Goal: Information Seeking & Learning: Learn about a topic

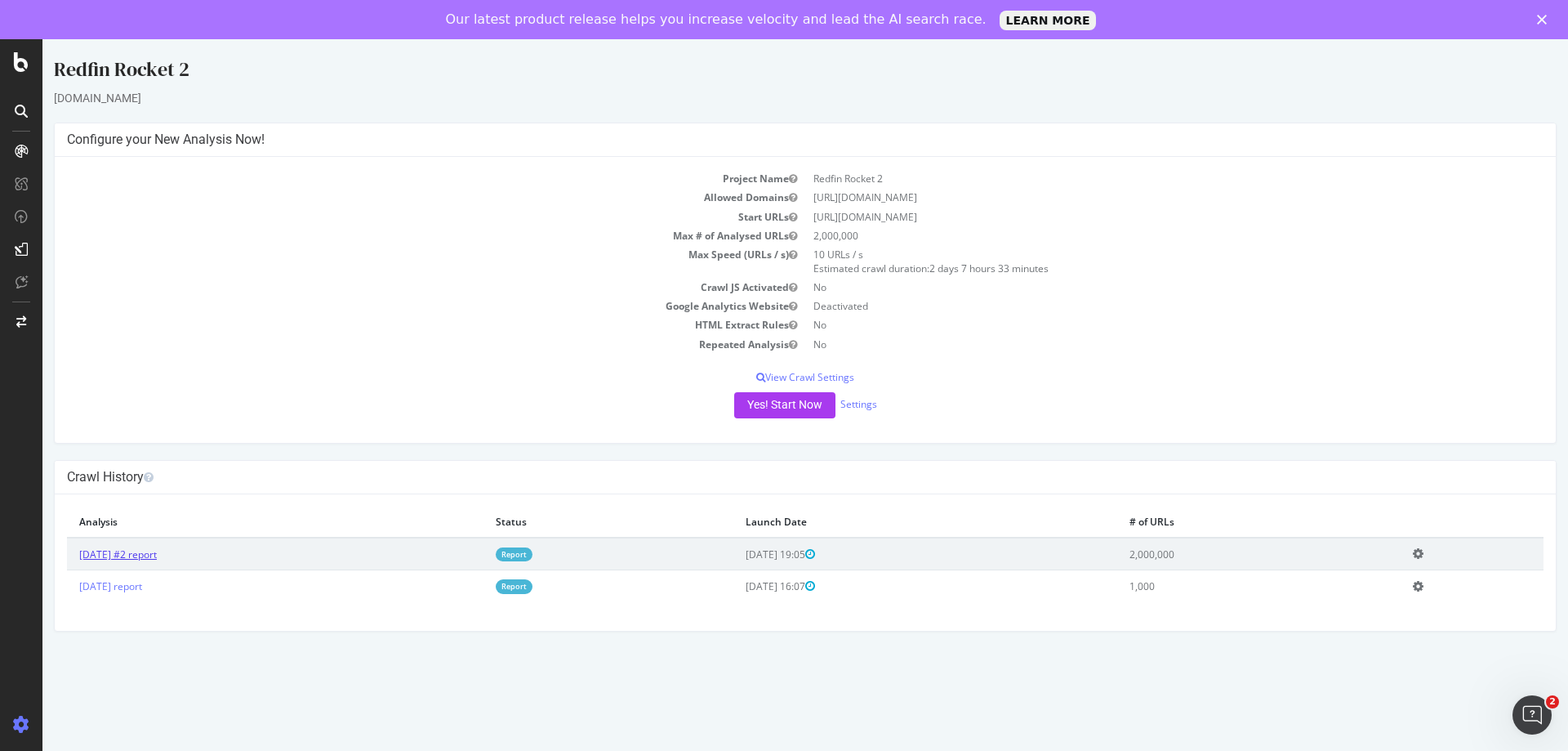
click at [157, 549] on link "[DATE] #2 report" at bounding box center [117, 554] width 78 height 14
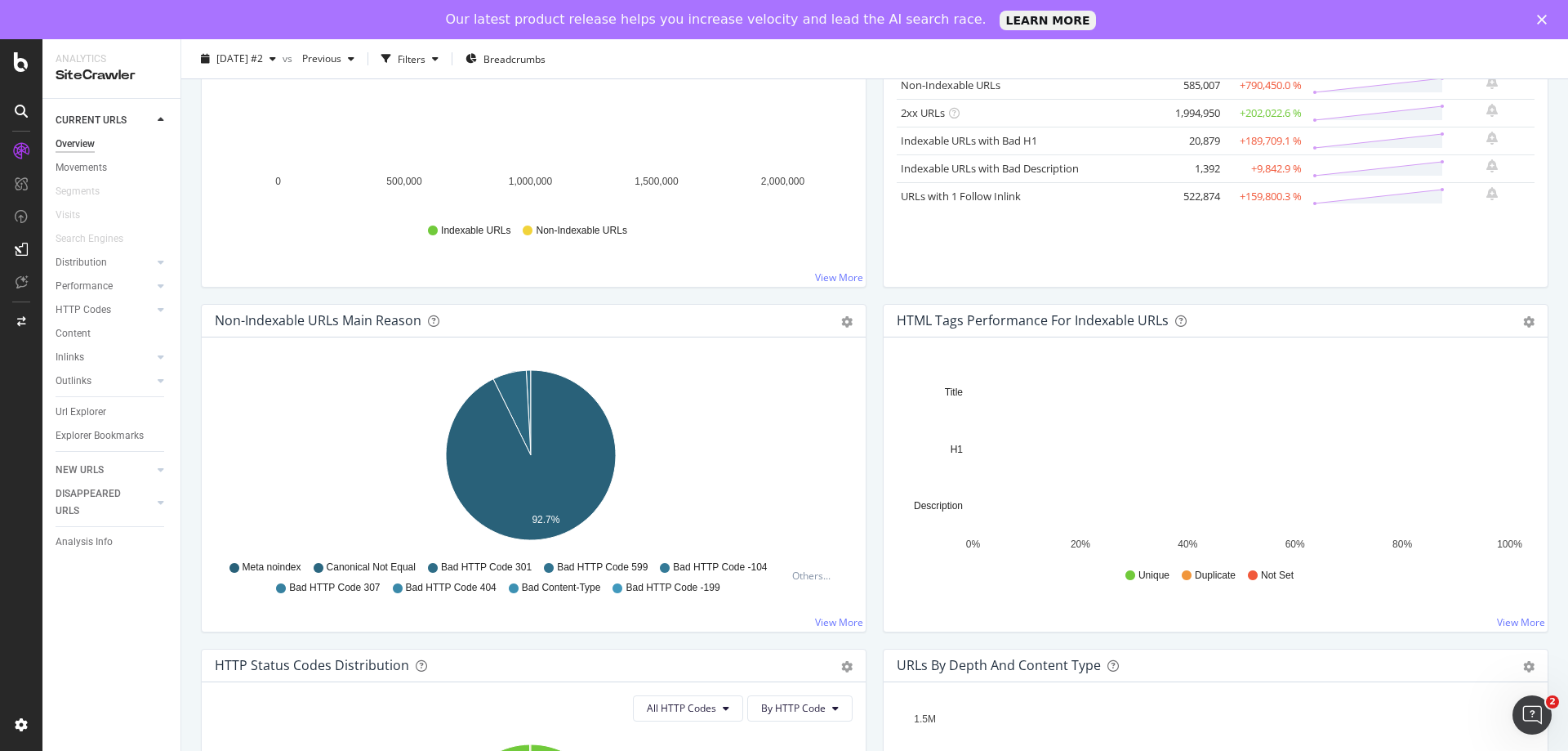
scroll to position [327, 0]
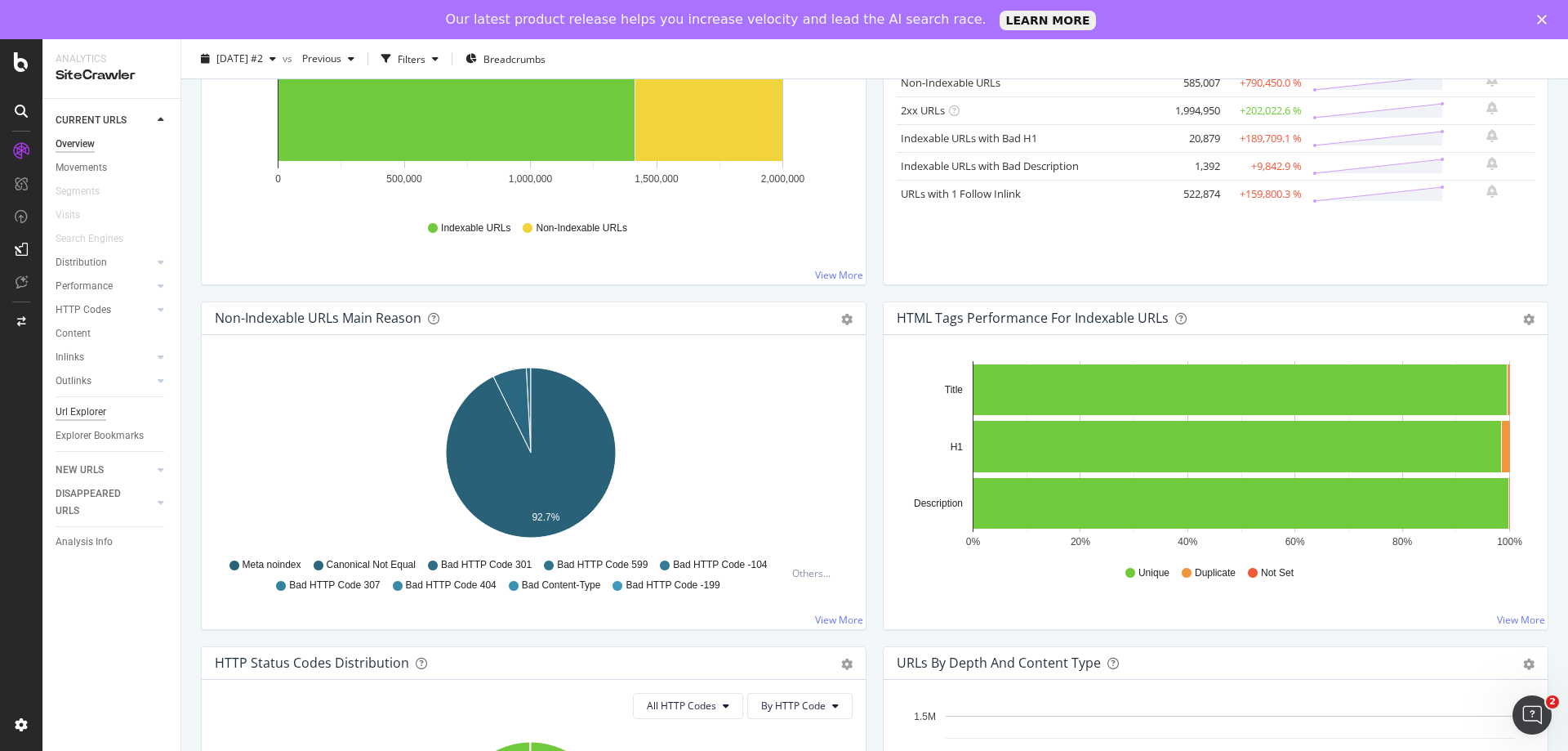
click at [72, 419] on div "Url Explorer" at bounding box center [81, 412] width 51 height 18
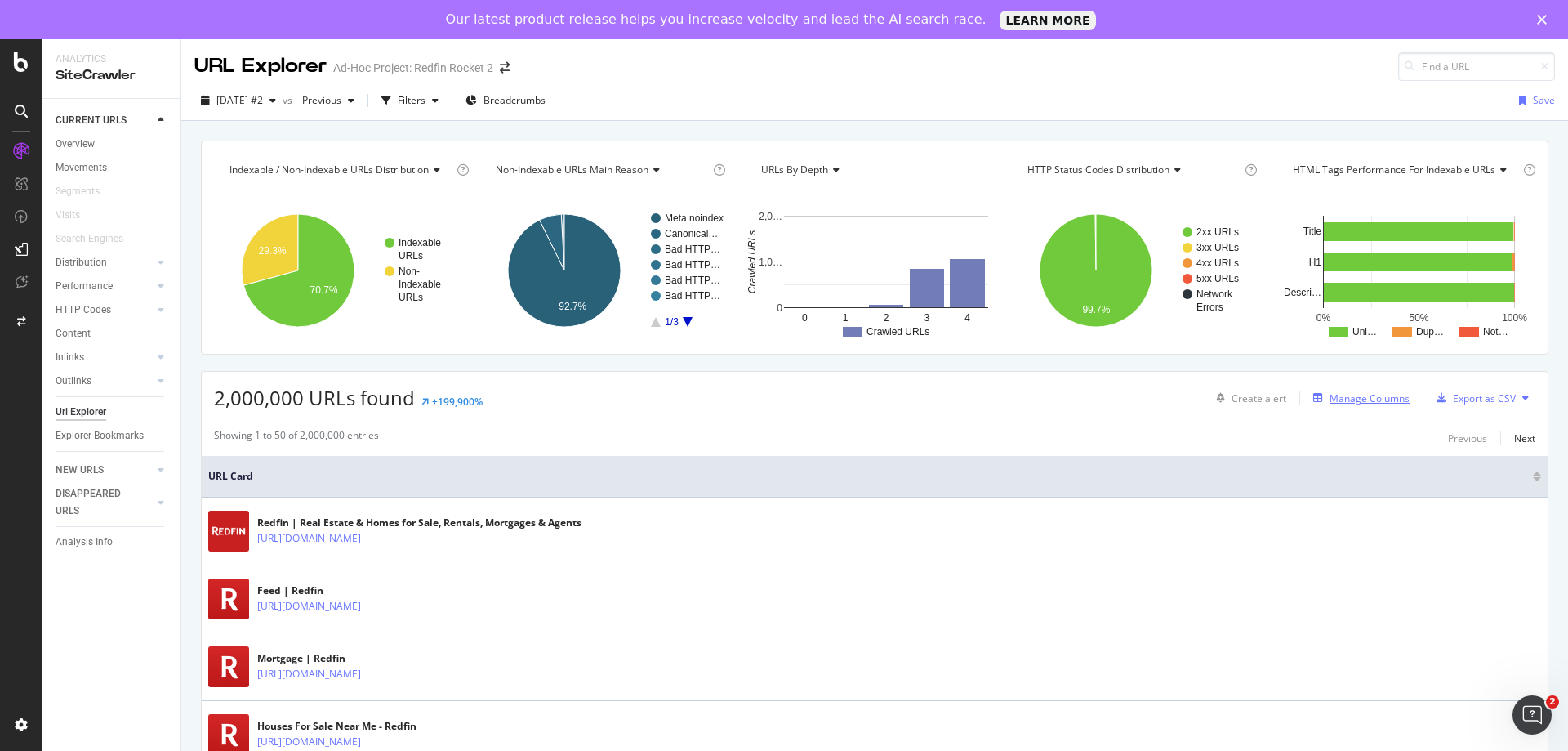
click at [1340, 405] on div "Manage Columns" at bounding box center [1358, 398] width 103 height 18
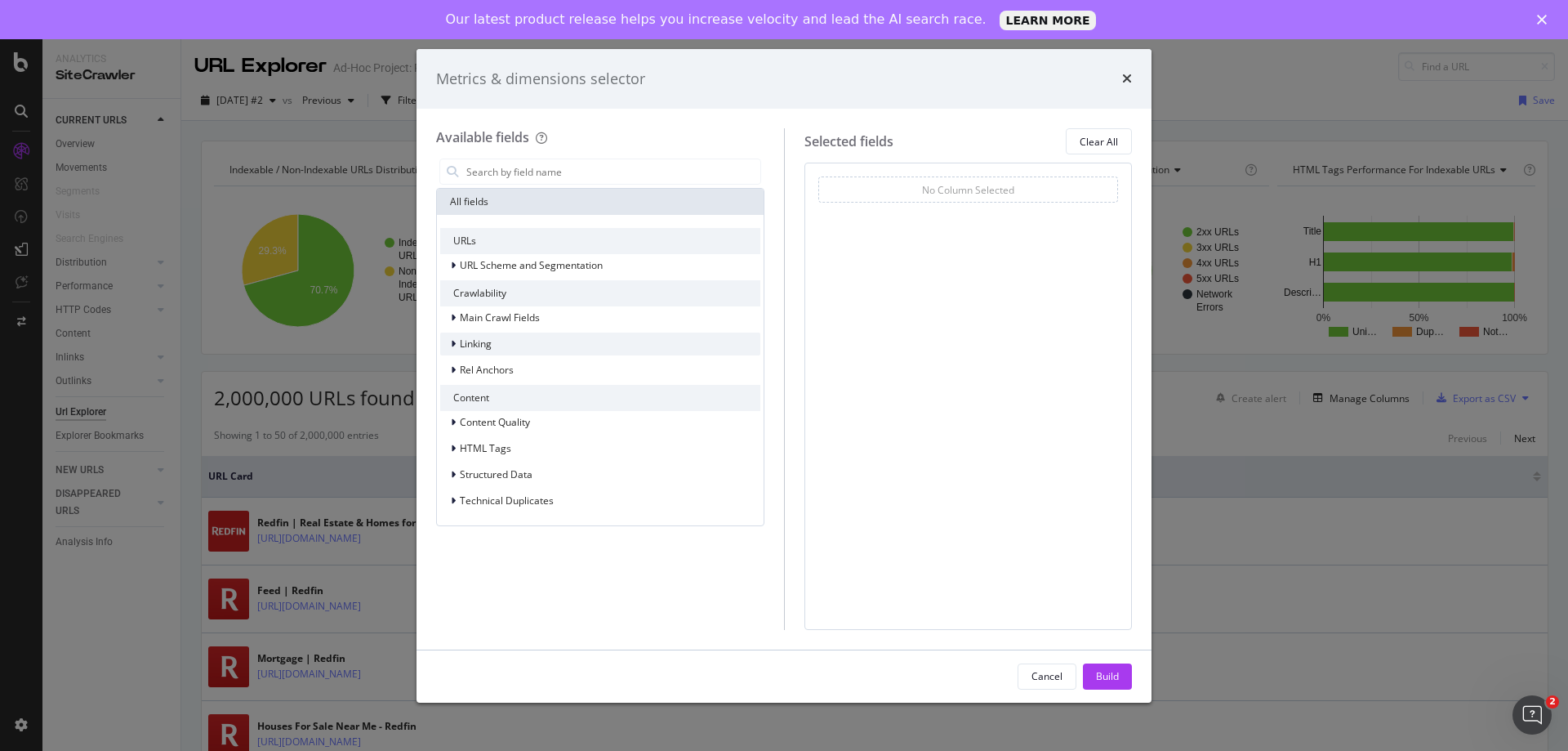
click at [455, 340] on icon "modal" at bounding box center [453, 344] width 5 height 10
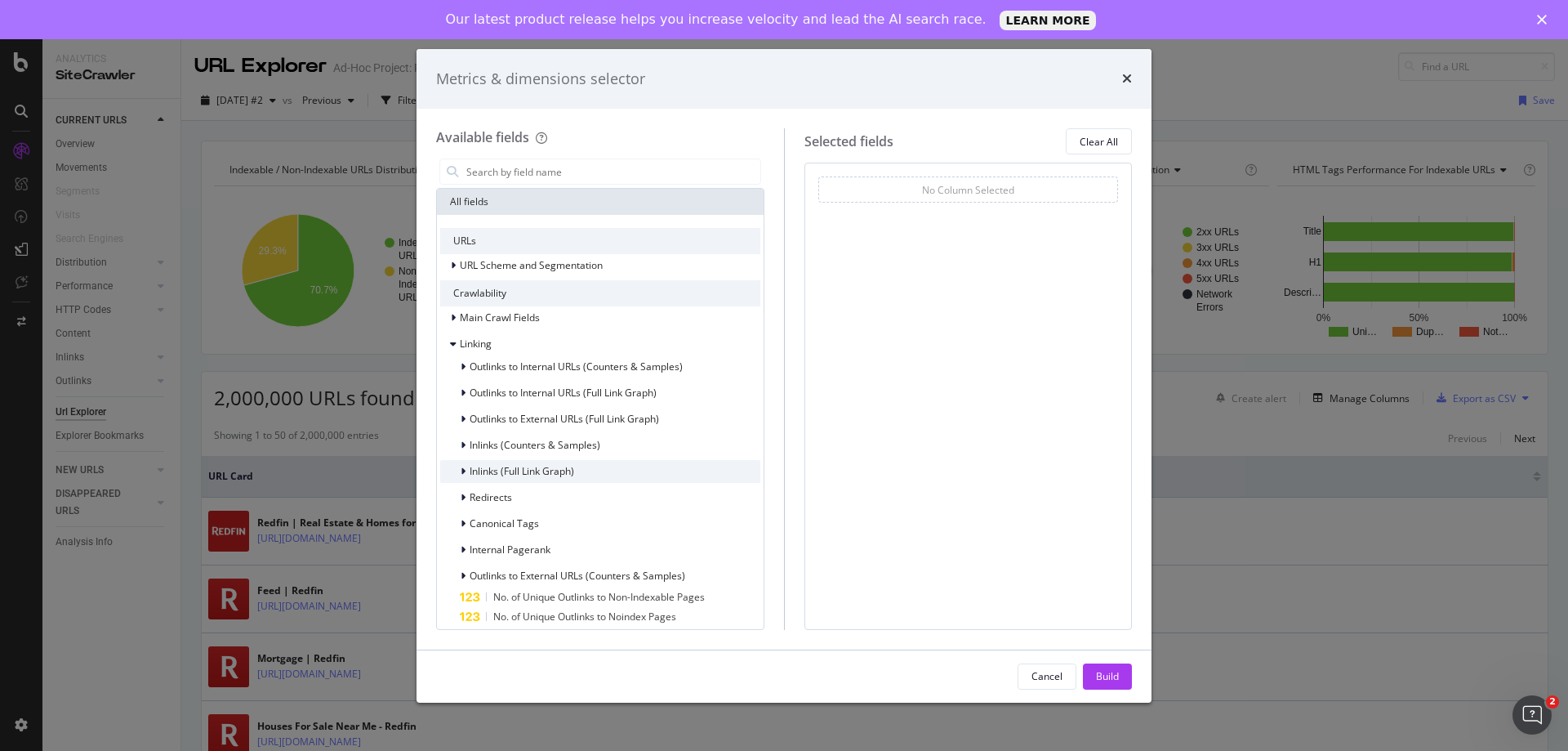
click at [481, 473] on span "Inlinks (Full Link Graph)" at bounding box center [521, 471] width 104 height 14
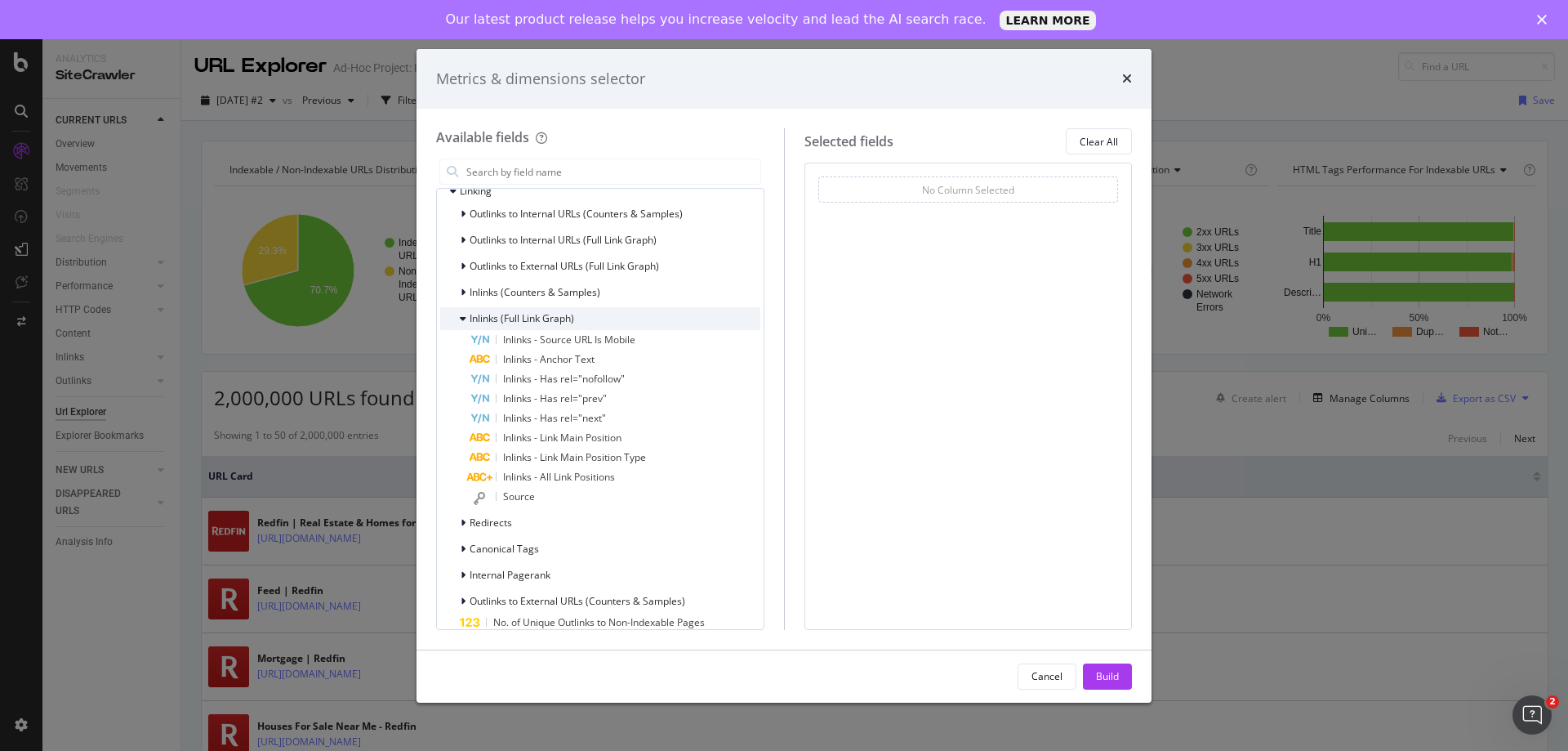
scroll to position [163, 0]
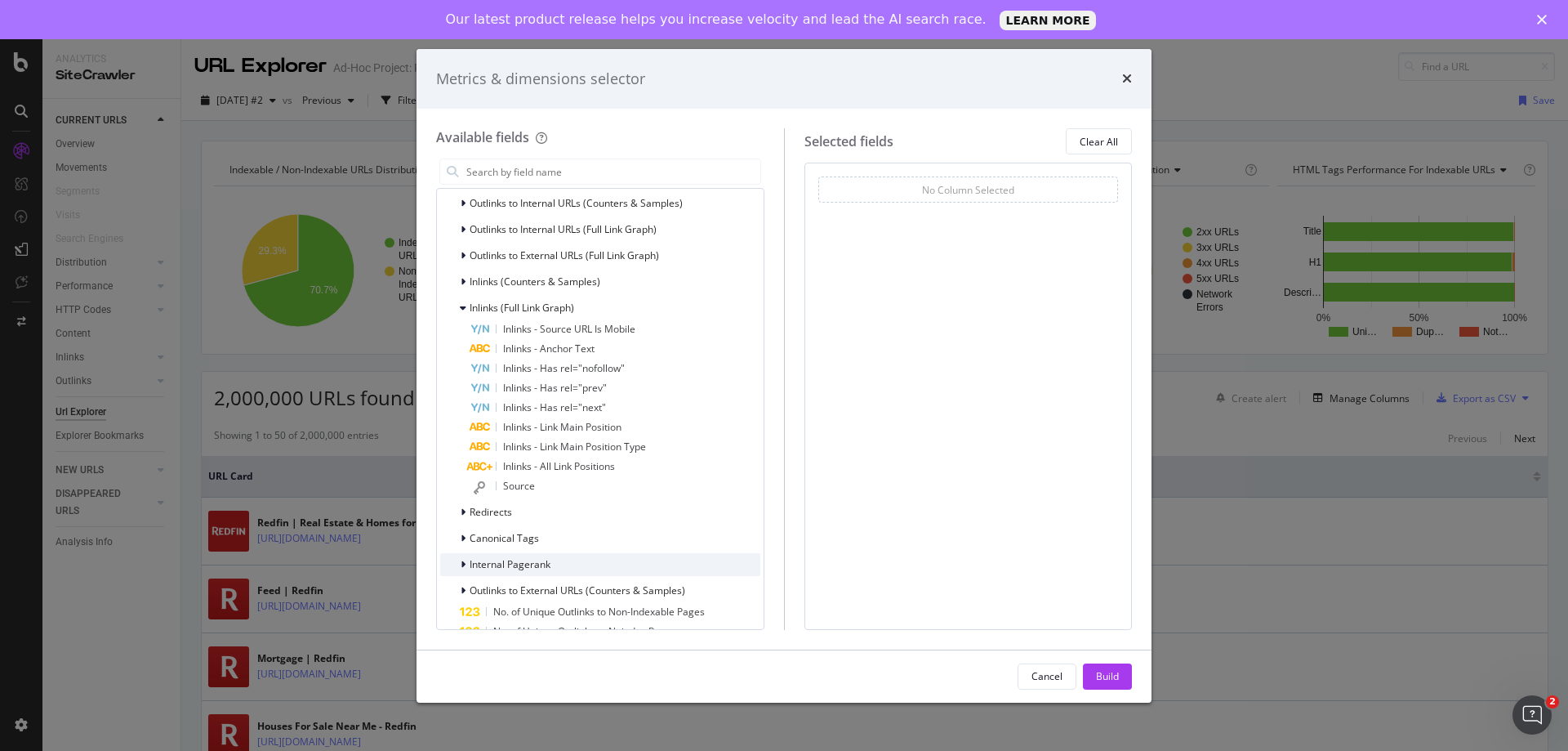
click at [511, 558] on span "Internal Pagerank" at bounding box center [510, 564] width 81 height 14
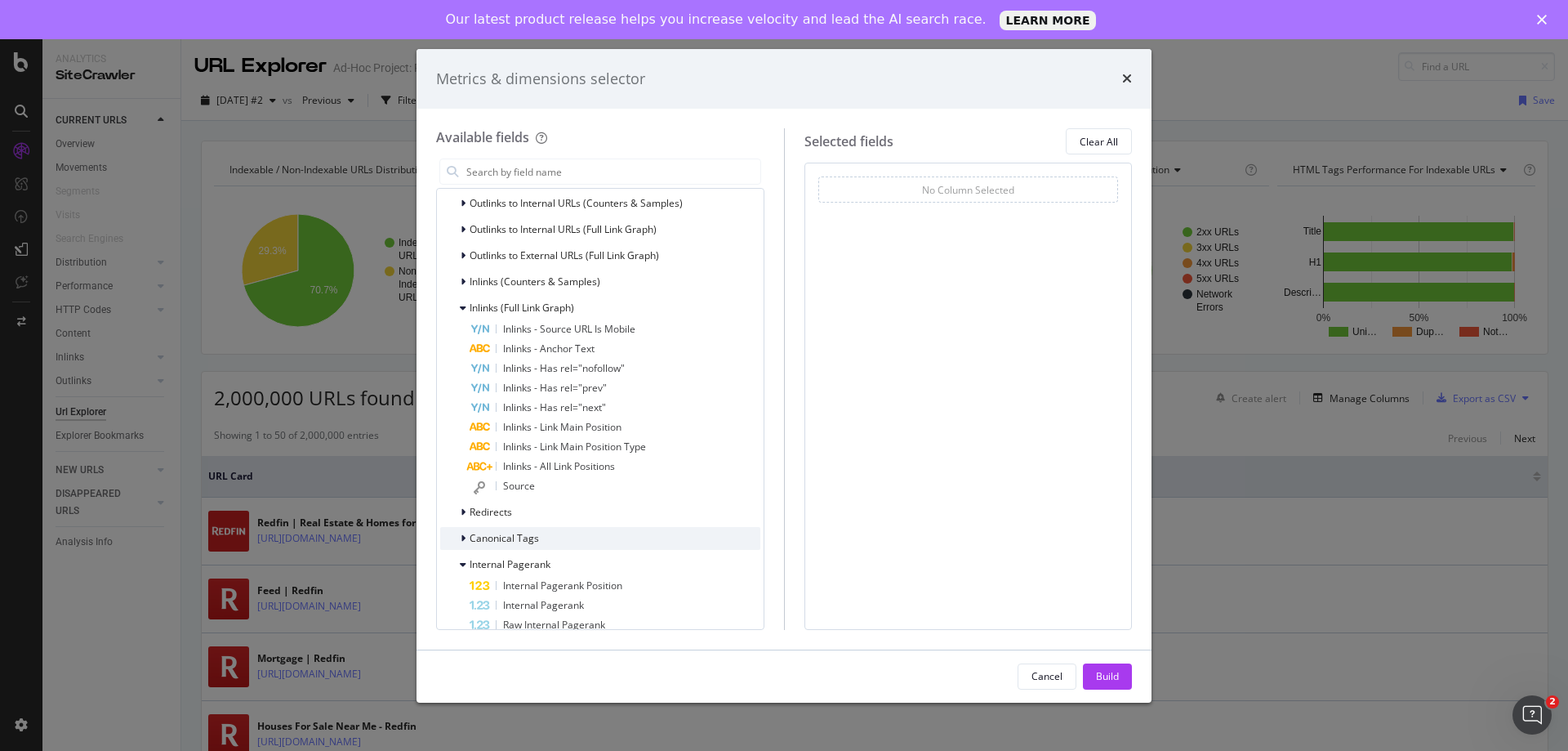
scroll to position [327, 0]
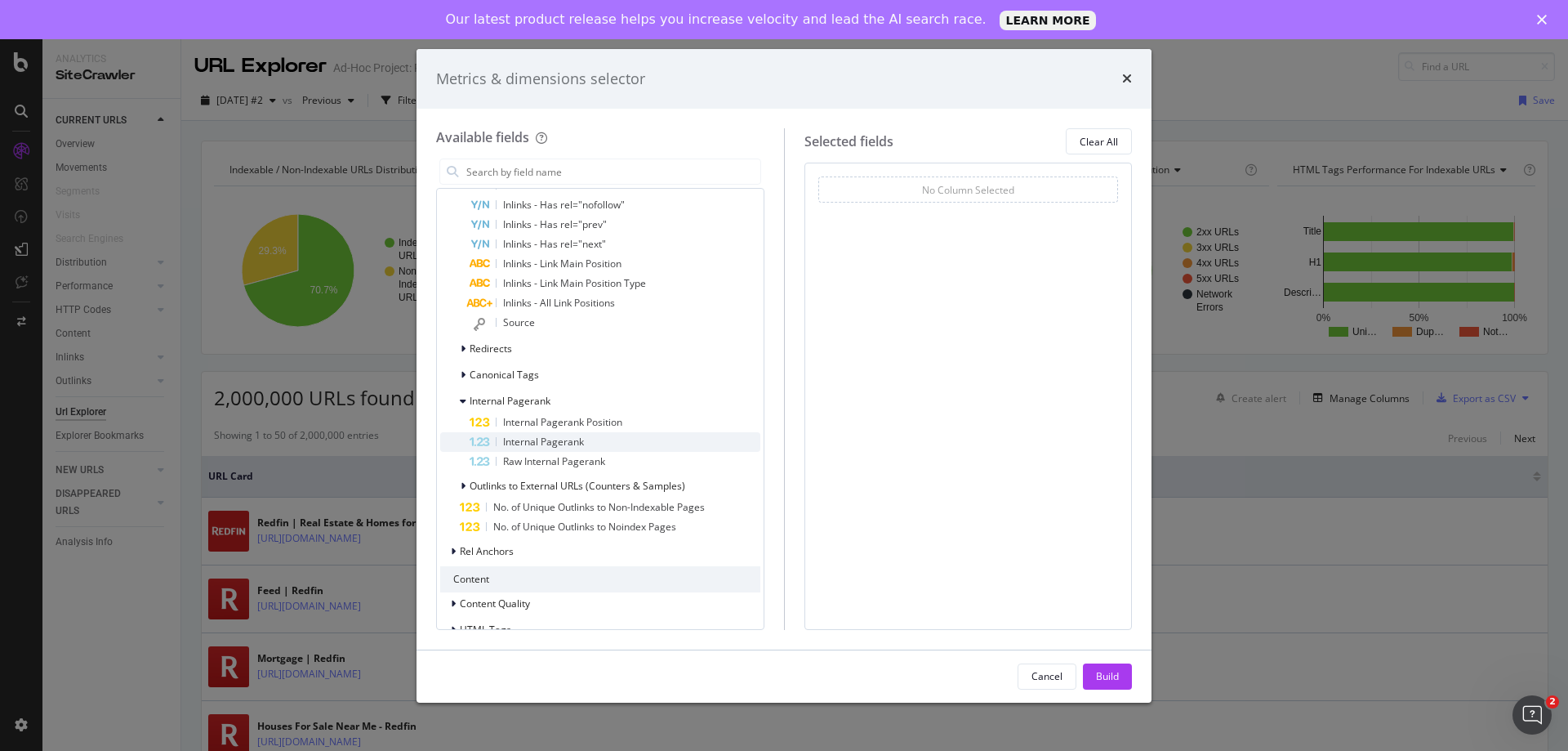
click at [545, 440] on span "Internal Pagerank" at bounding box center [543, 442] width 81 height 14
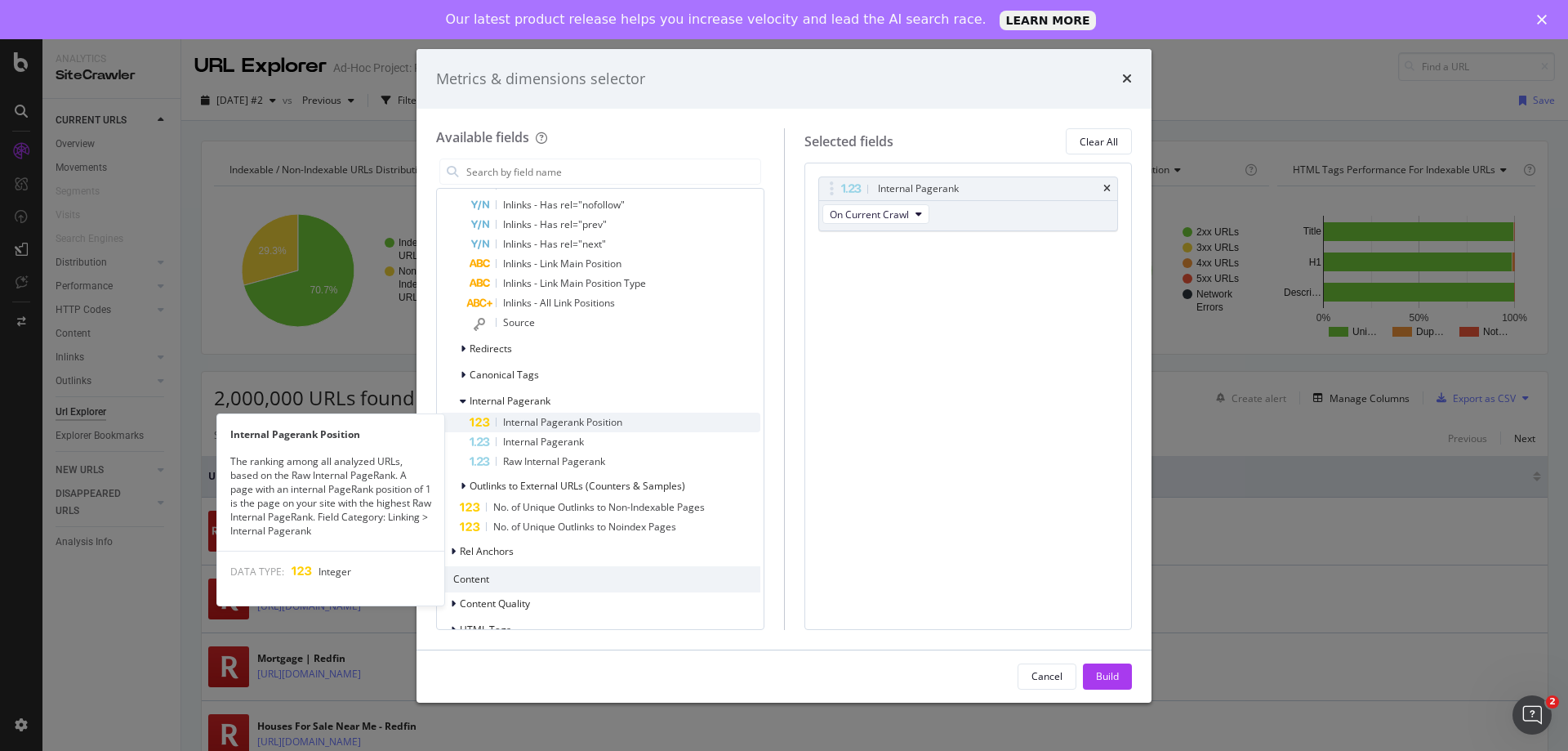
click at [546, 429] on span "Internal Pagerank Position" at bounding box center [563, 422] width 119 height 14
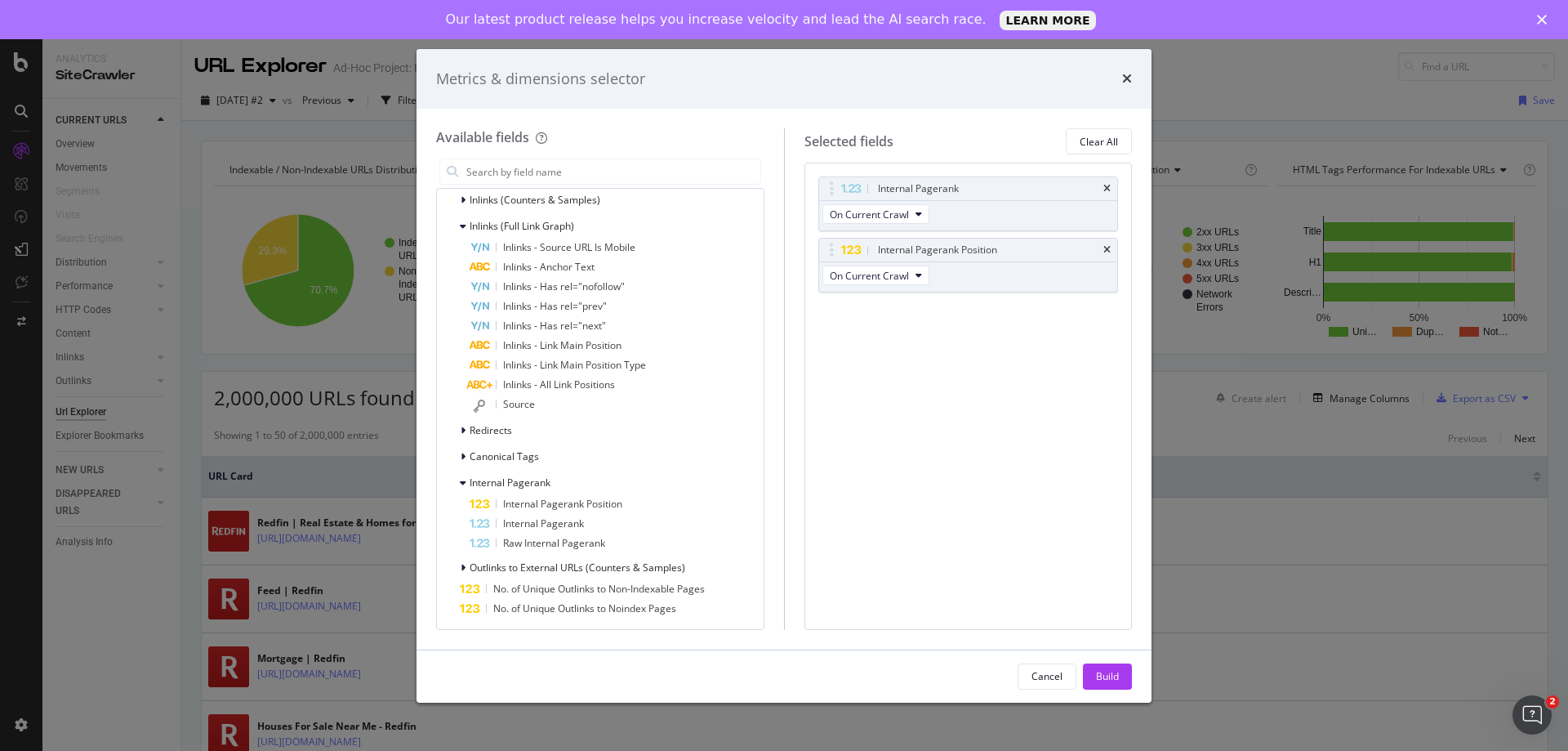
scroll to position [163, 0]
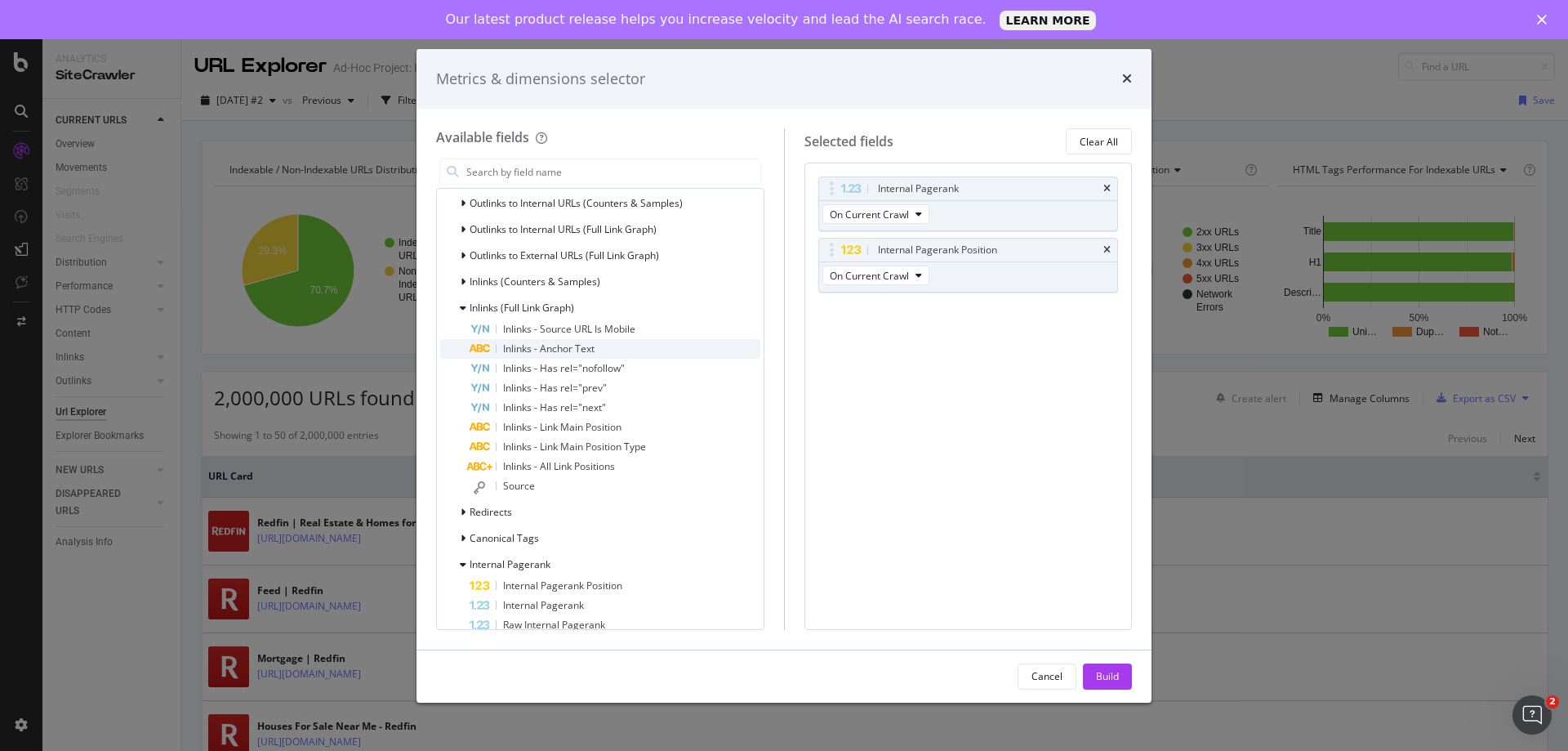
click at [556, 343] on span "Inlinks - Anchor Text" at bounding box center [549, 349] width 91 height 14
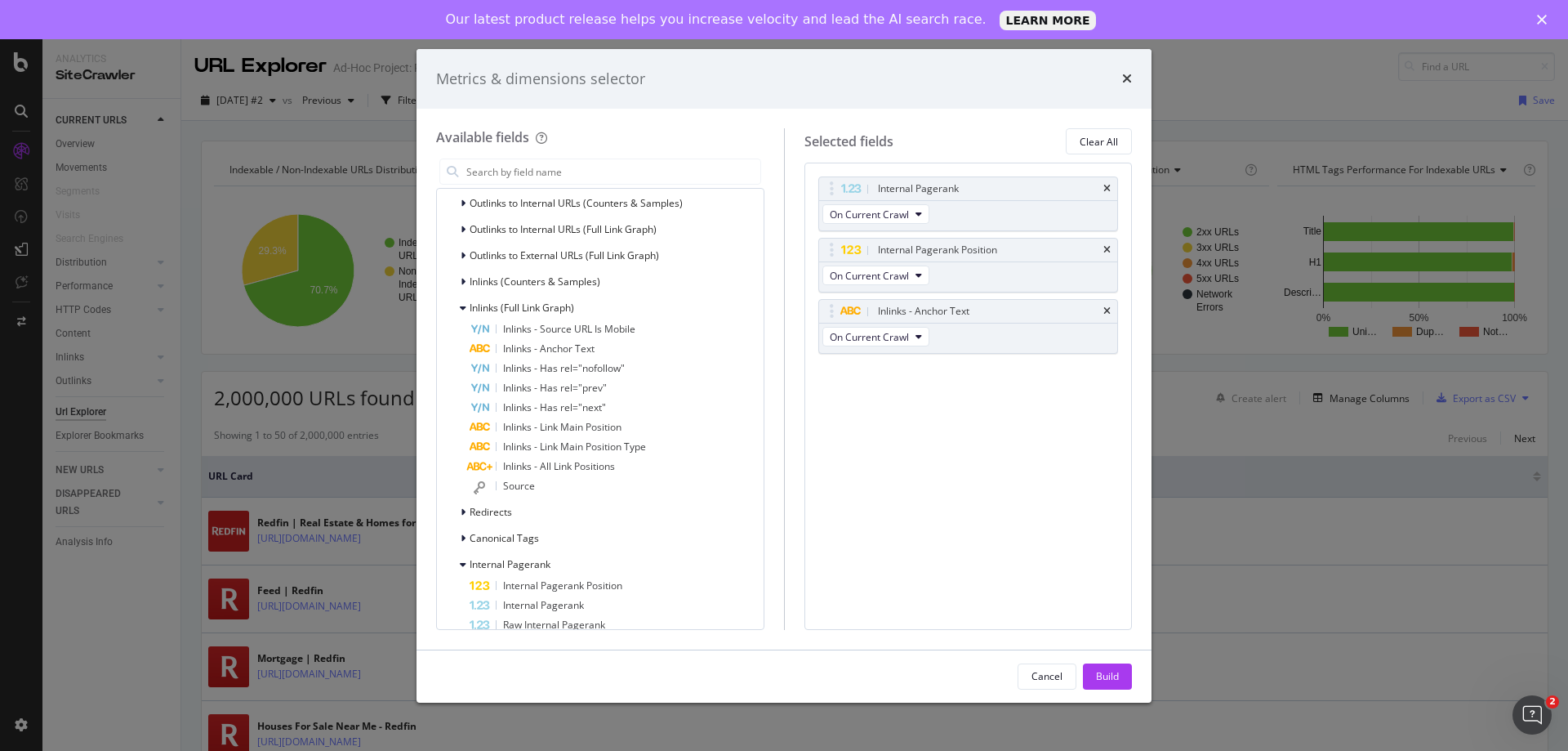
click at [1127, 691] on div "Cancel Build" at bounding box center [784, 677] width 735 height 53
click at [1124, 682] on button "Build" at bounding box center [1108, 677] width 49 height 26
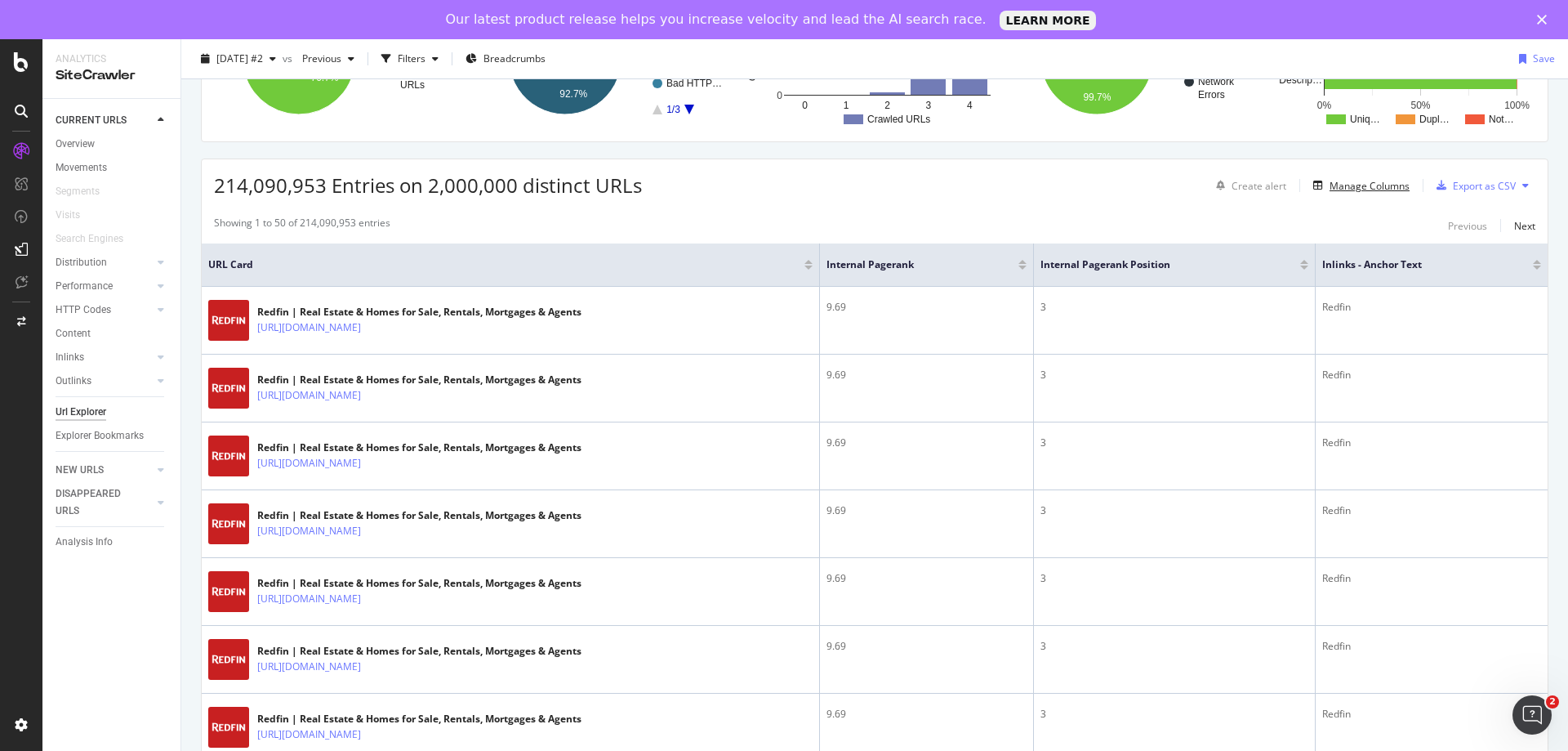
scroll to position [181, 0]
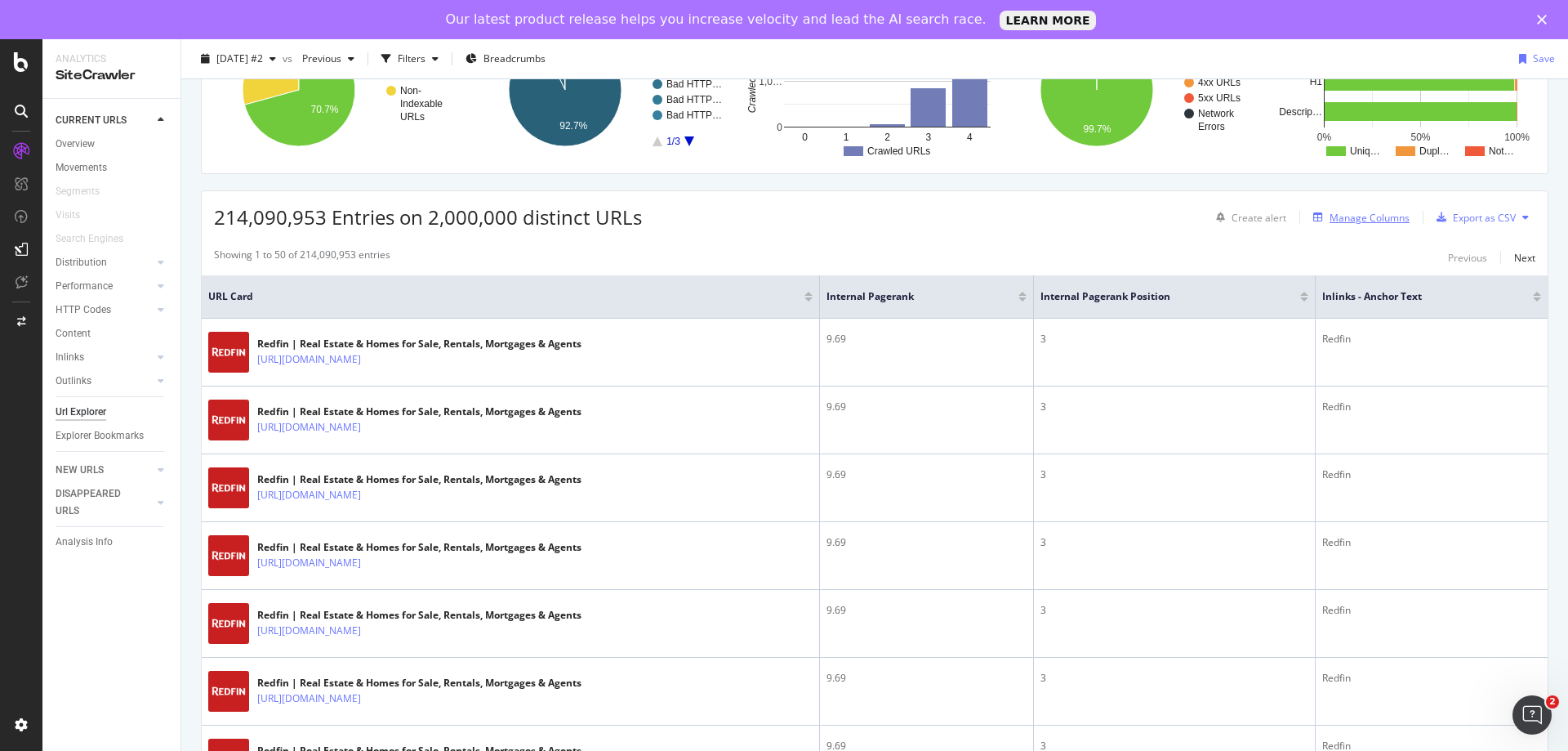
click at [1346, 217] on div "Manage Columns" at bounding box center [1369, 217] width 80 height 14
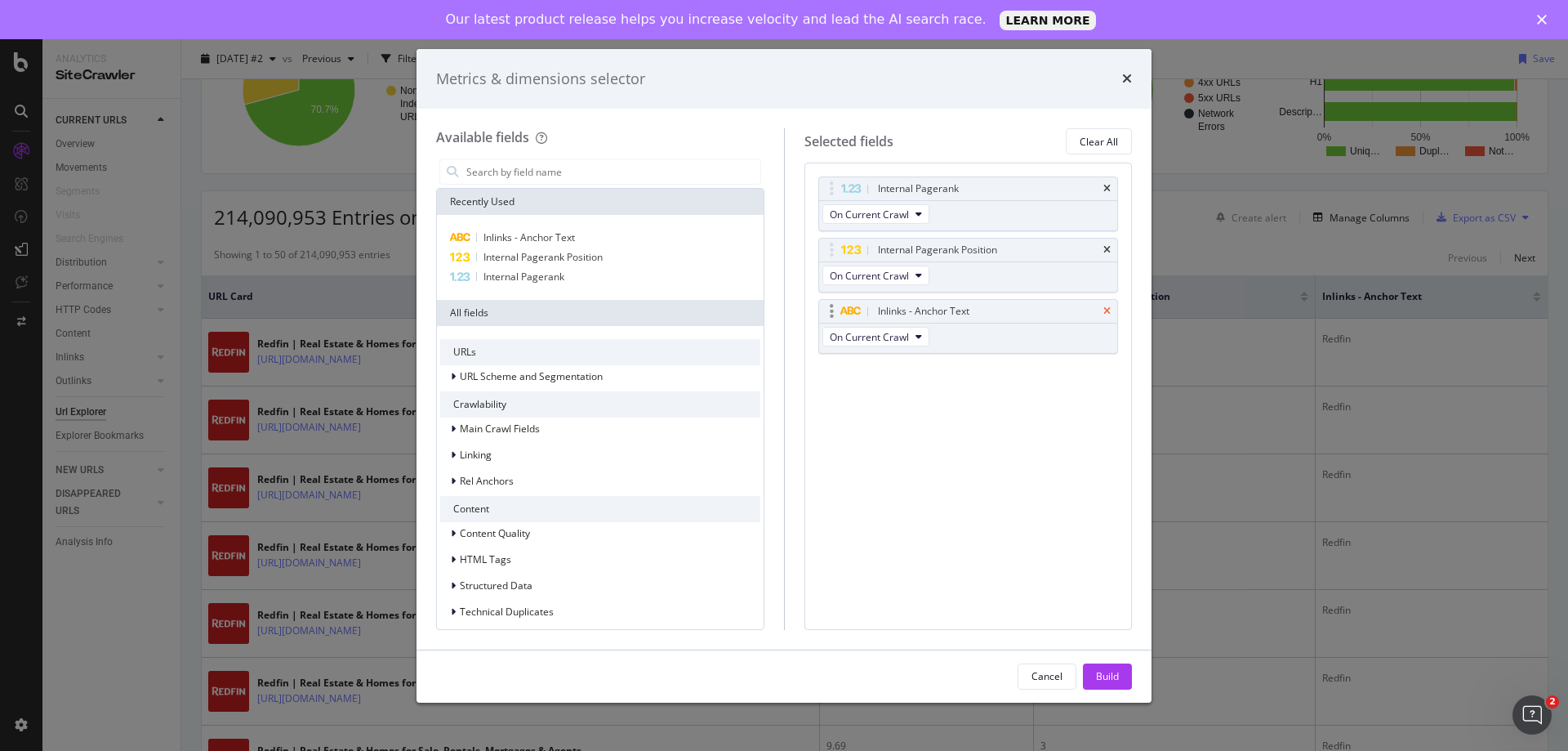
click at [1105, 309] on icon "times" at bounding box center [1107, 311] width 7 height 10
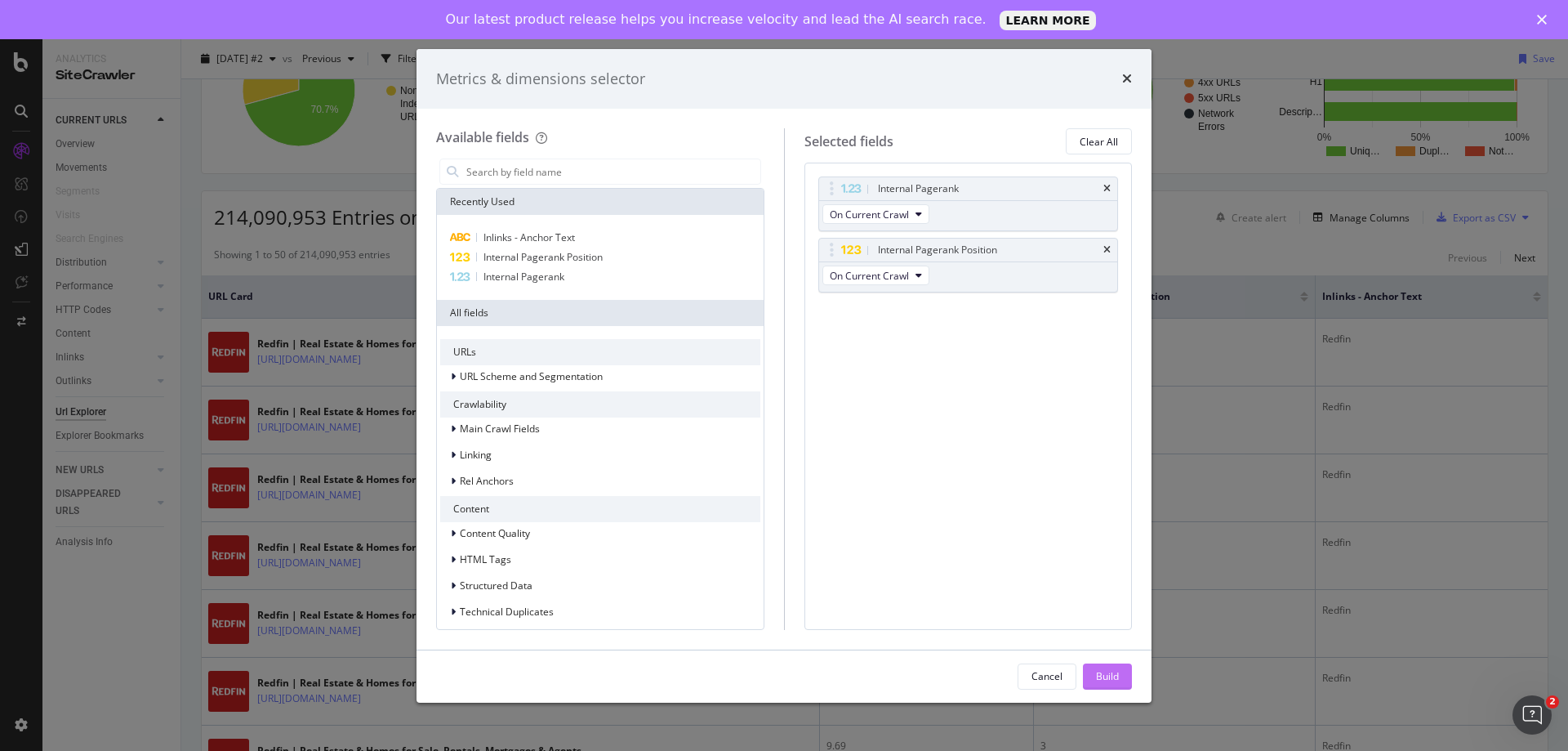
click at [1115, 677] on div "Build" at bounding box center [1108, 676] width 23 height 14
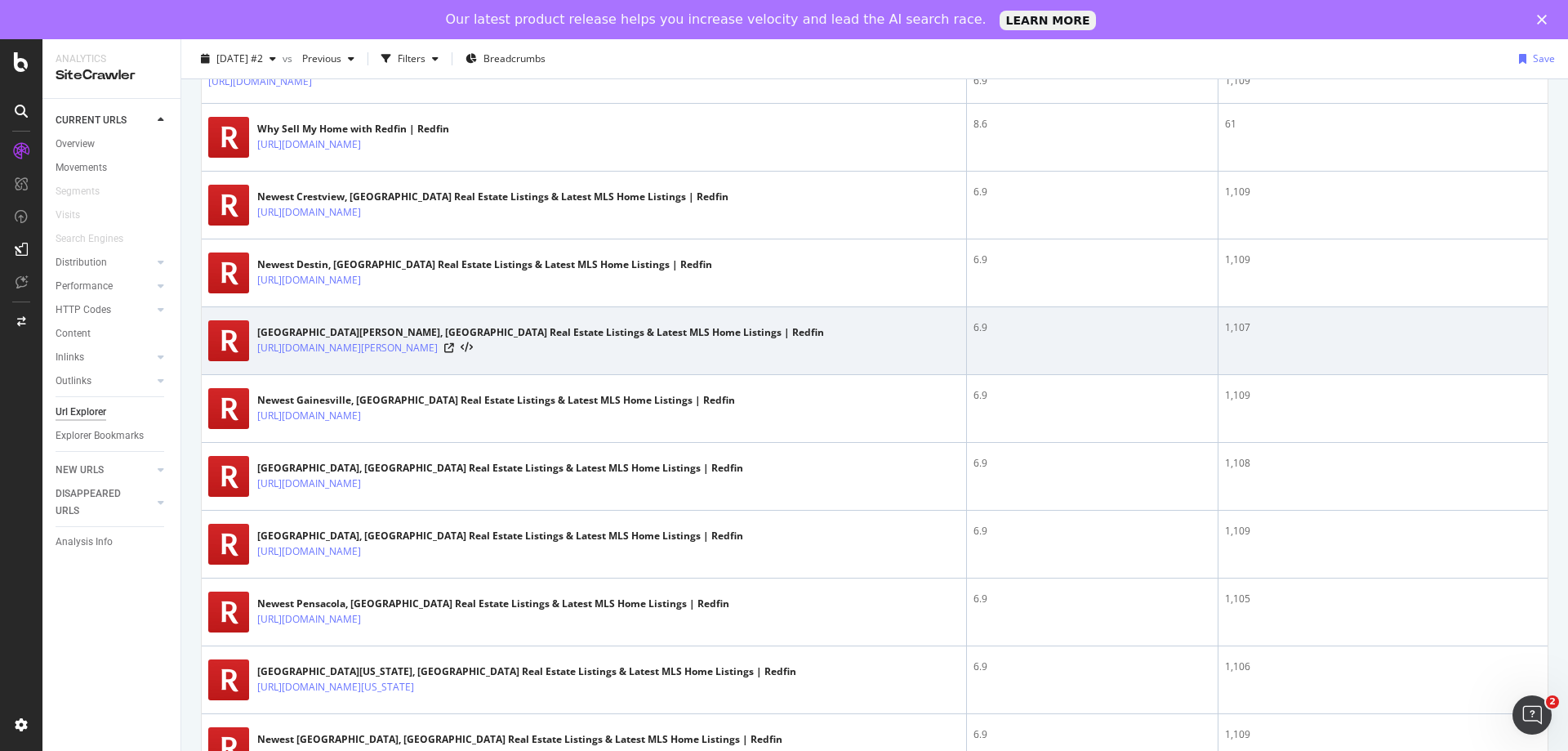
scroll to position [3011, 0]
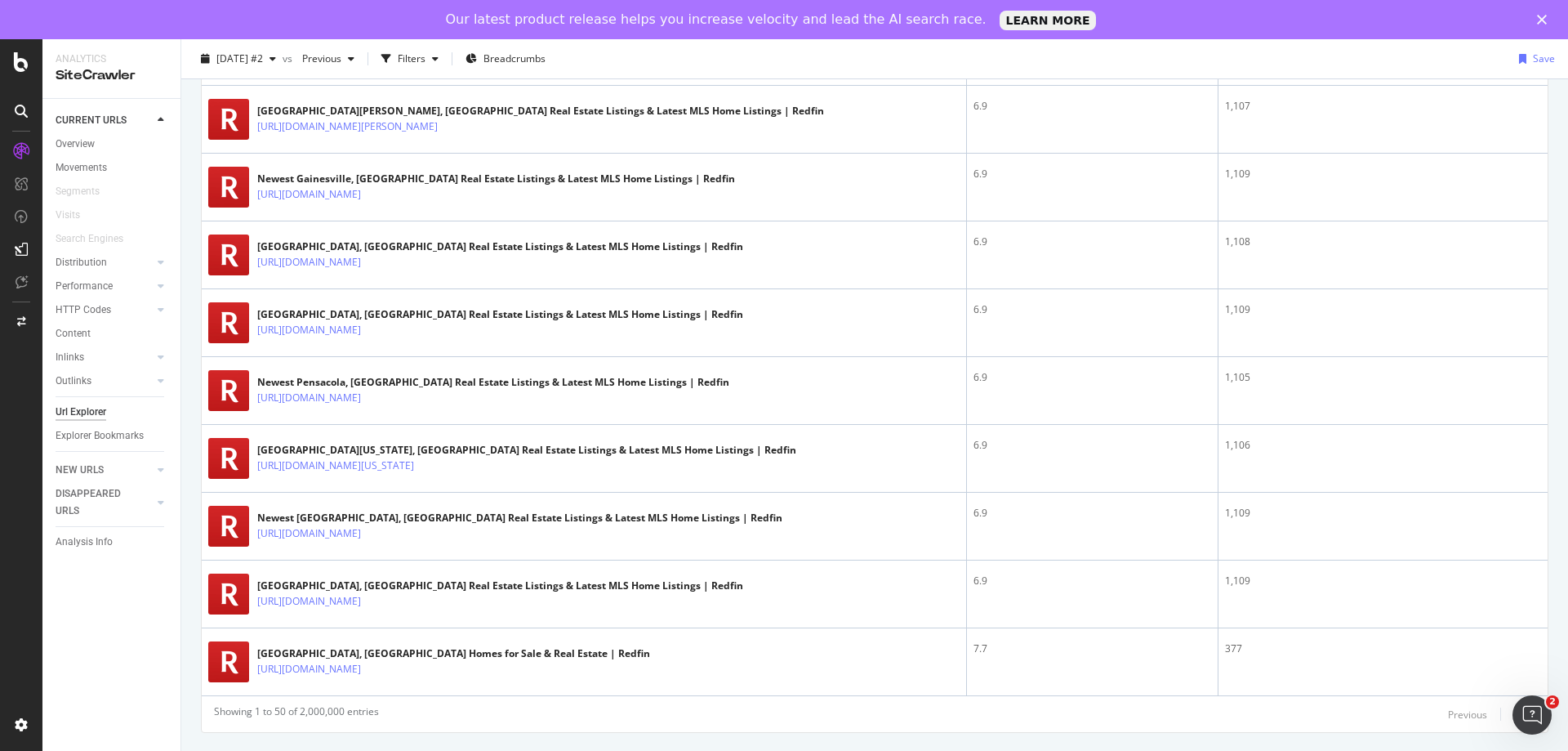
click at [1515, 713] on div "Next" at bounding box center [1525, 714] width 21 height 14
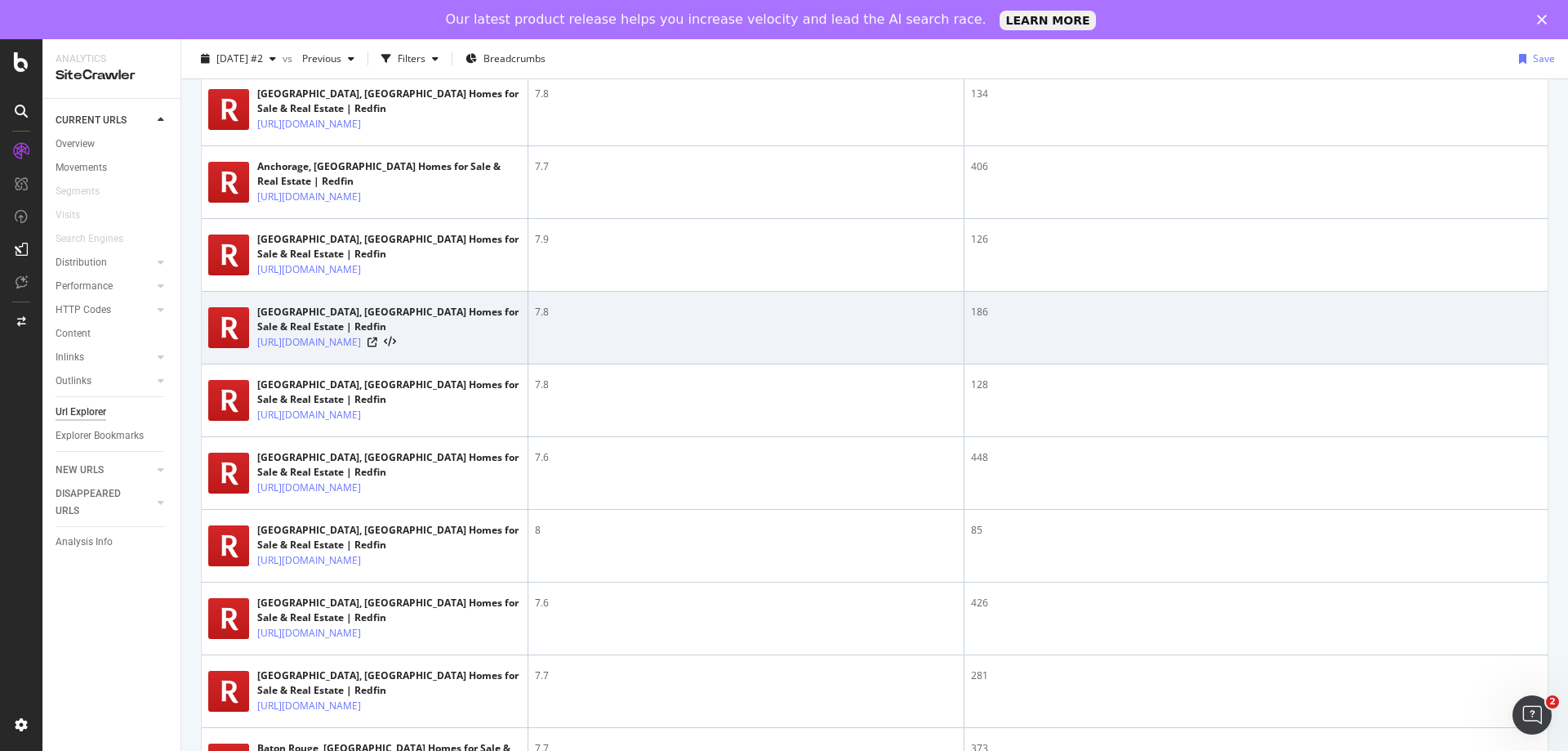
scroll to position [163, 0]
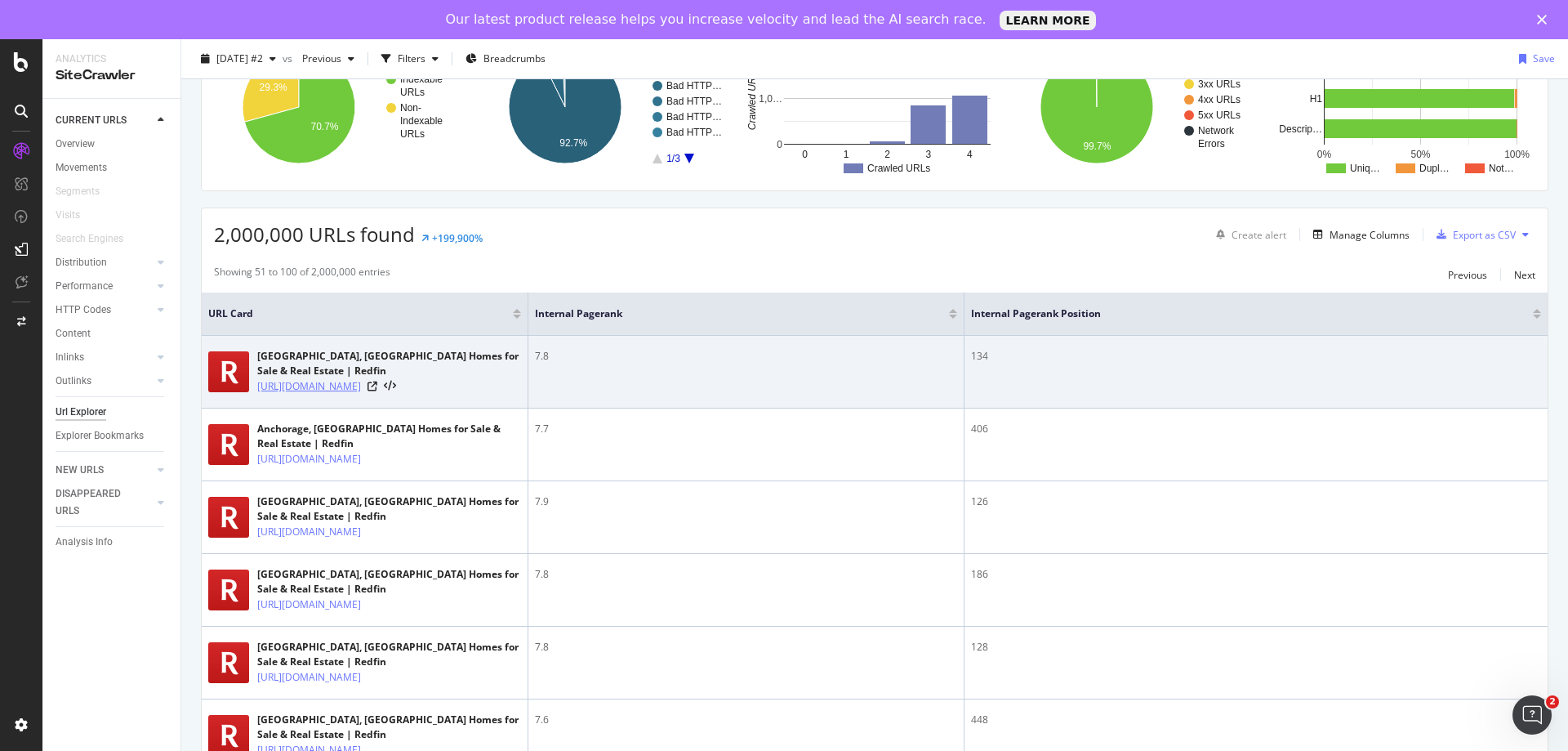
click at [361, 379] on link "https://www.redfin.com/city/250/VA/Alexandria" at bounding box center [309, 386] width 103 height 17
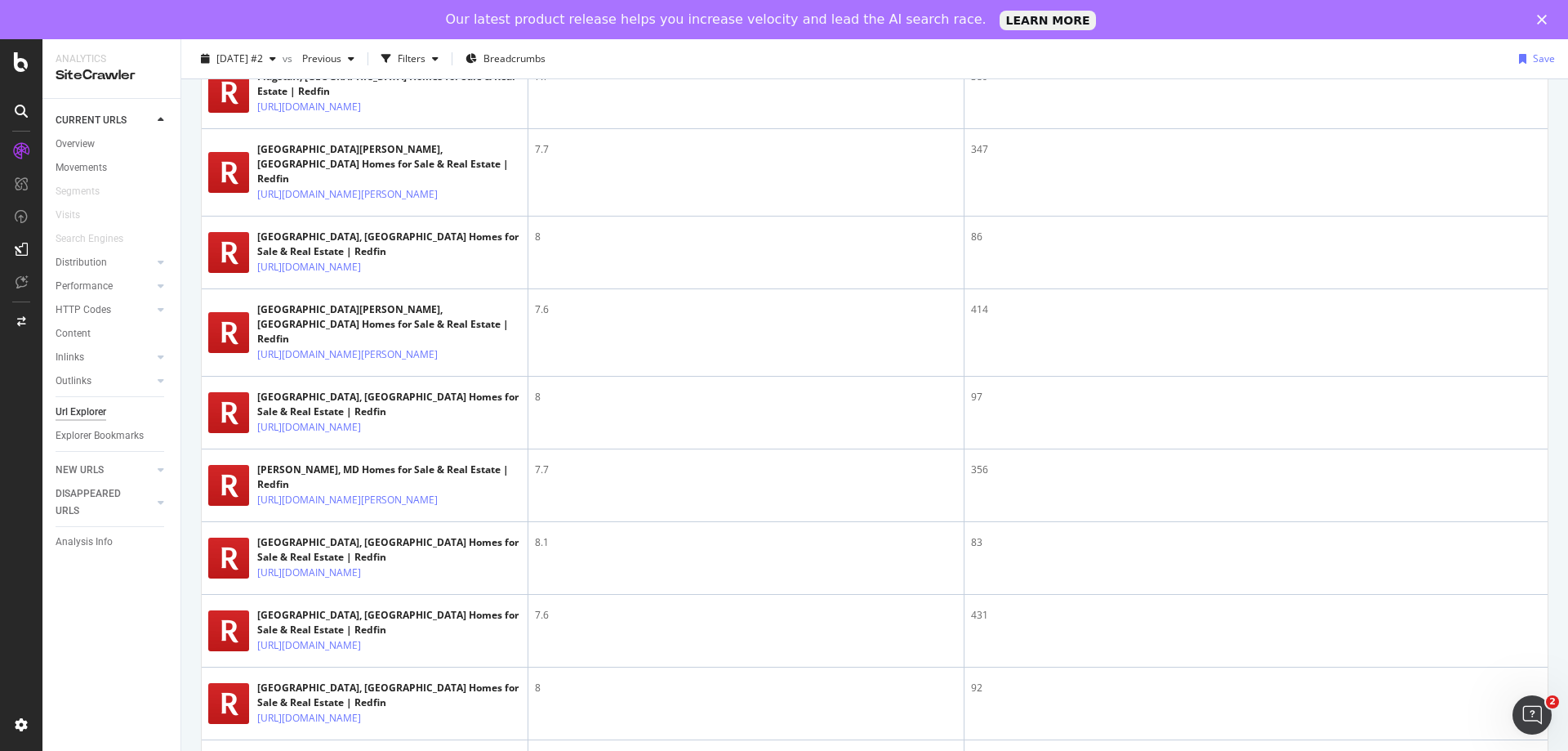
scroll to position [0, 0]
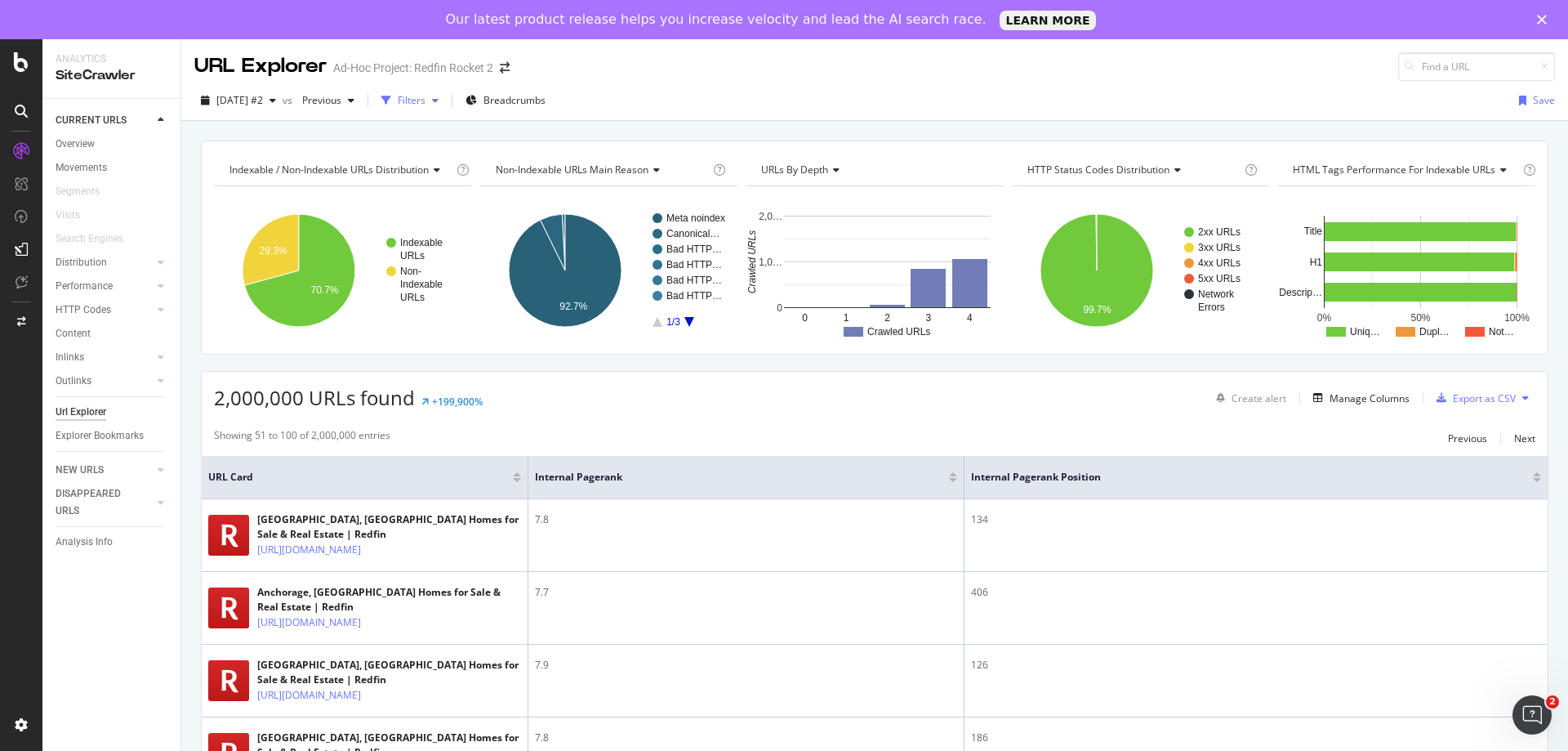
click at [426, 106] on div "Filters" at bounding box center [412, 100] width 28 height 14
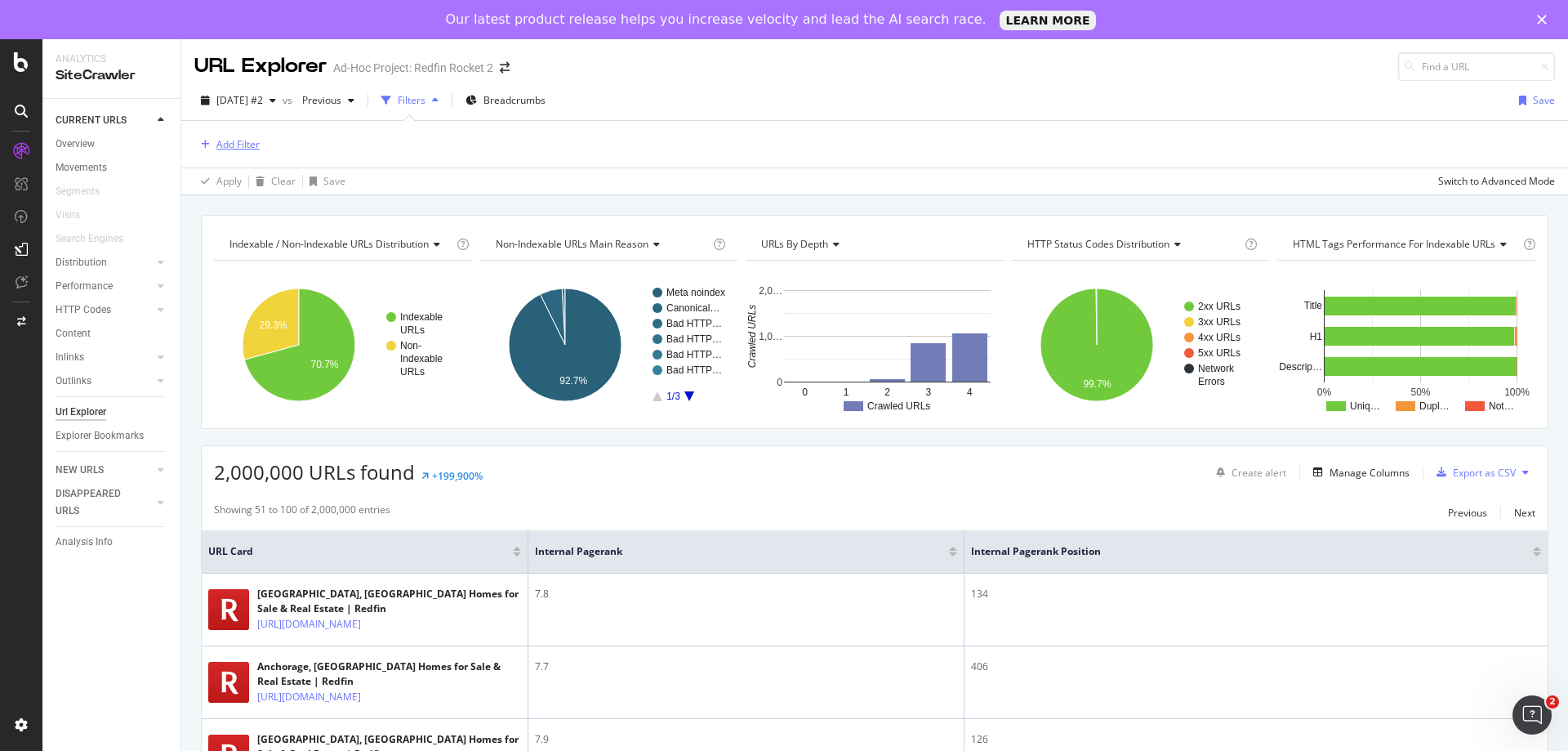
click at [224, 145] on div "Add Filter" at bounding box center [238, 145] width 43 height 14
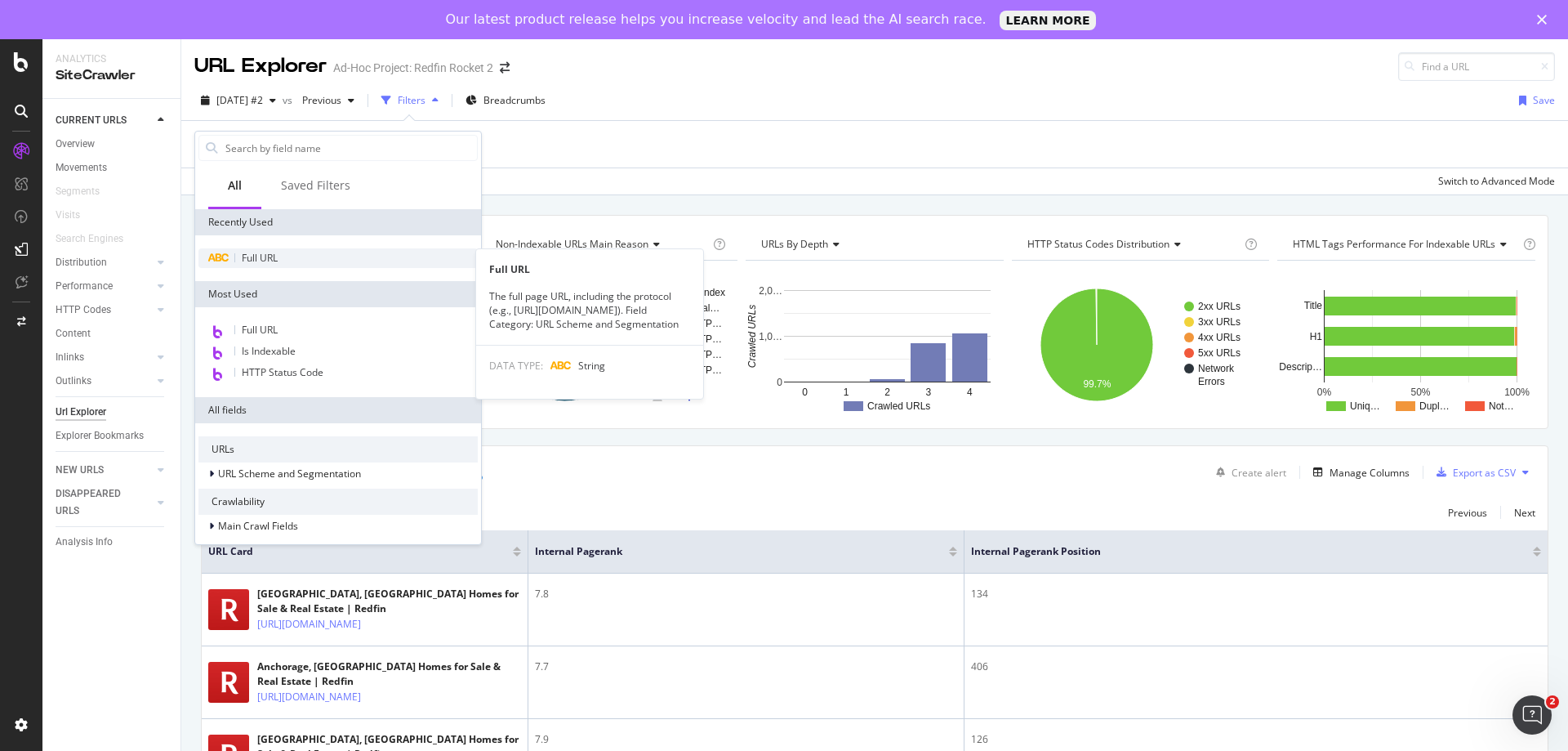
click at [249, 260] on span "Full URL" at bounding box center [259, 258] width 36 height 14
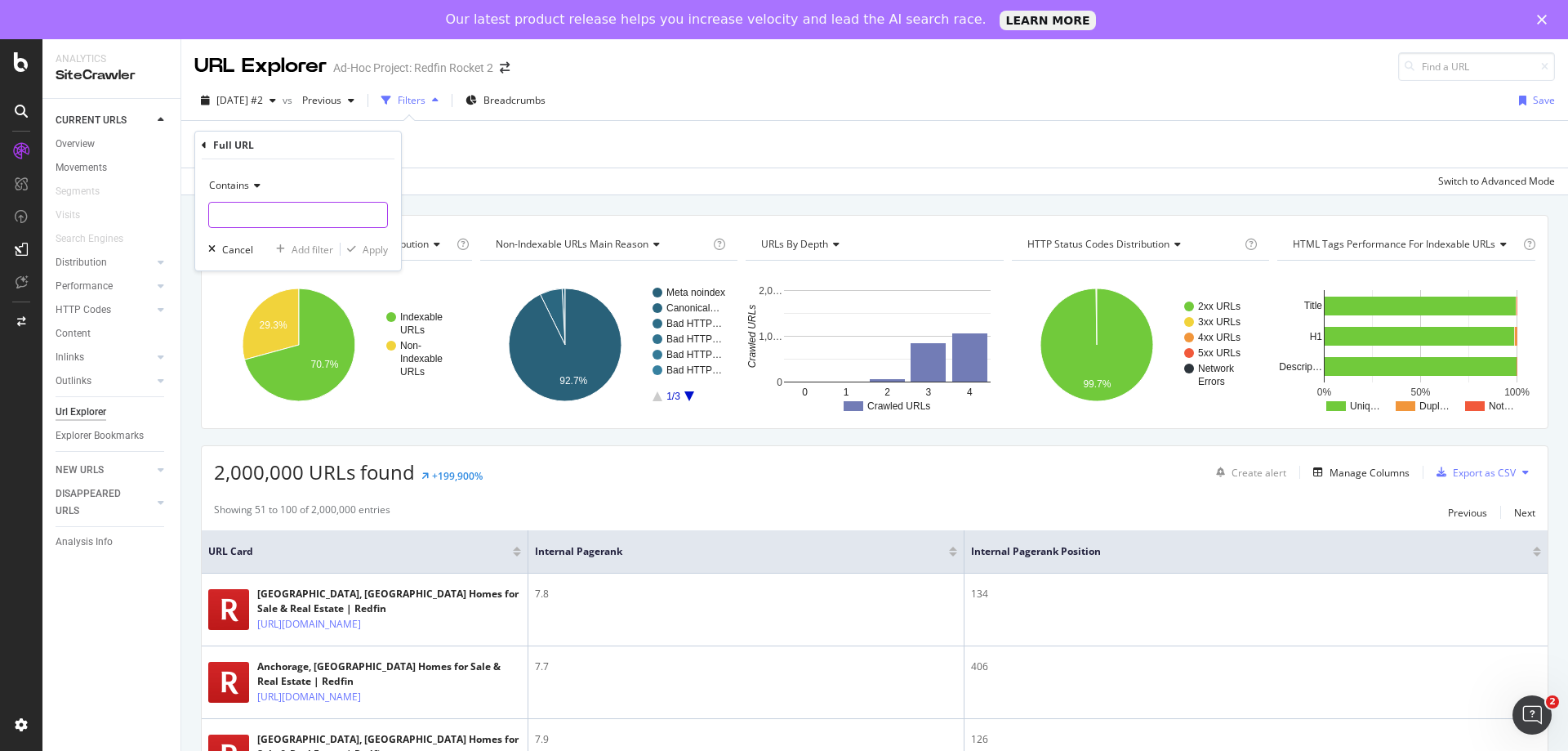
click at [262, 227] on input "text" at bounding box center [298, 215] width 178 height 26
type input "/home/"
click at [365, 251] on div "Apply" at bounding box center [375, 250] width 25 height 14
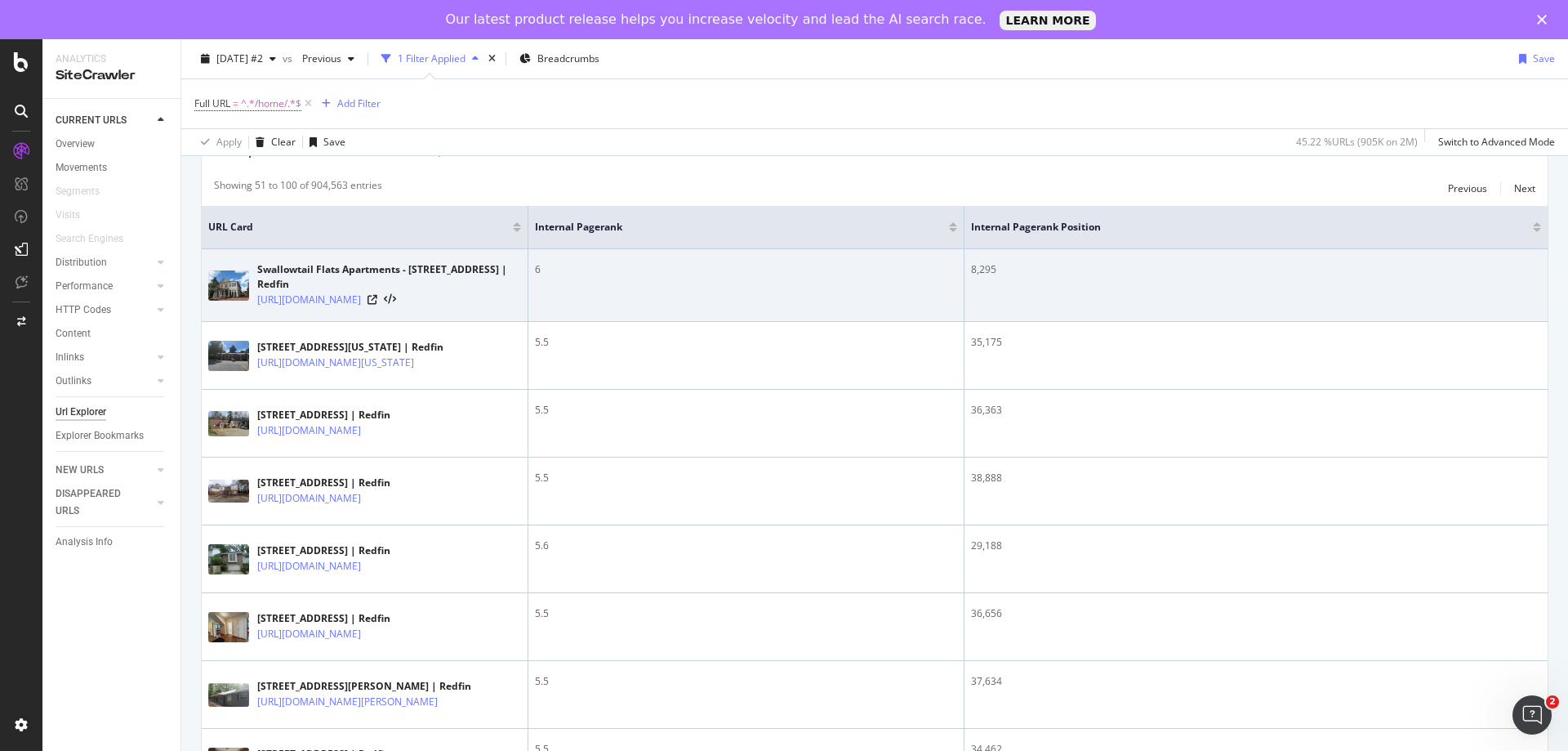
scroll to position [245, 0]
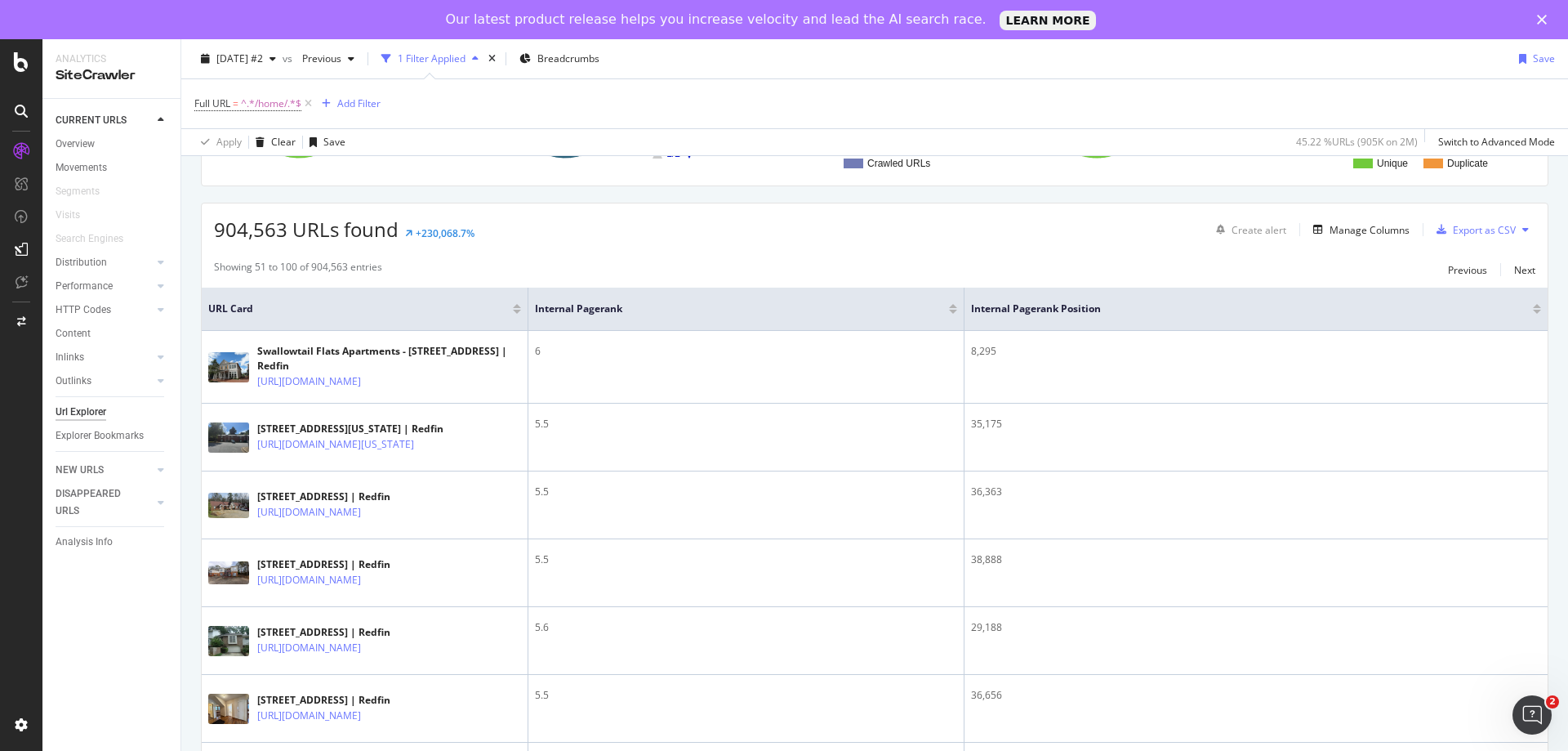
click at [1533, 306] on div at bounding box center [1536, 306] width 8 height 4
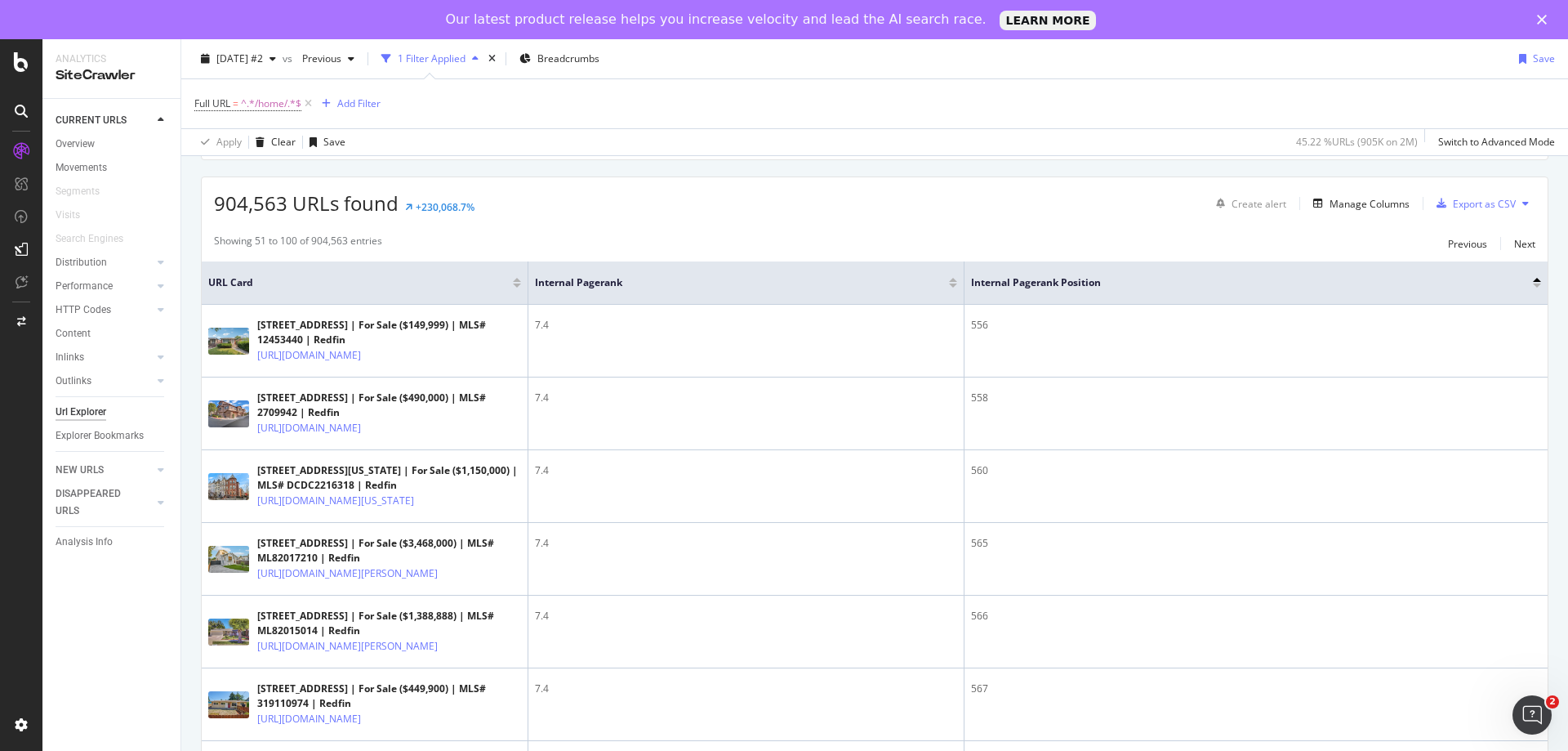
scroll to position [277, 0]
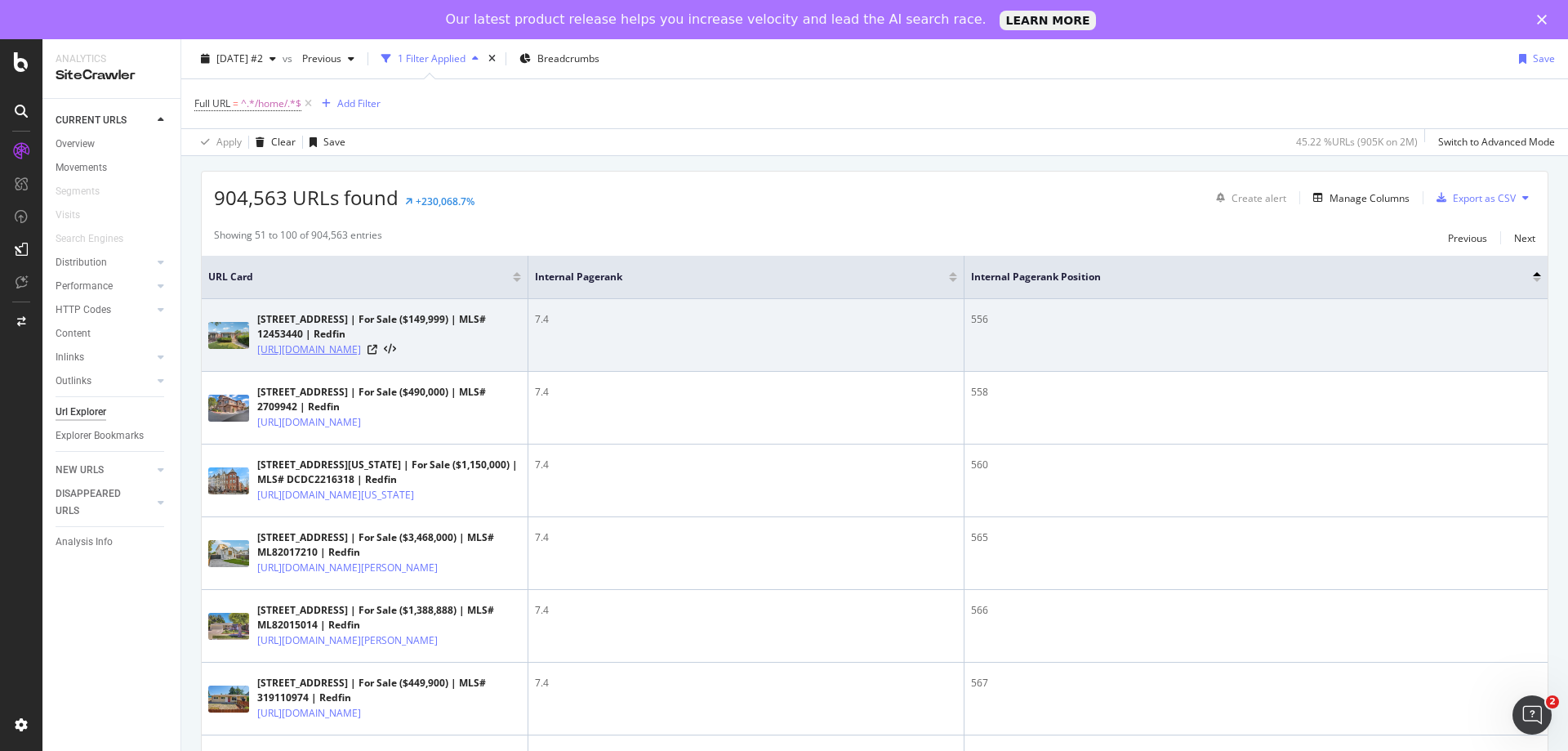
click at [361, 357] on link "https://www.redfin.com/IL/Chicago/1146-E-90th-St-60619/home/13114967" at bounding box center [309, 350] width 103 height 17
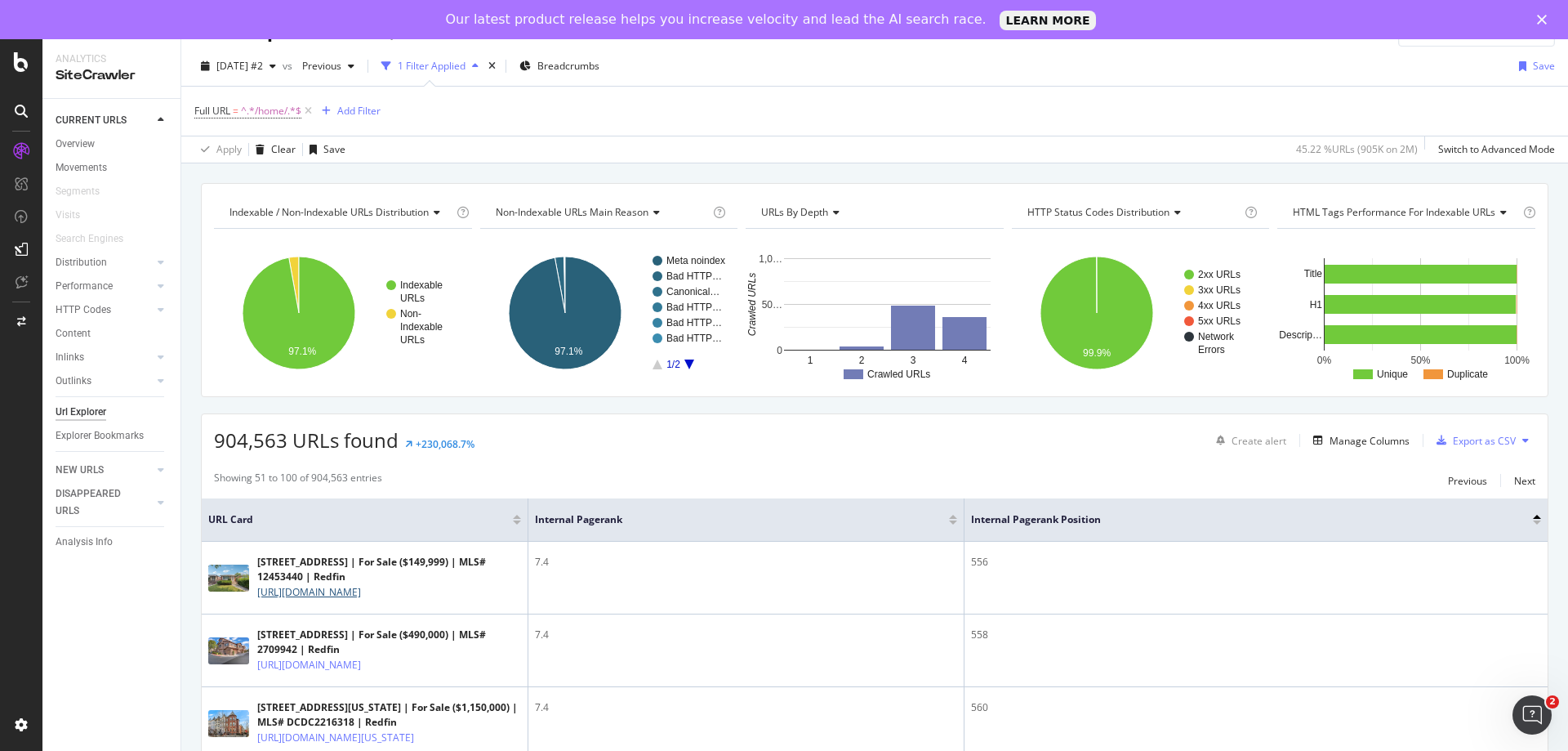
scroll to position [0, 0]
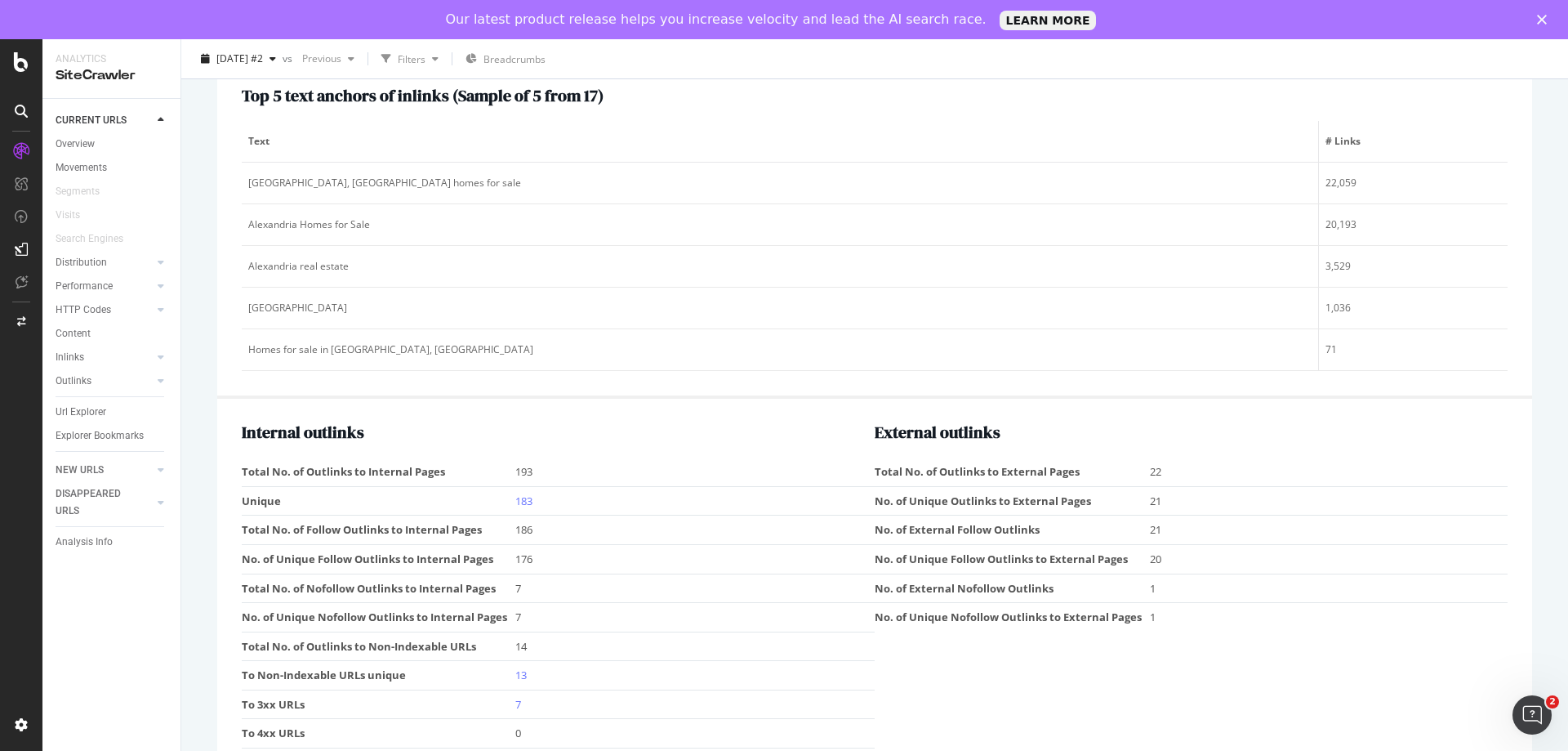
scroll to position [2223, 0]
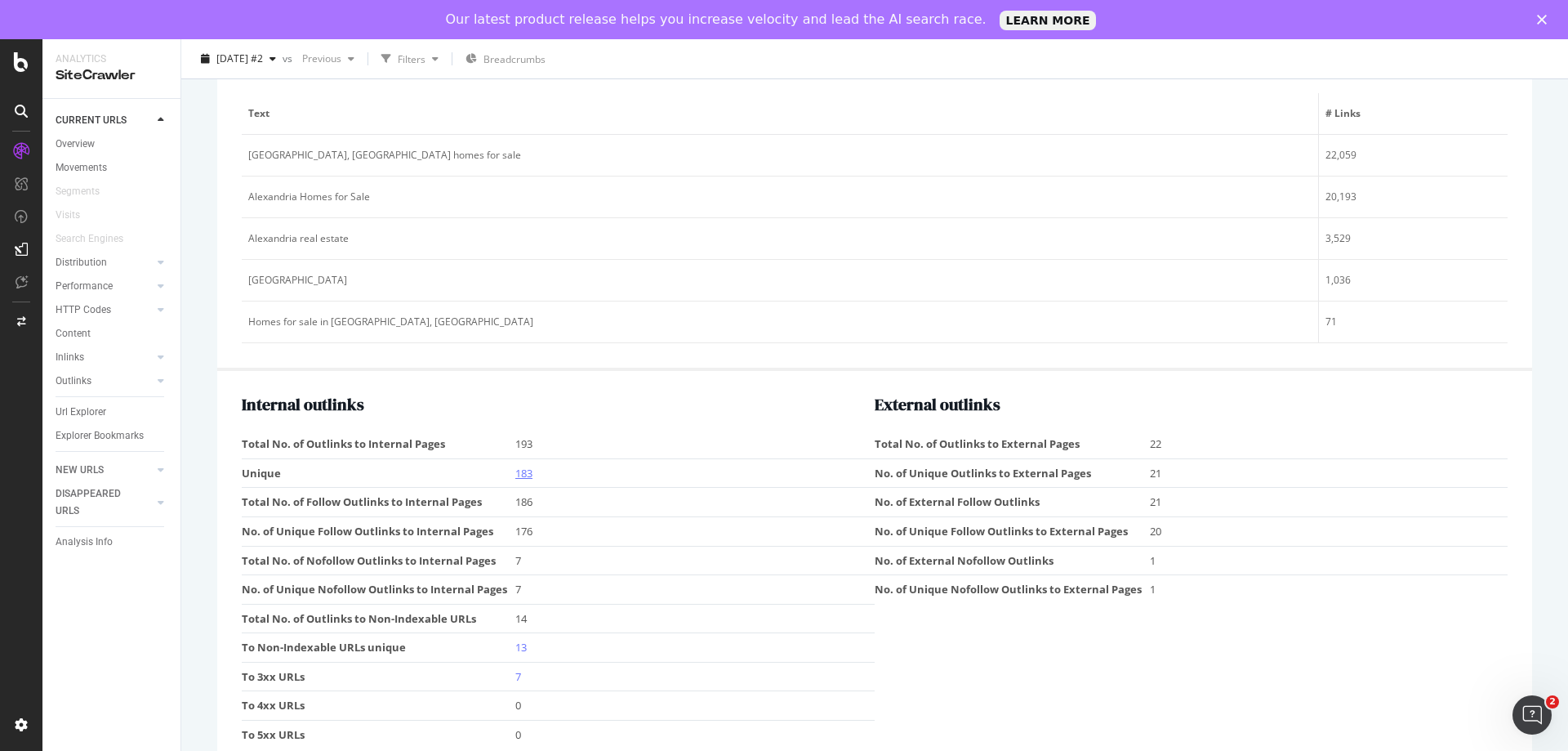
click at [524, 470] on link "183" at bounding box center [524, 472] width 18 height 15
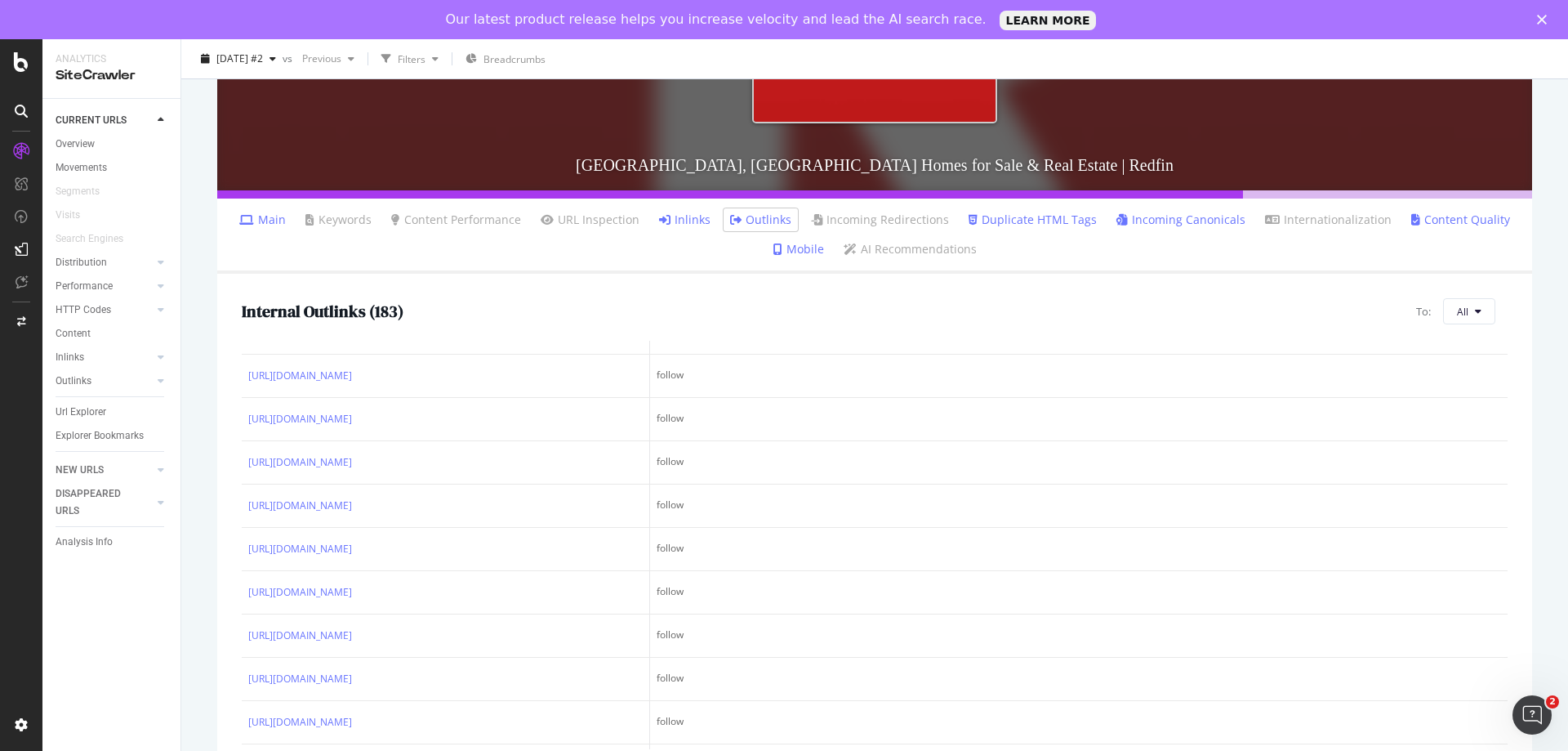
scroll to position [6346, 0]
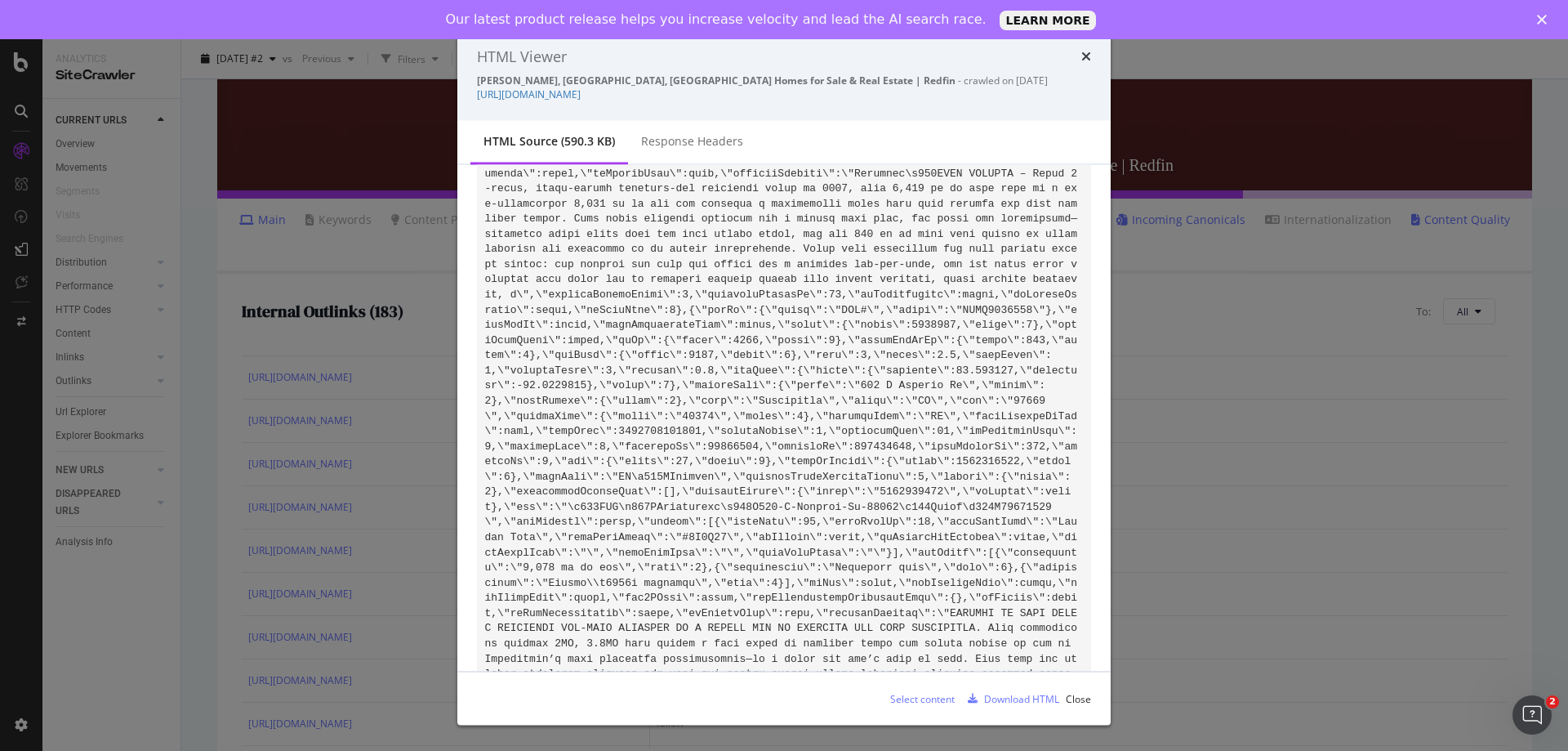
scroll to position [92287, 0]
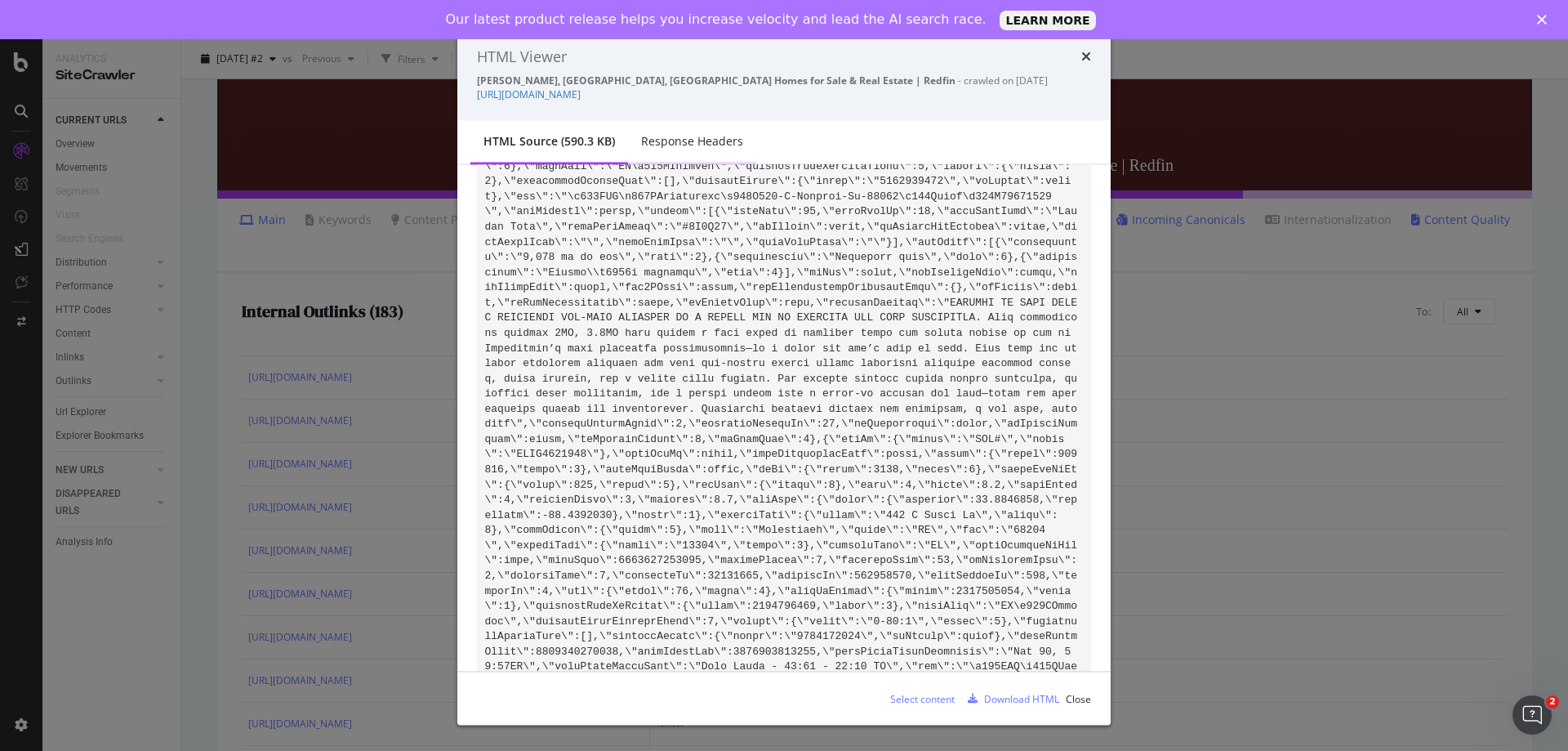
click at [695, 138] on div "Response Headers" at bounding box center [692, 141] width 103 height 17
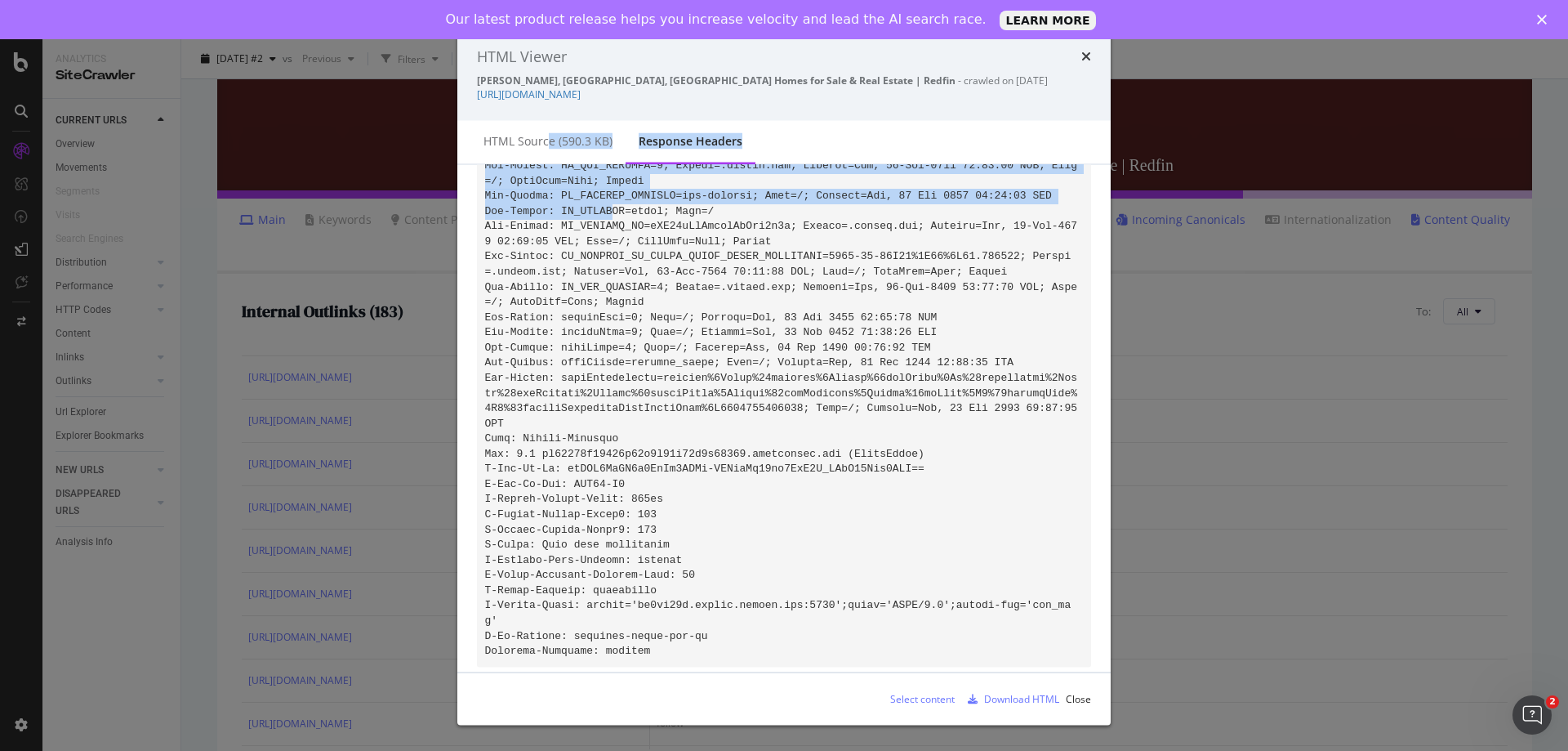
scroll to position [536, 0]
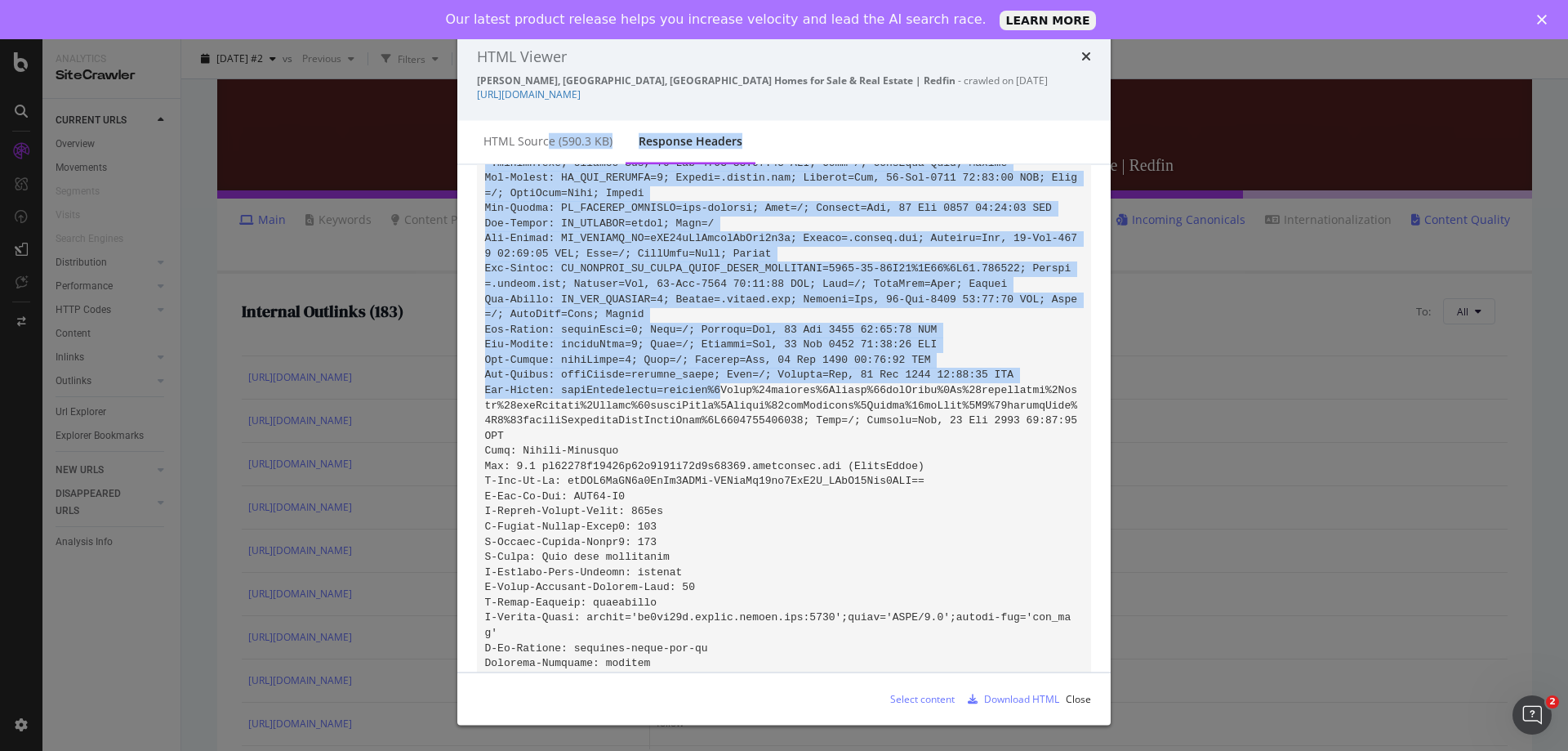
drag, startPoint x: 548, startPoint y: 145, endPoint x: 699, endPoint y: 397, distance: 293.8
click at [699, 397] on div "HTML Viewer Del Ray, Alexandria, VA Homes for Sale & Real Estate | Redfin - cra…" at bounding box center [784, 375] width 654 height 698
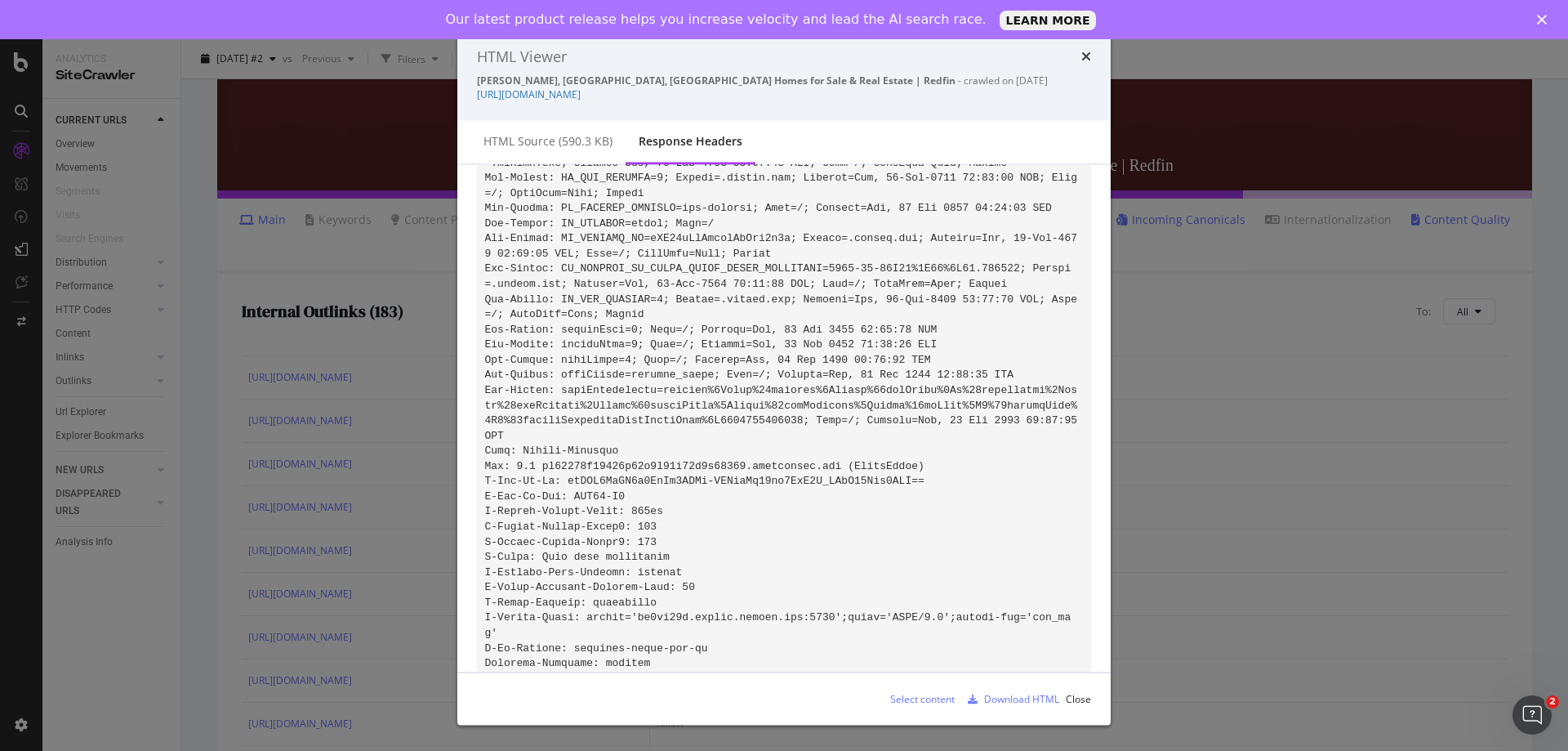
click at [733, 494] on pre "modal" at bounding box center [784, 163] width 614 height 1031
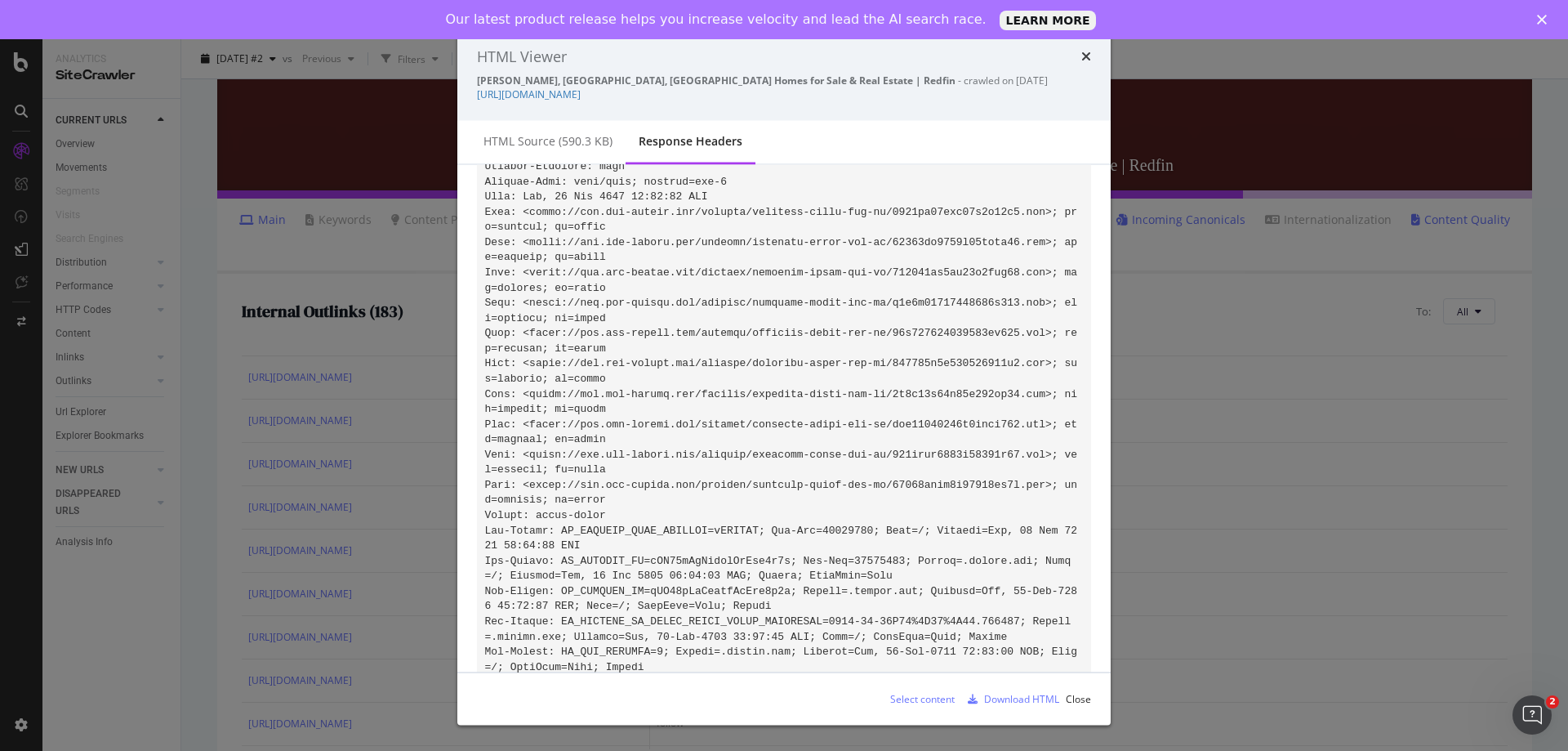
scroll to position [0, 0]
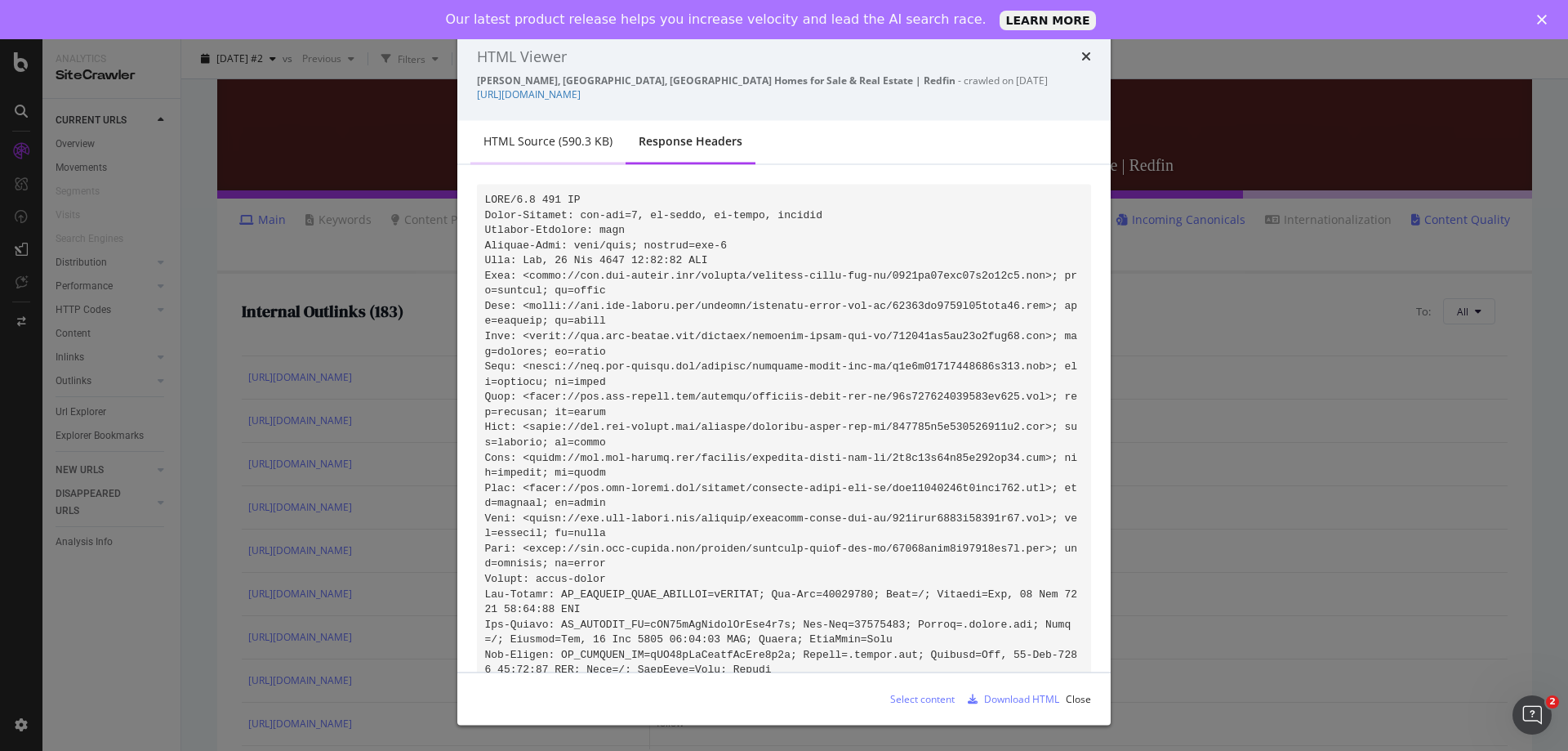
click at [528, 150] on div "HTML source (590.3 KB)" at bounding box center [548, 142] width 155 height 45
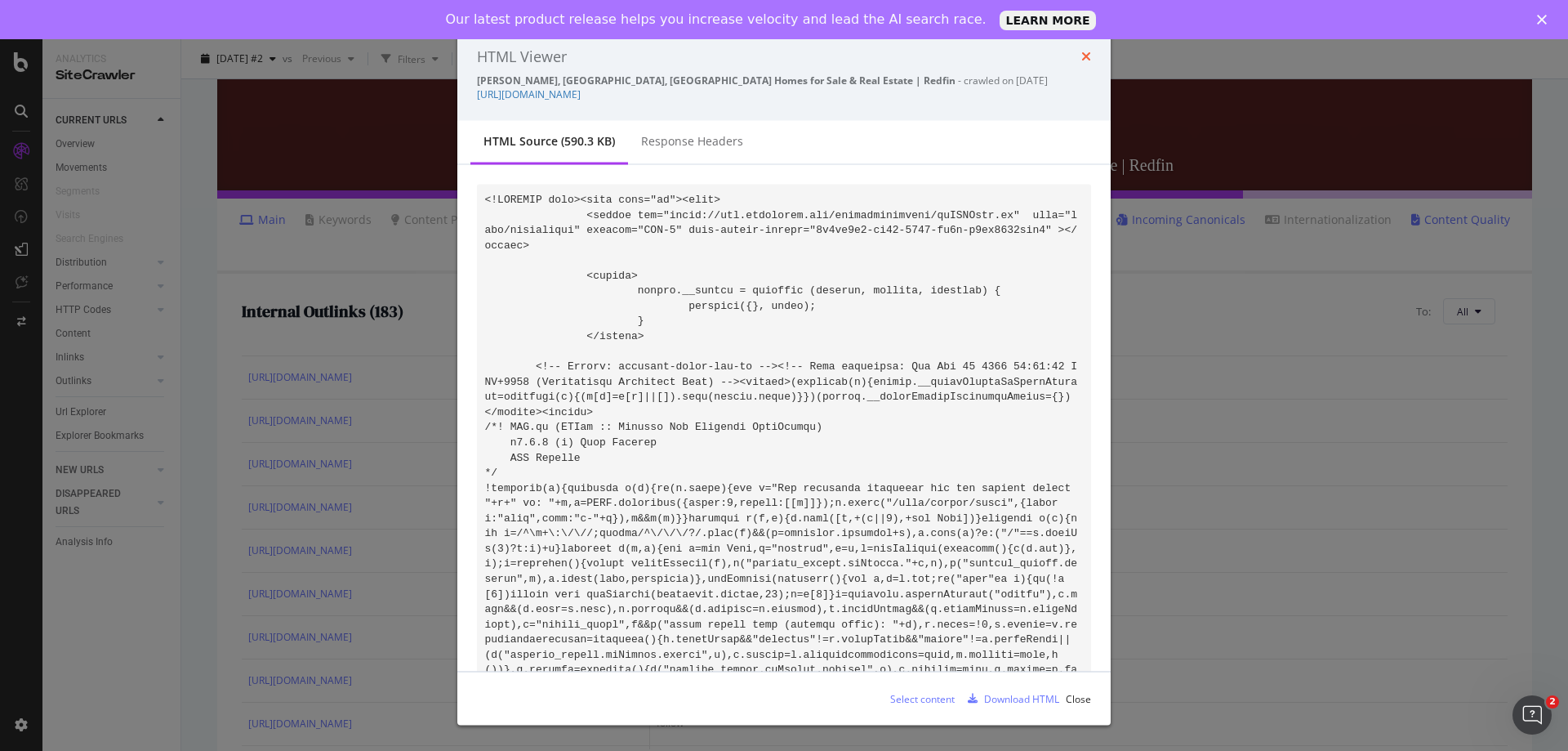
click at [1088, 54] on icon "times" at bounding box center [1086, 56] width 10 height 13
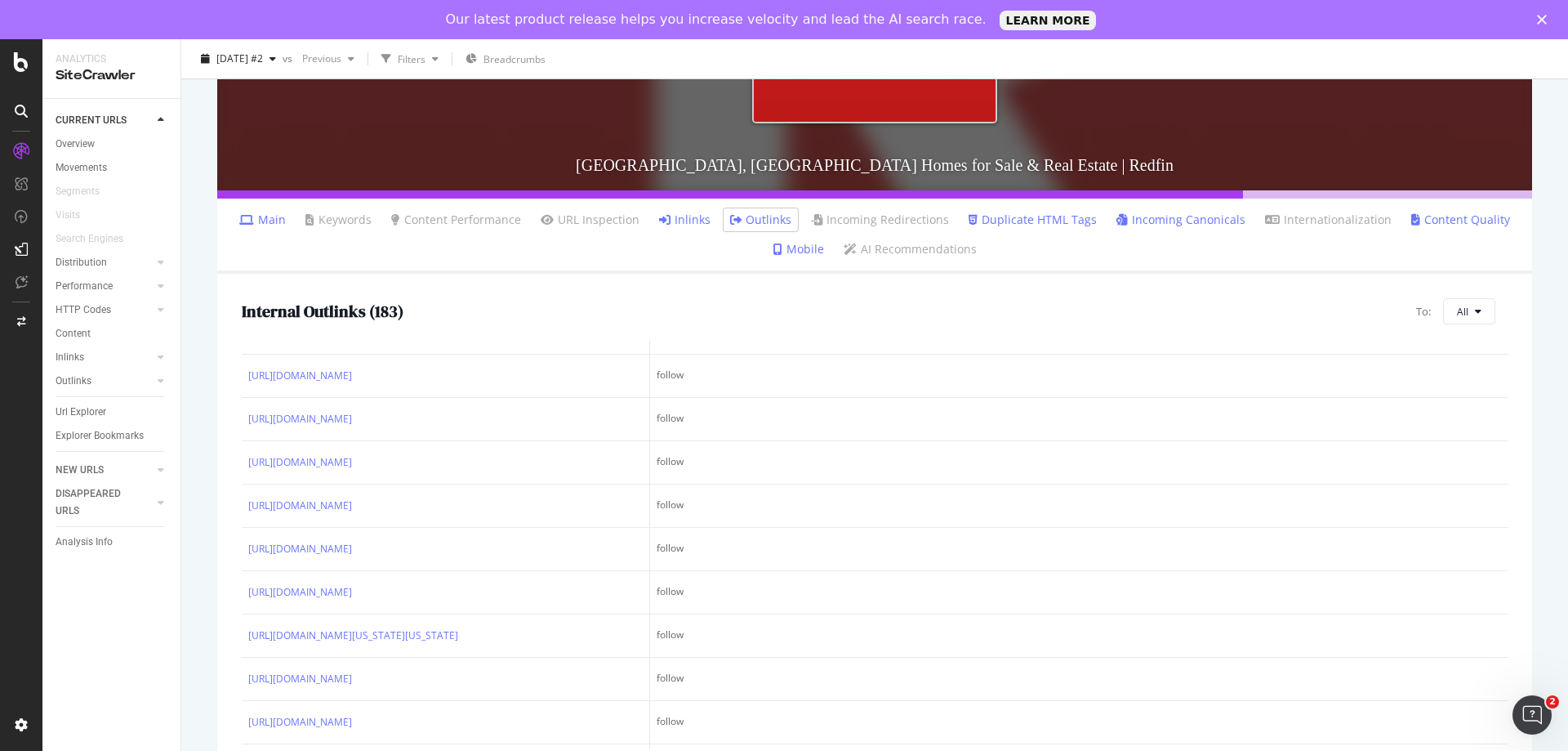
scroll to position [5598, 0]
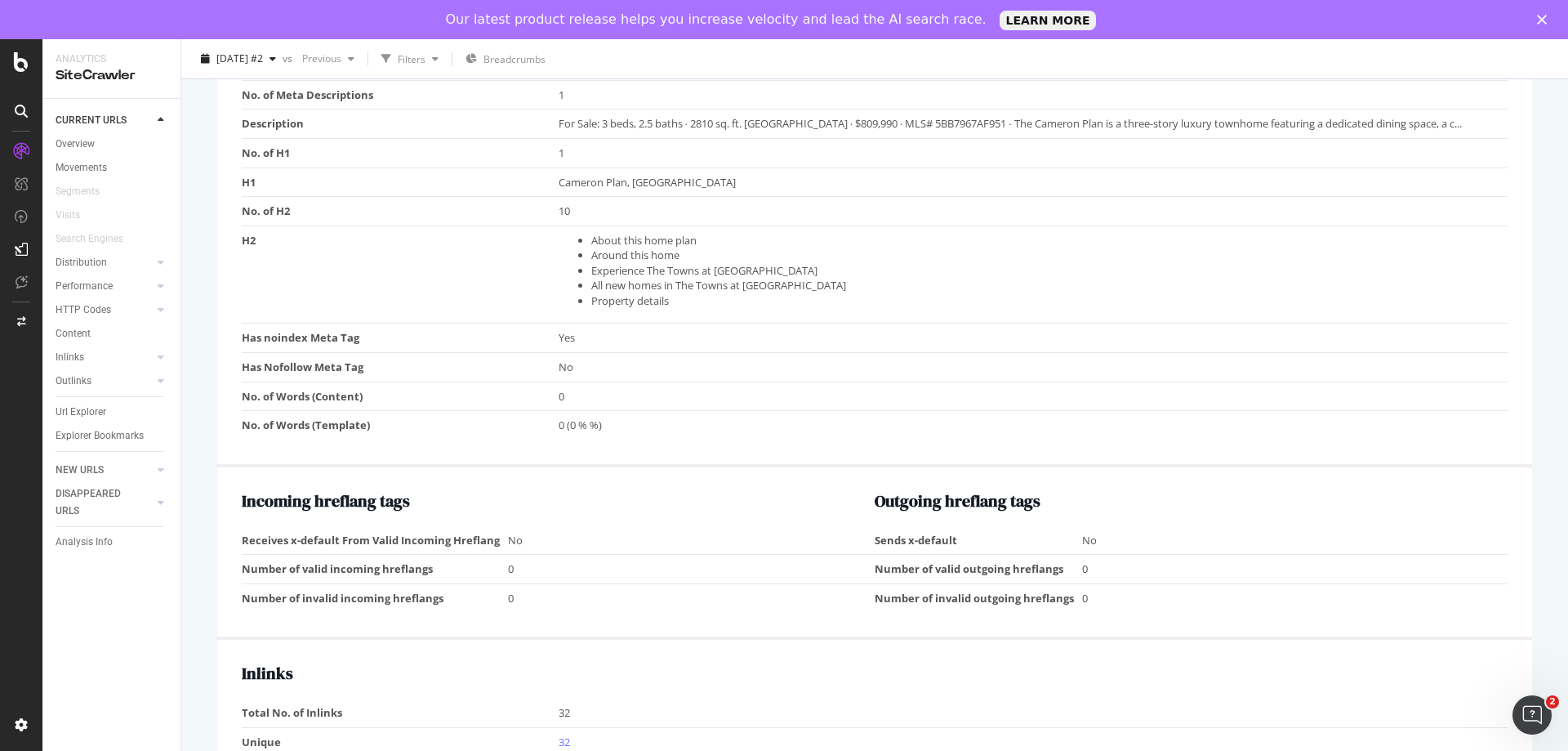
scroll to position [1470, 0]
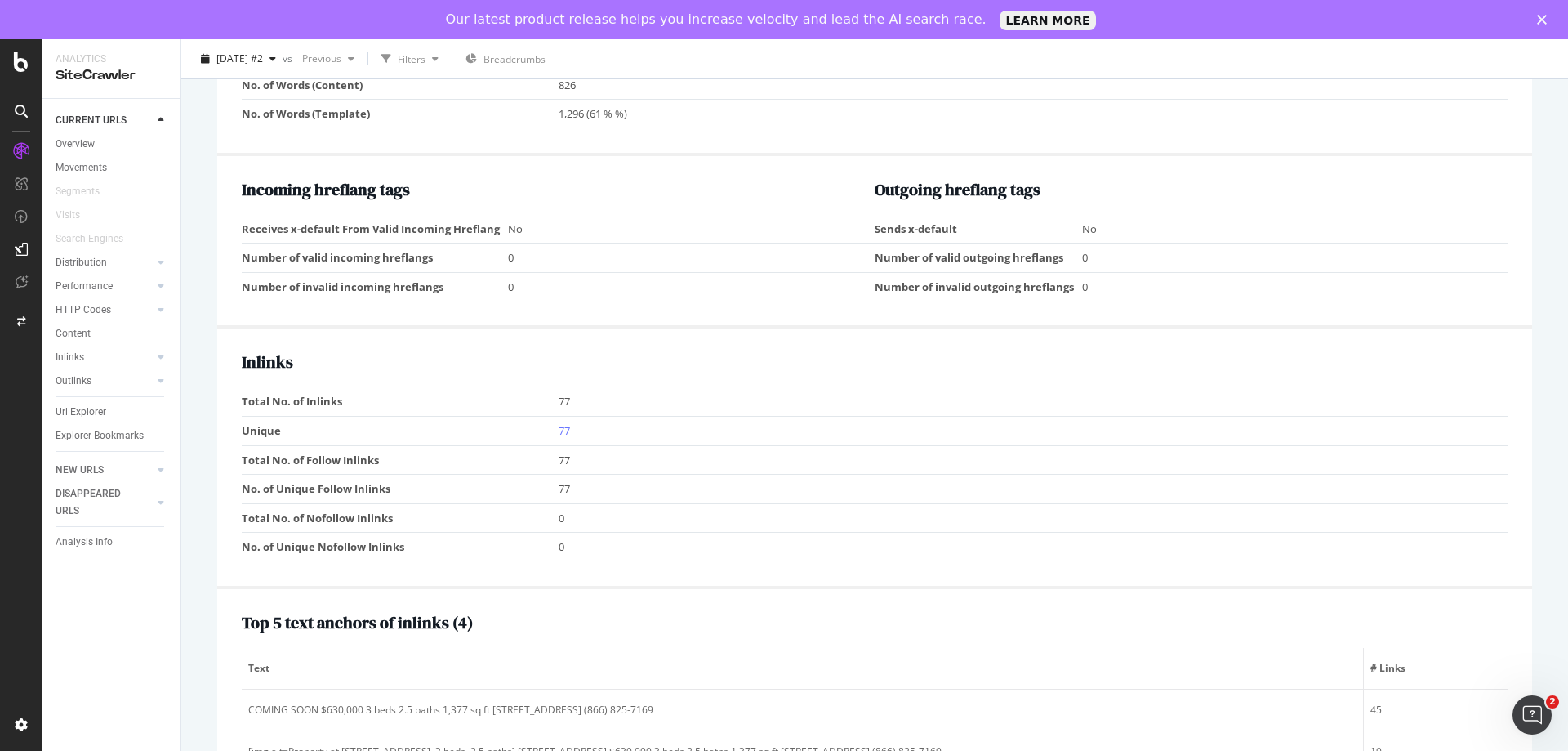
scroll to position [1796, 0]
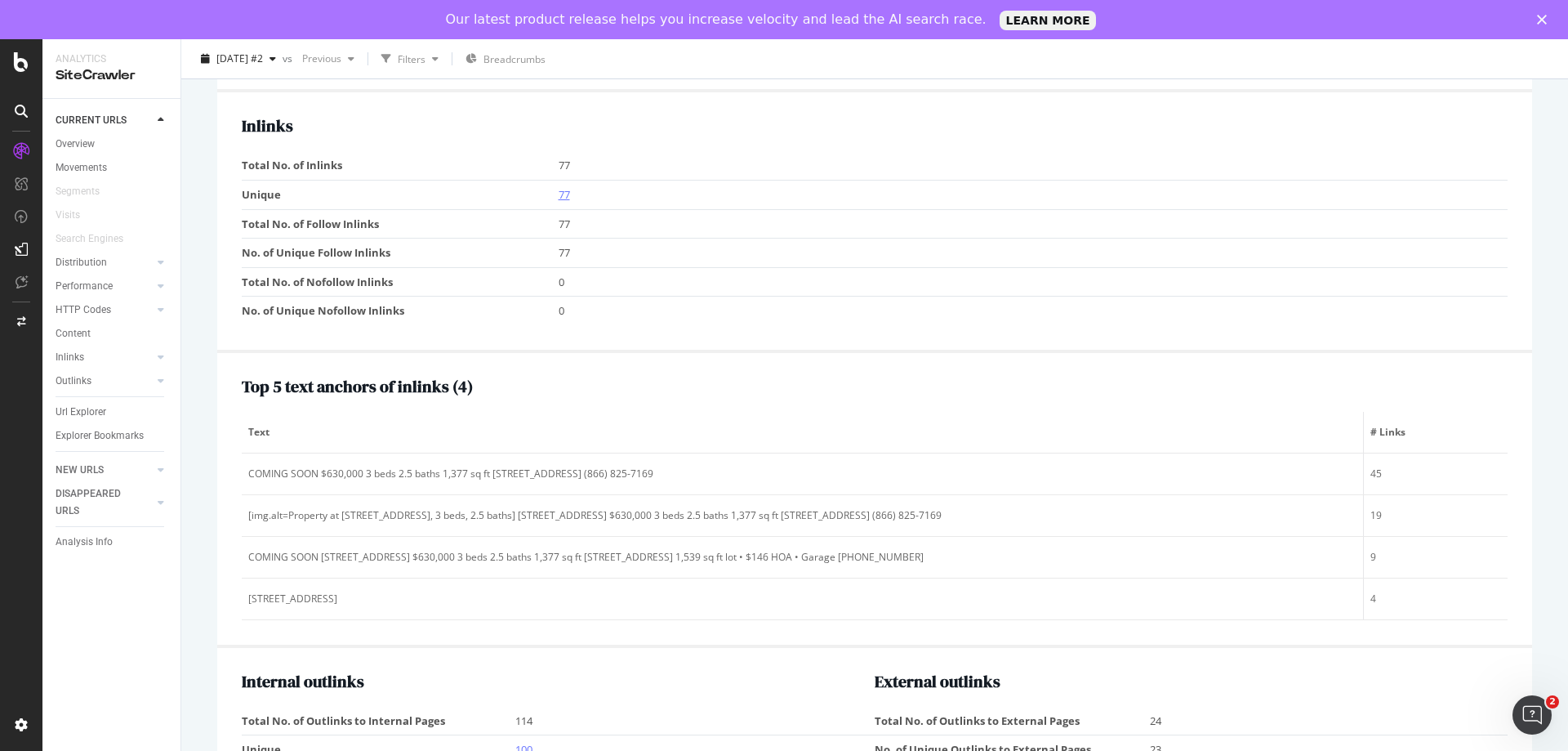
click at [562, 202] on link "77" at bounding box center [564, 194] width 11 height 15
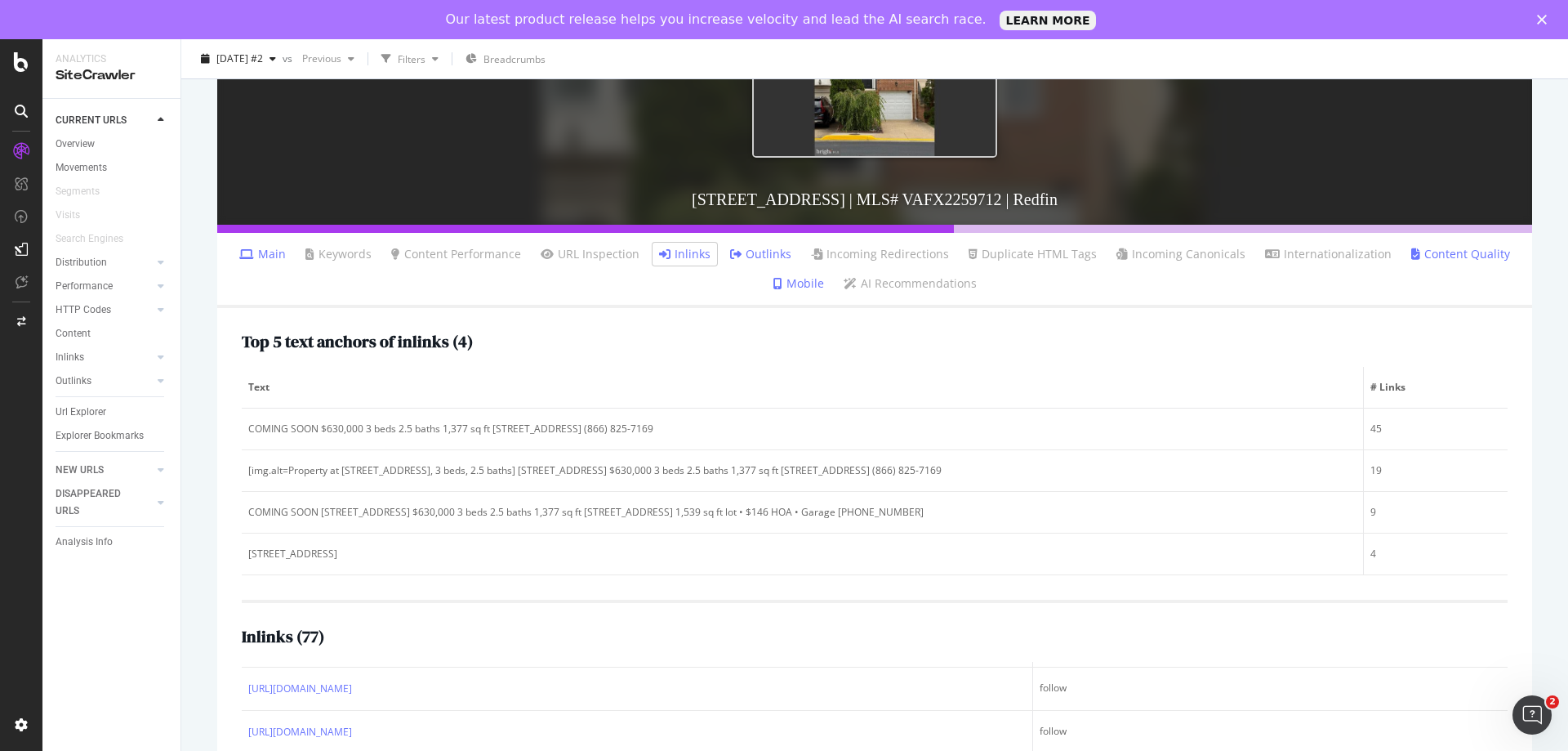
scroll to position [271, 0]
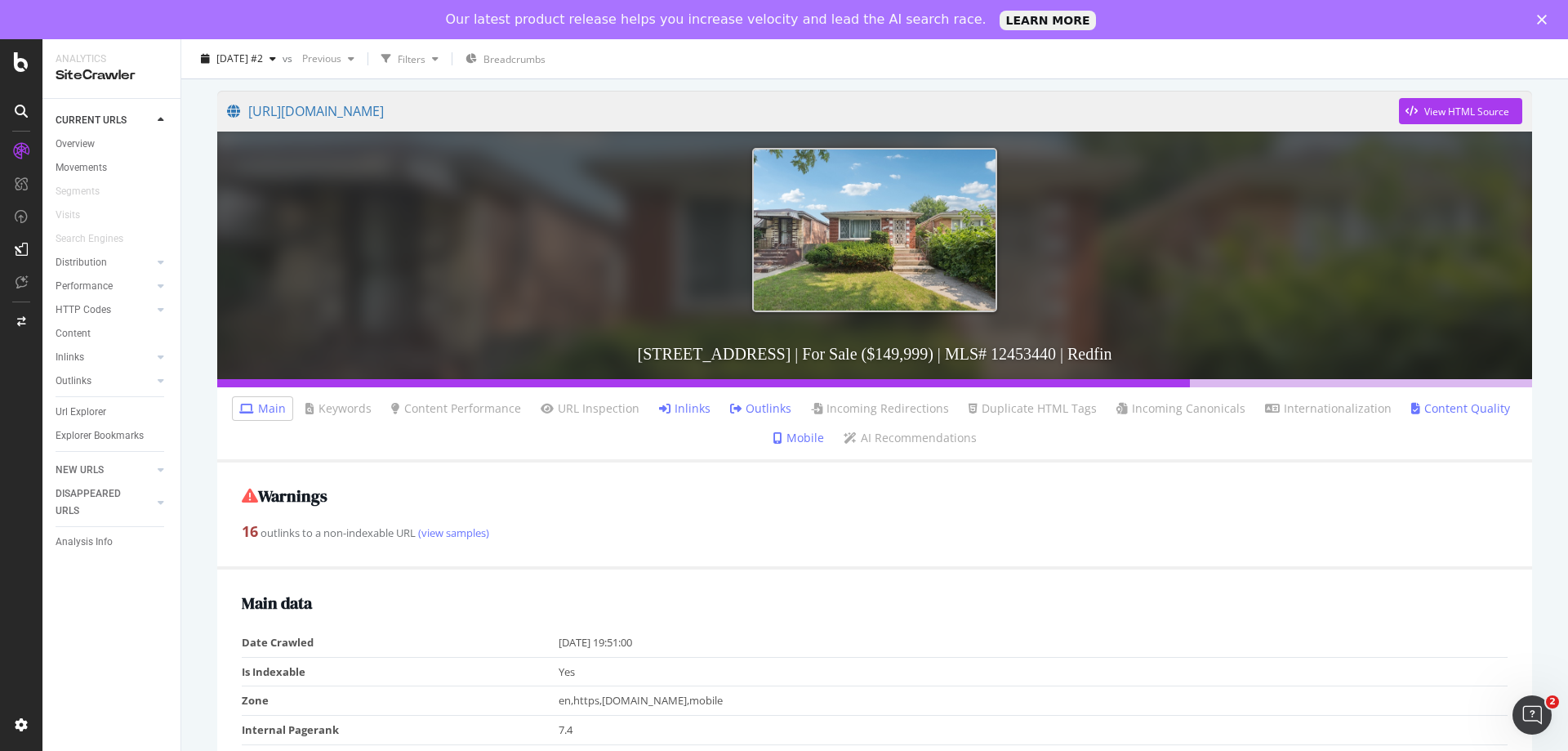
scroll to position [163, 0]
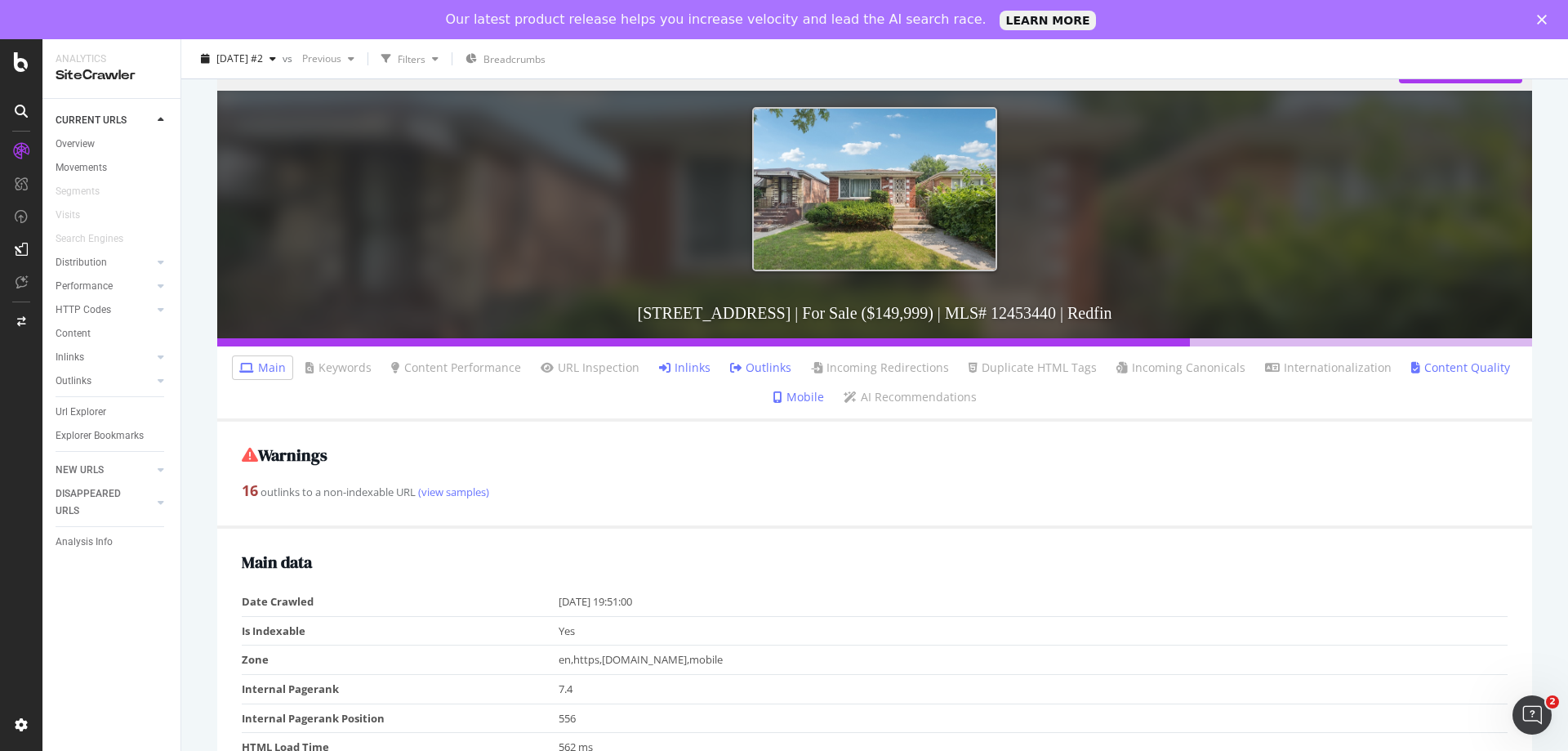
click at [684, 366] on link "Inlinks" at bounding box center [685, 367] width 52 height 17
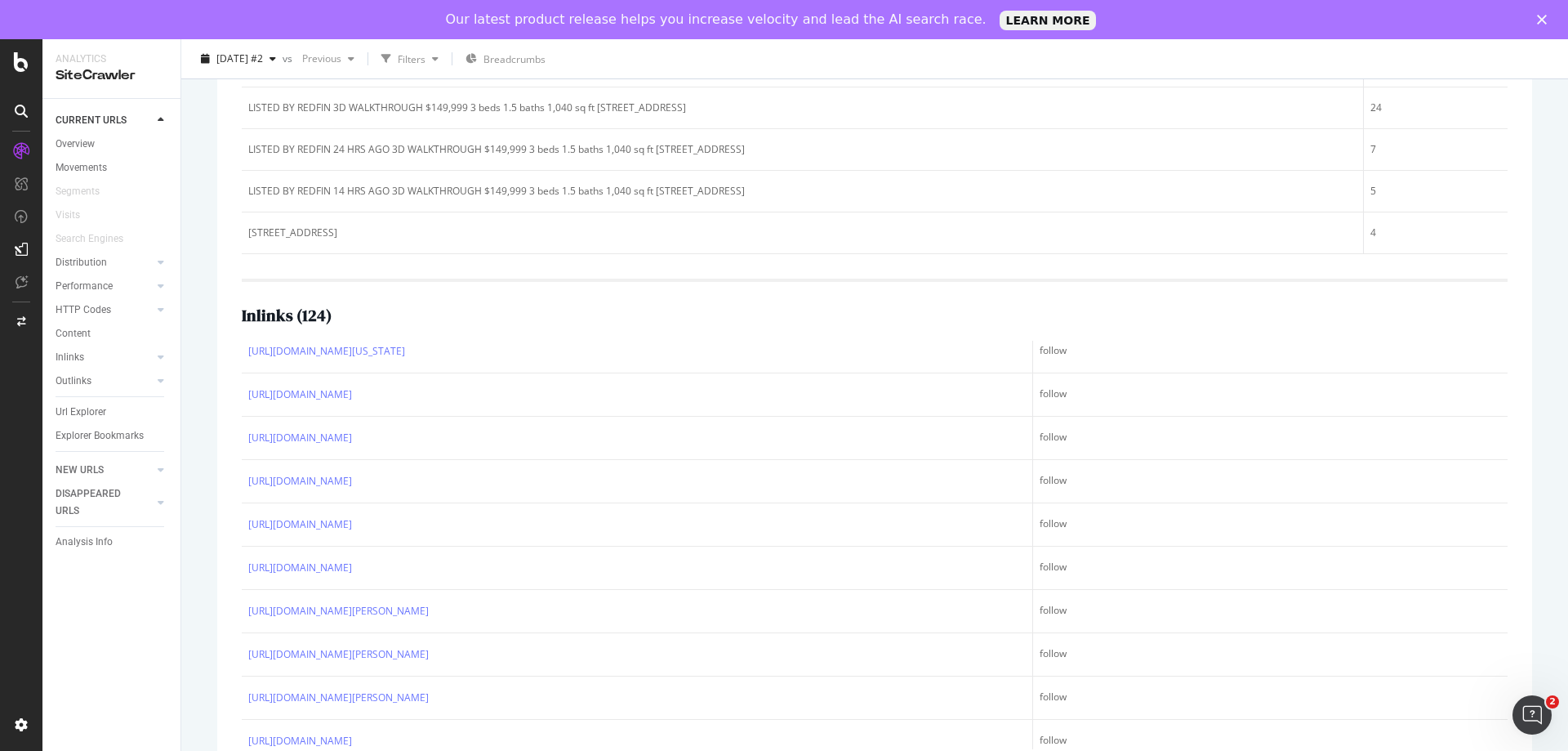
scroll to position [3939, 0]
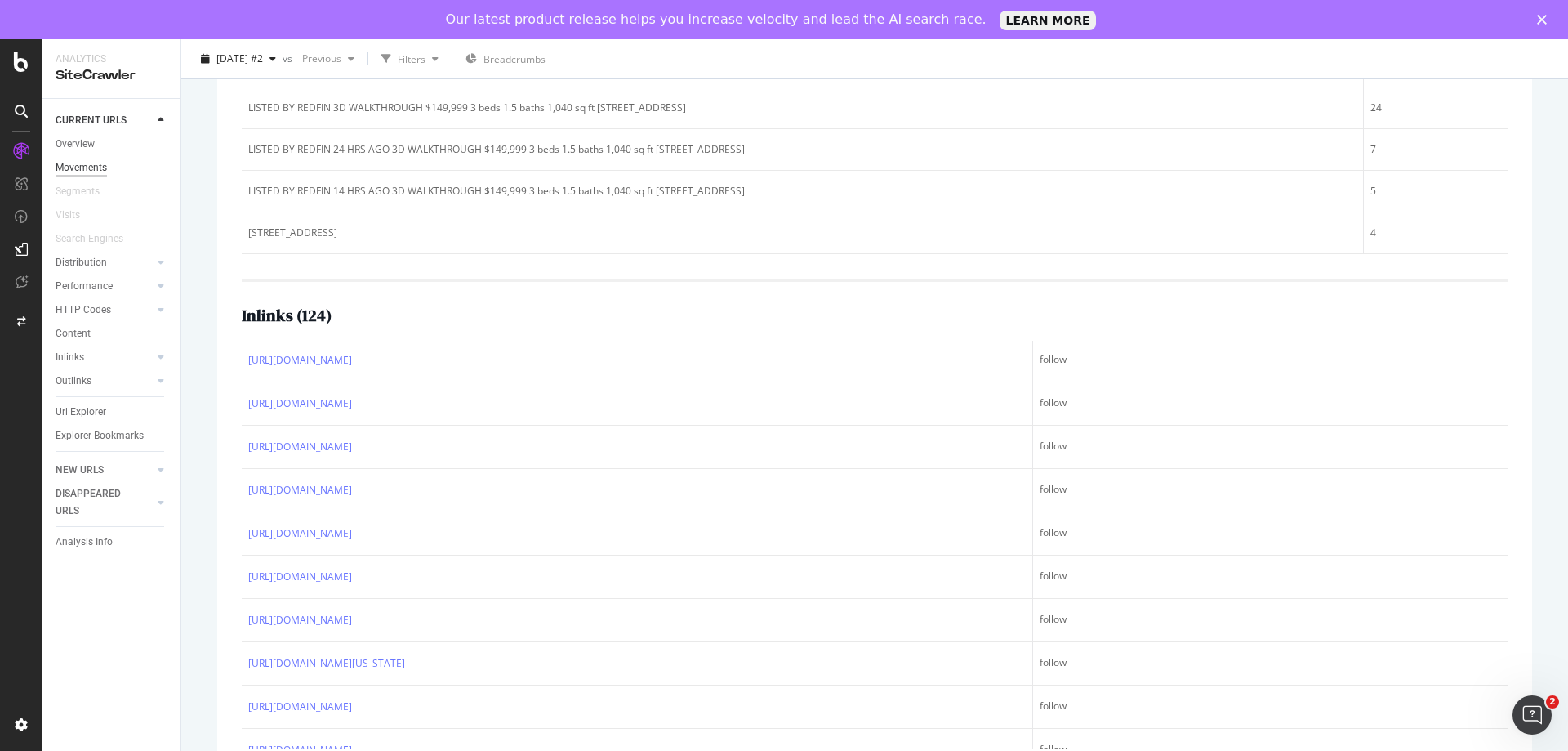
click at [90, 172] on div "Movements" at bounding box center [81, 168] width 52 height 18
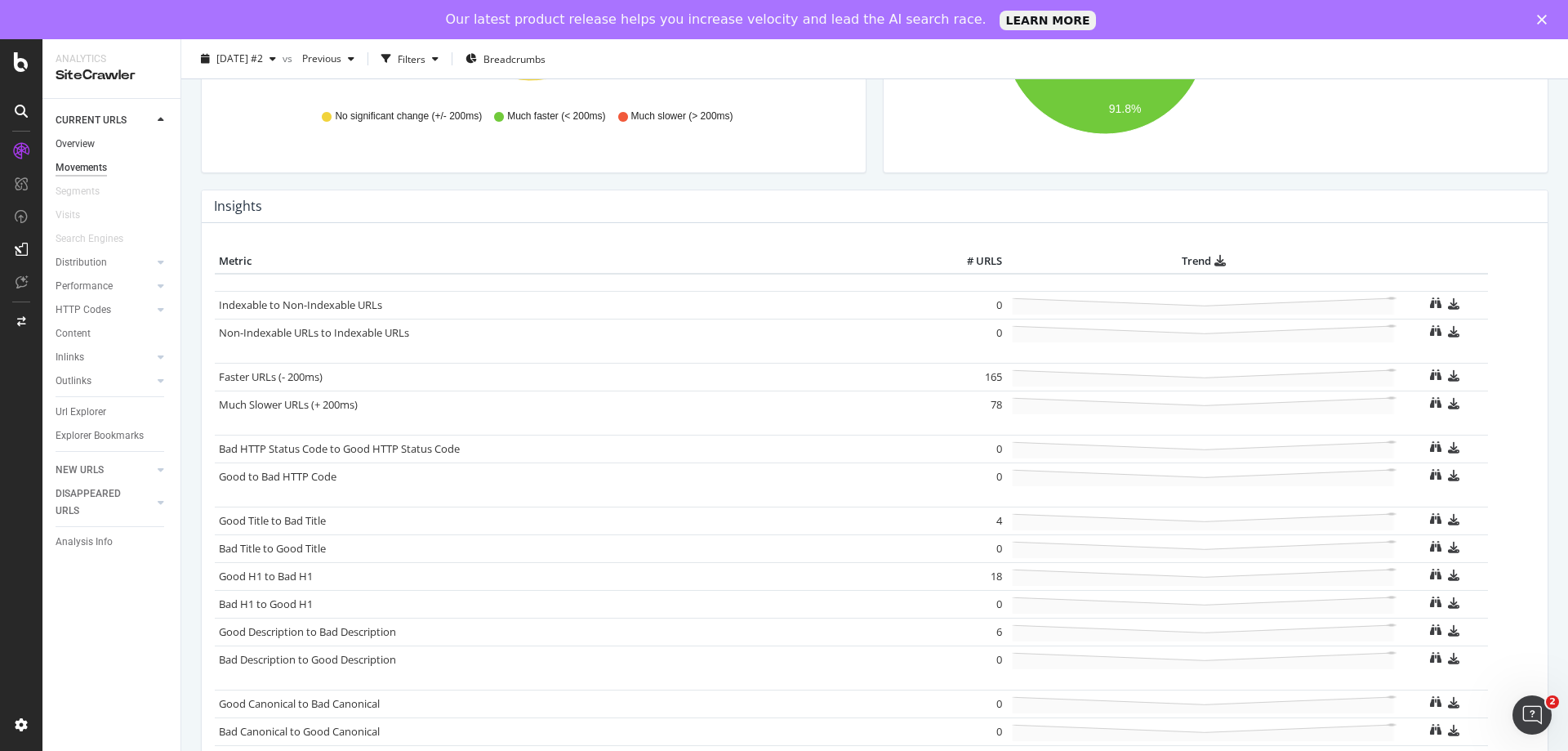
click at [96, 146] on link "Overview" at bounding box center [112, 145] width 114 height 18
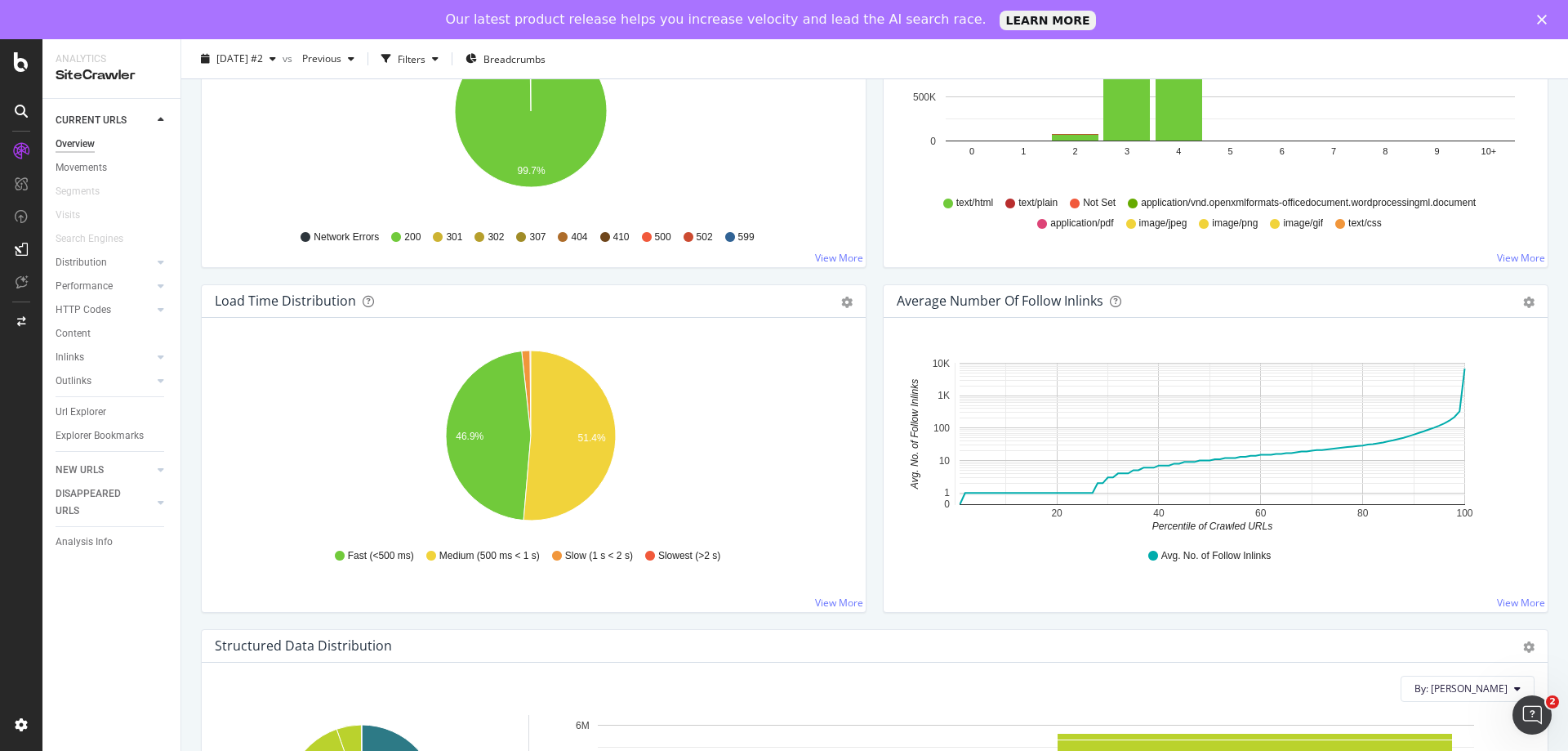
scroll to position [1062, 0]
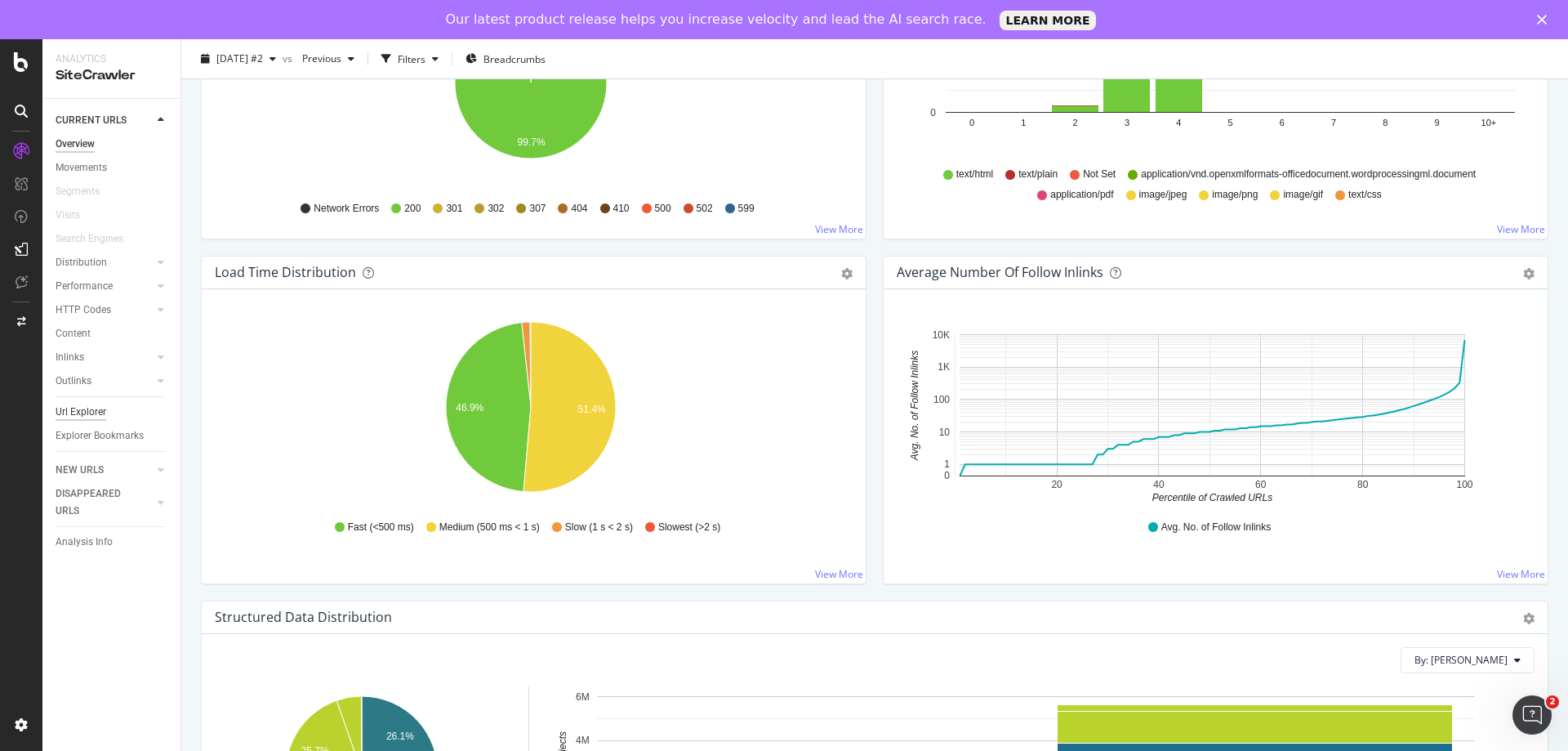
click at [93, 412] on div "Url Explorer" at bounding box center [81, 412] width 51 height 18
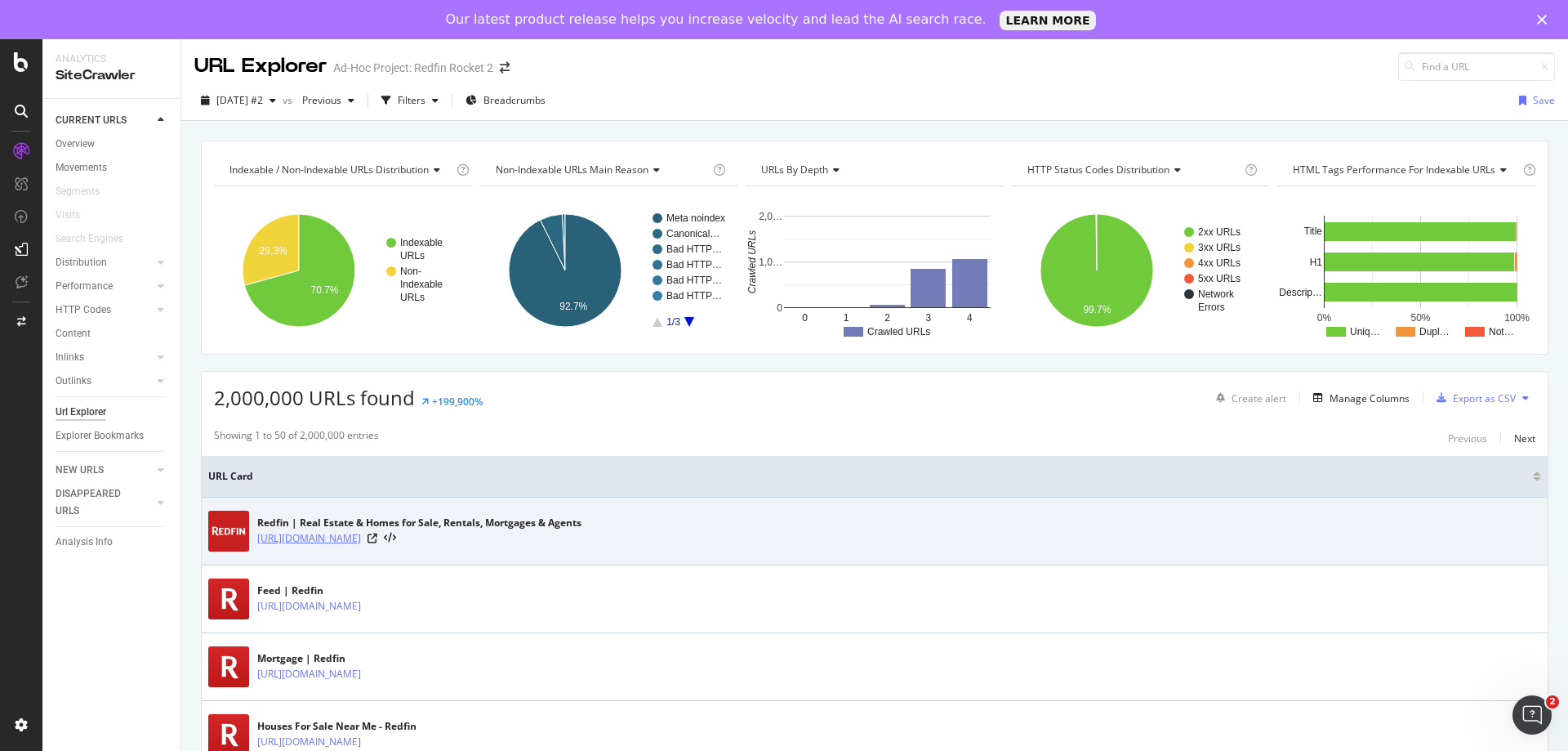
click at [340, 534] on link "[URL][DOMAIN_NAME]" at bounding box center [309, 538] width 103 height 17
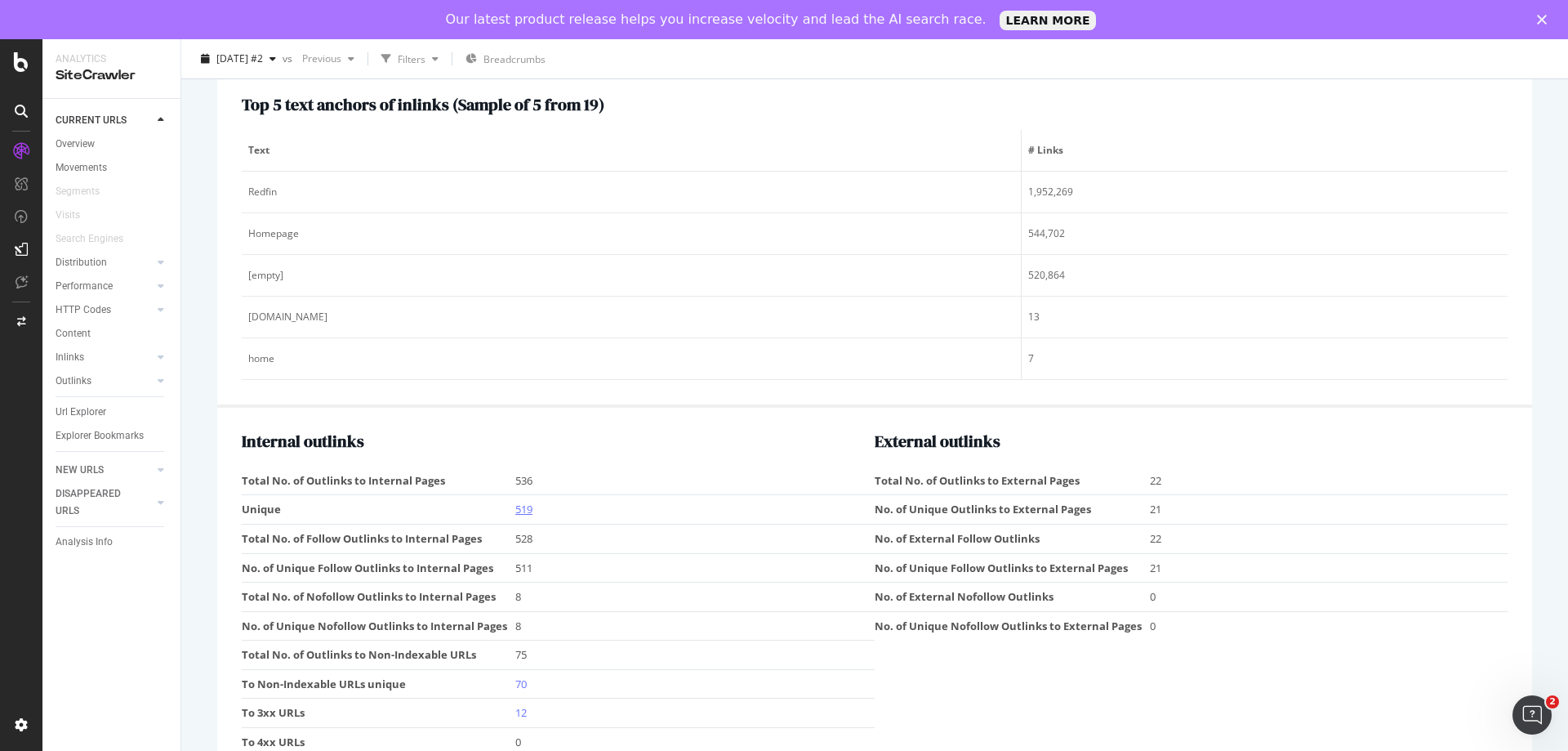
scroll to position [2181, 0]
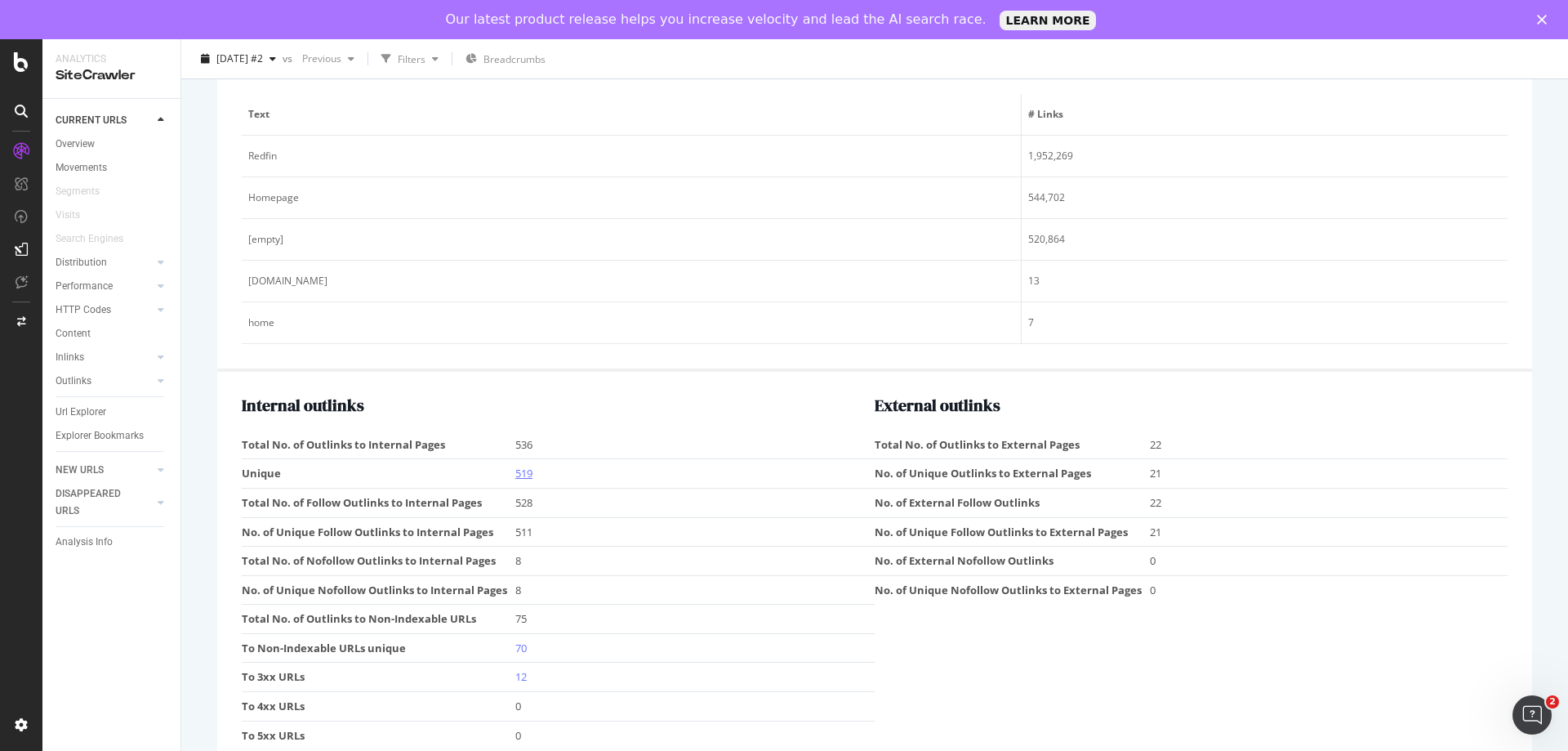
click at [523, 476] on link "519" at bounding box center [524, 472] width 18 height 15
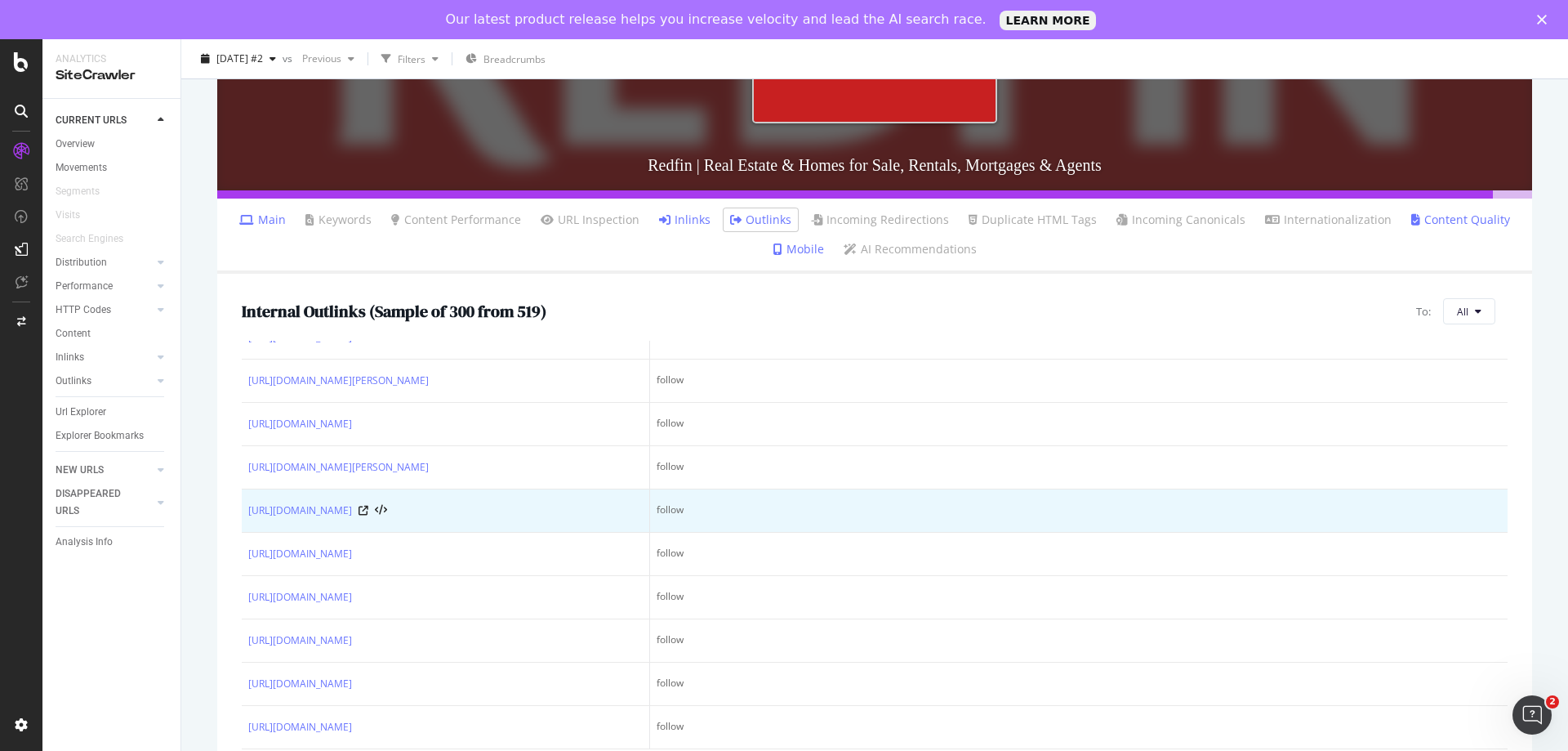
scroll to position [13110, 0]
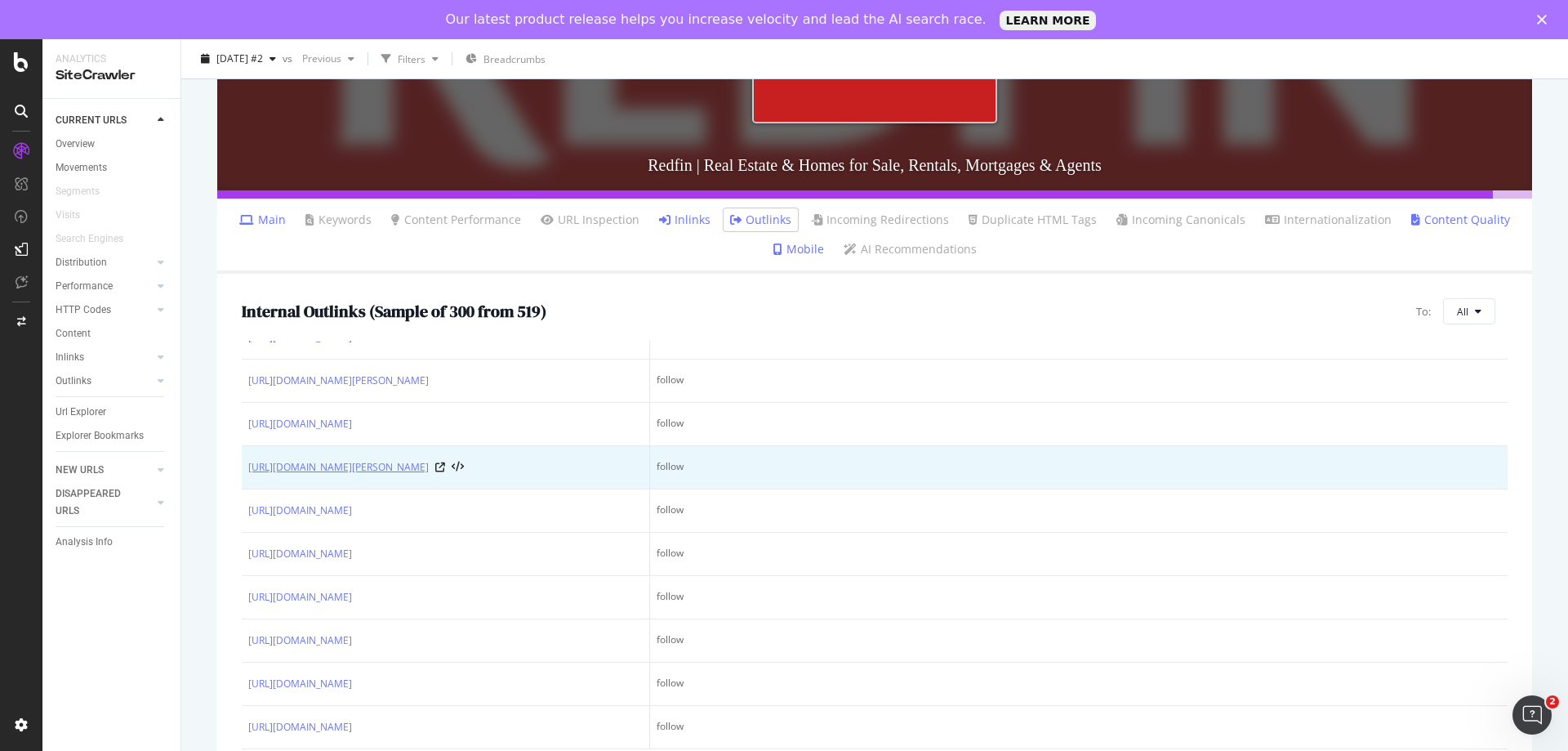
click at [429, 459] on link "[URL][DOMAIN_NAME][PERSON_NAME]" at bounding box center [338, 467] width 181 height 17
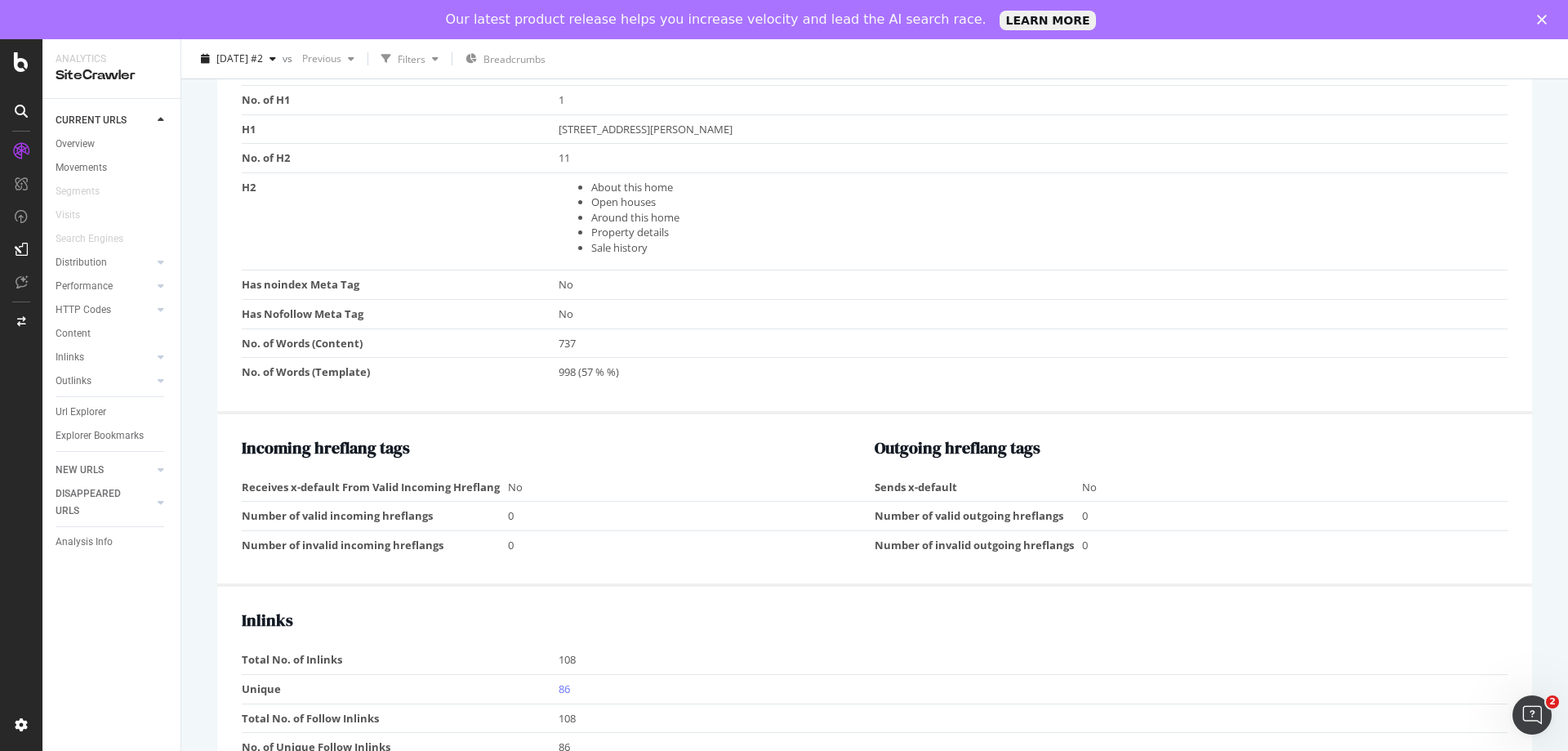
scroll to position [1083, 0]
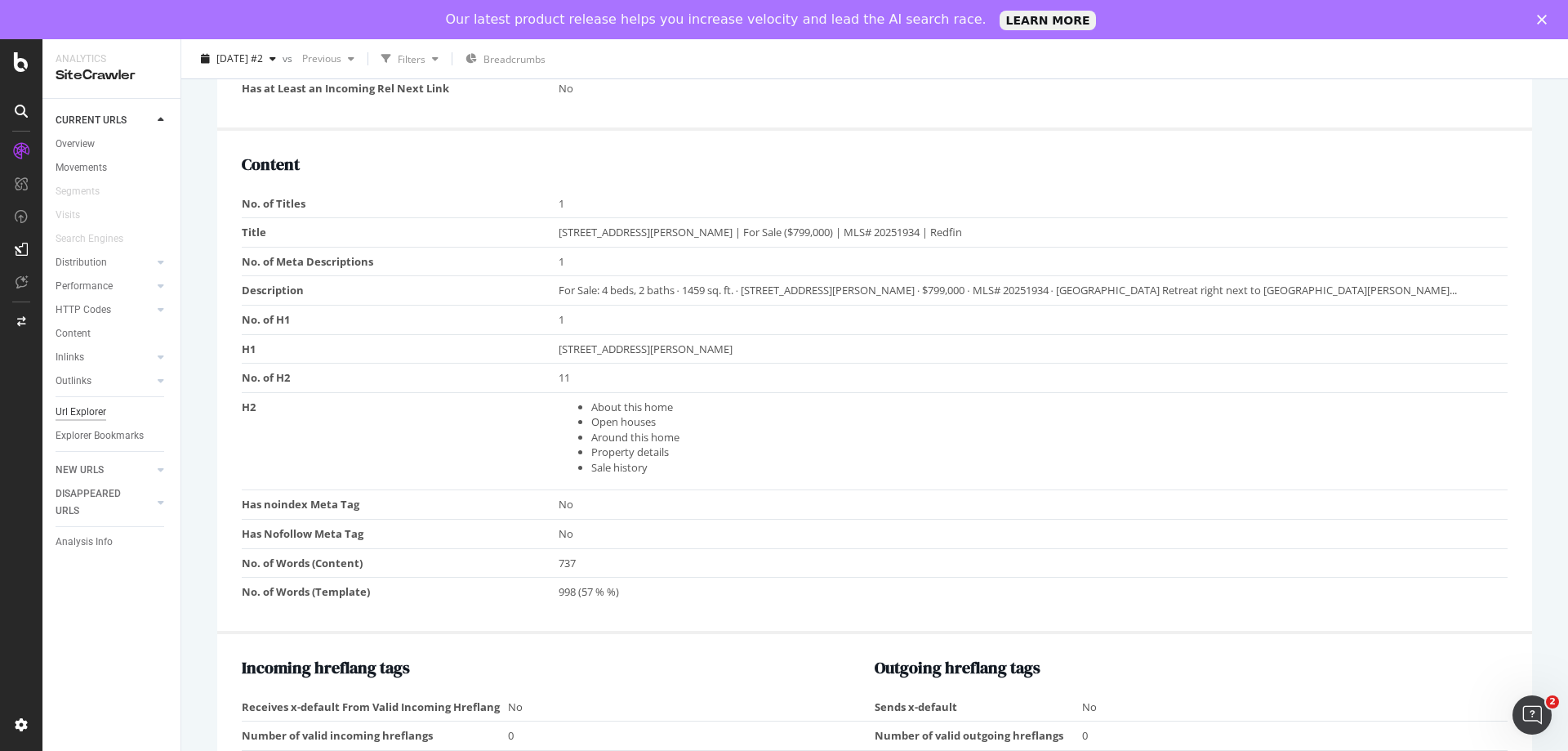
click at [88, 415] on div "Url Explorer" at bounding box center [81, 412] width 51 height 18
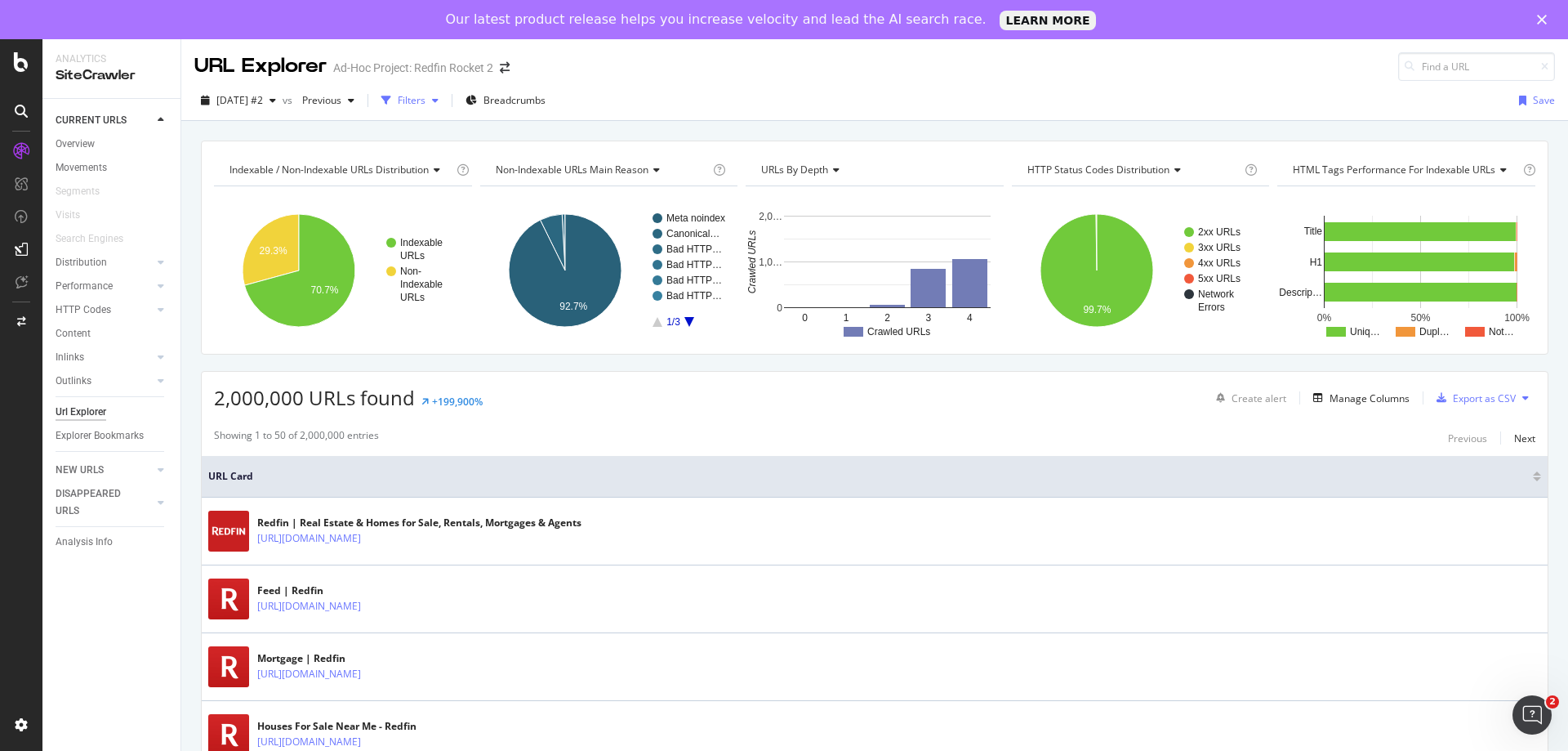
click at [445, 101] on div "button" at bounding box center [436, 100] width 19 height 10
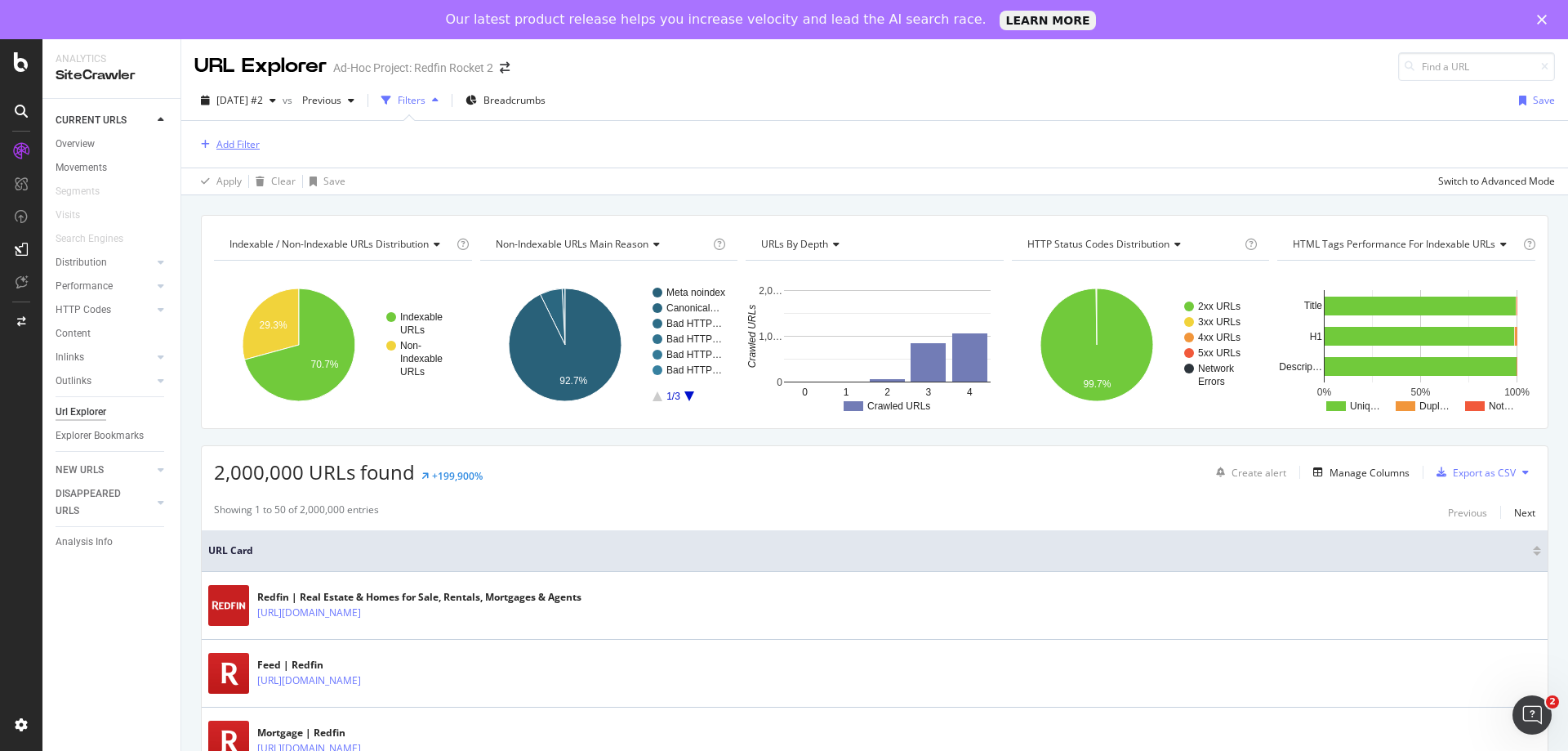
click at [259, 151] on div "Add Filter" at bounding box center [238, 145] width 43 height 14
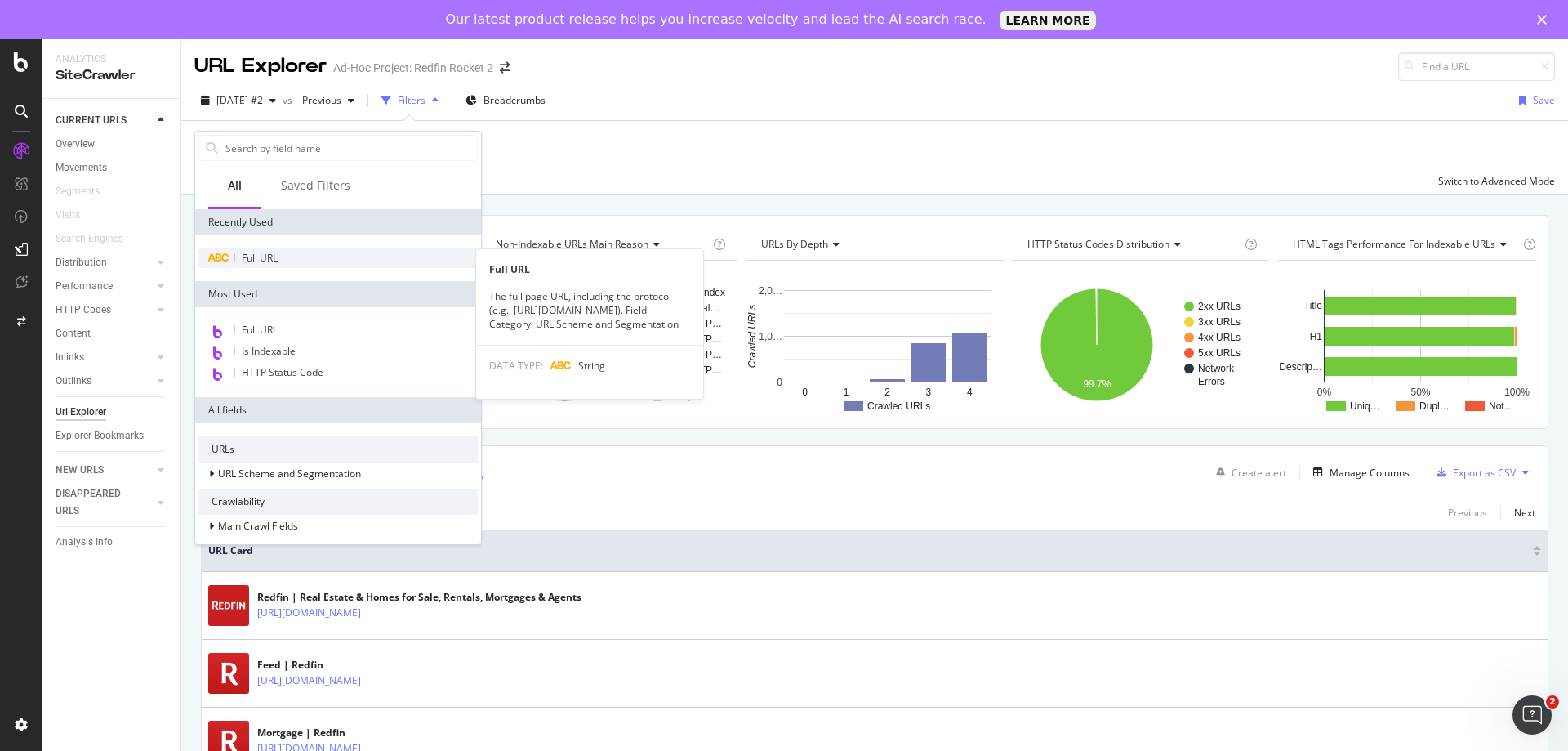
click at [277, 266] on div "Full URL" at bounding box center [337, 258] width 280 height 19
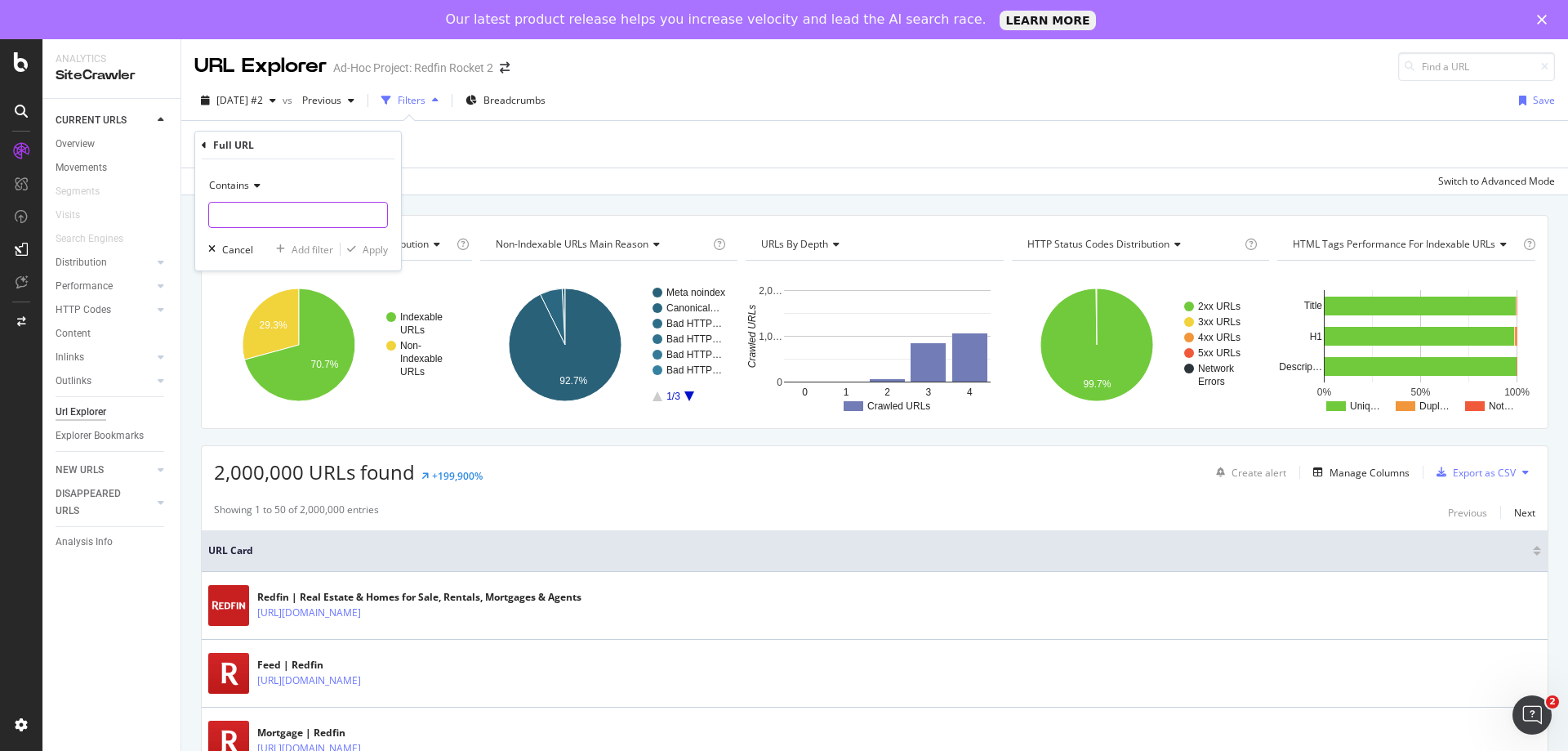
click at [282, 217] on input "text" at bounding box center [298, 215] width 178 height 26
type input "/home/"
click at [365, 238] on div "Contains /home/ Cancel Add filter Apply" at bounding box center [298, 215] width 206 height 111
click at [367, 245] on div "Apply" at bounding box center [375, 250] width 25 height 14
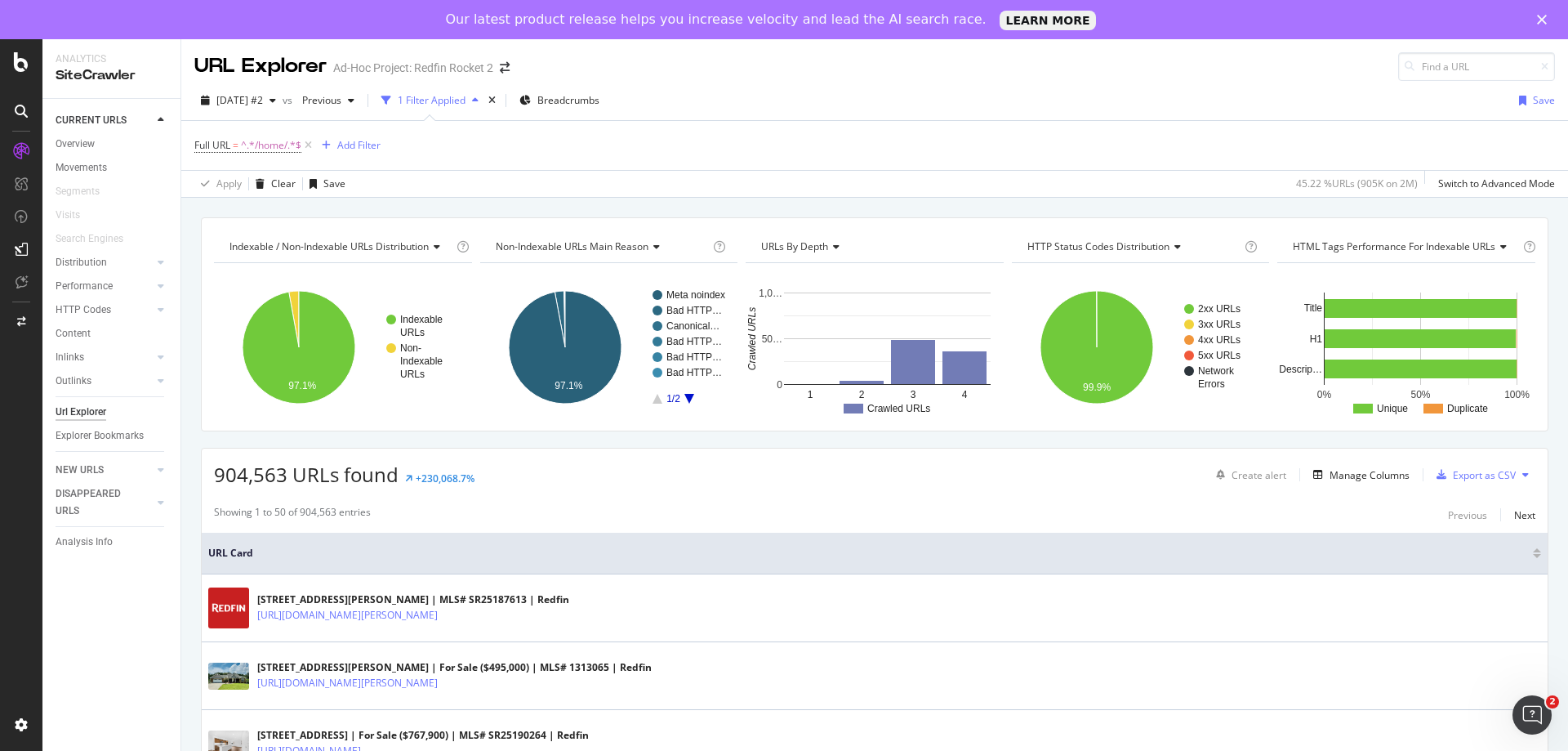
click at [806, 251] on span "URLs by Depth" at bounding box center [795, 246] width 67 height 14
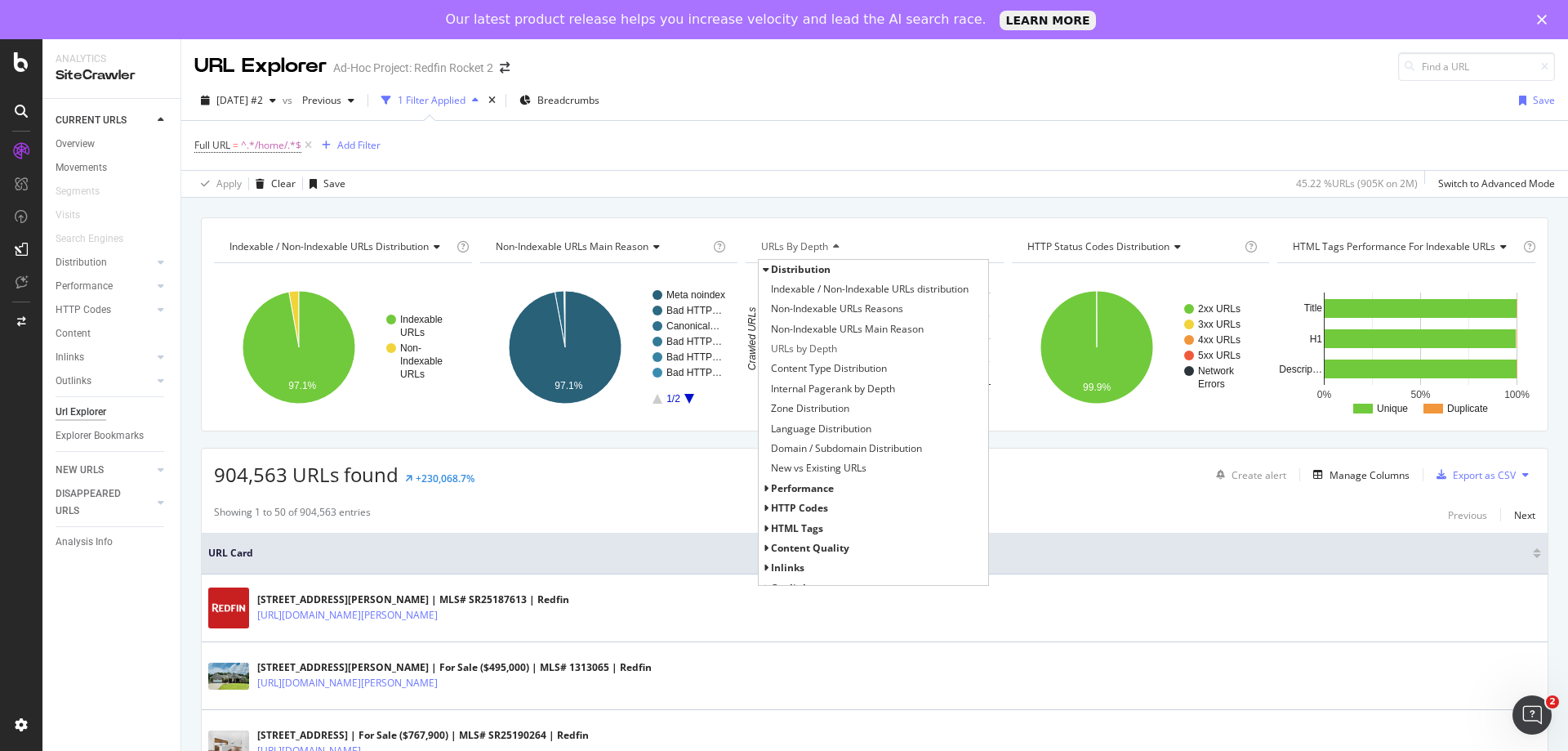
click at [793, 566] on span "Inlinks" at bounding box center [788, 567] width 33 height 14
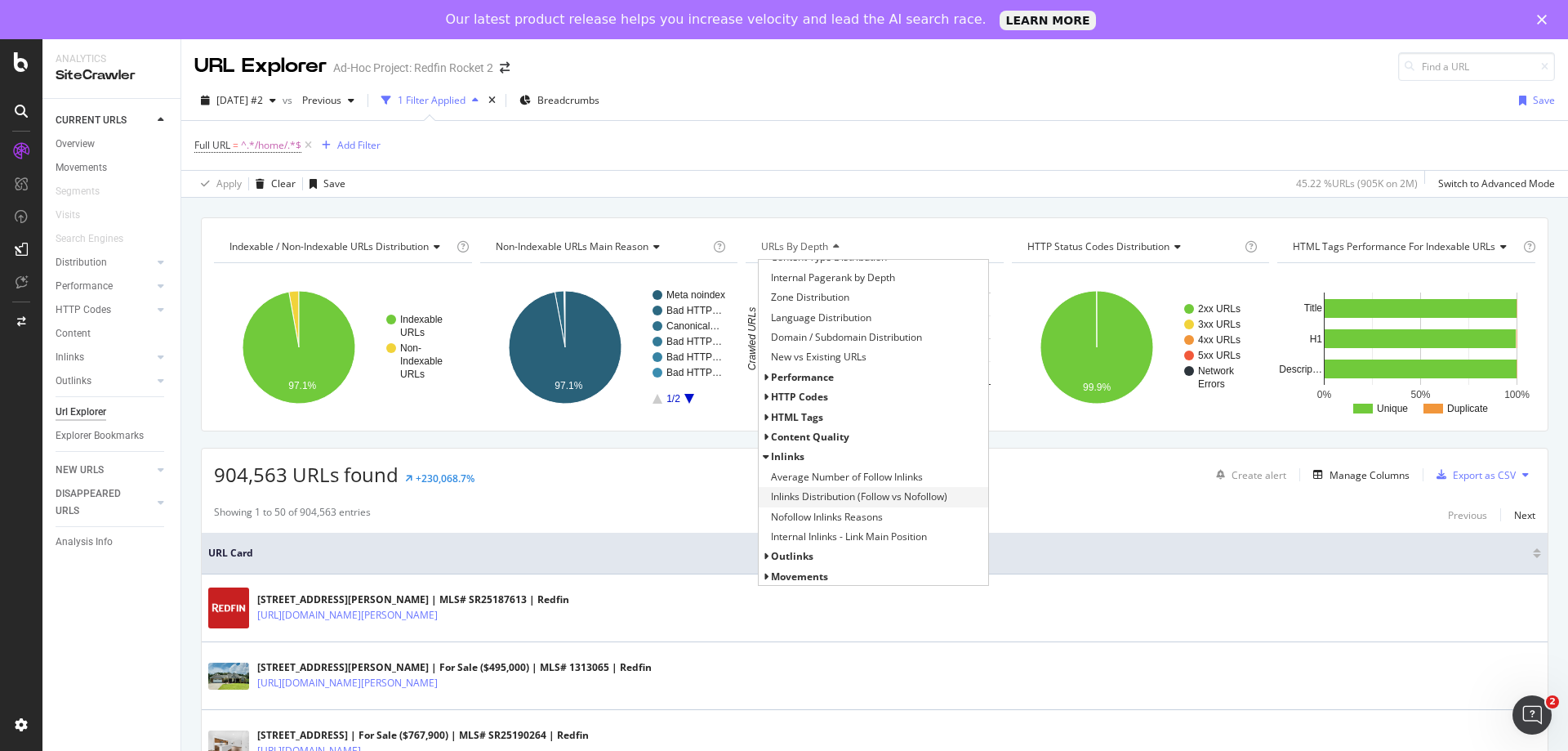
scroll to position [113, 0]
click at [828, 477] on span "Average Number of Follow Inlinks" at bounding box center [847, 475] width 152 height 17
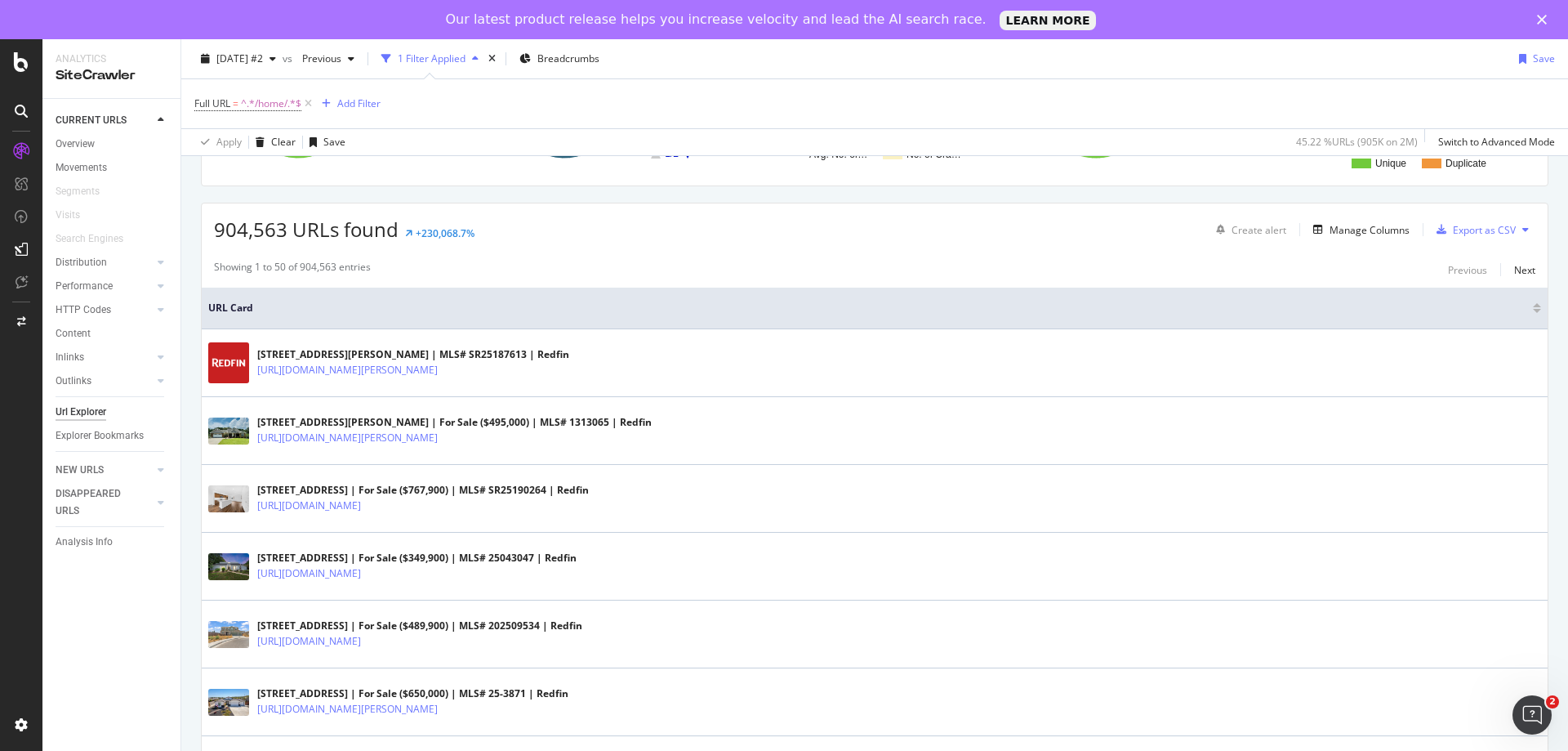
scroll to position [163, 0]
